Goal: Task Accomplishment & Management: Manage account settings

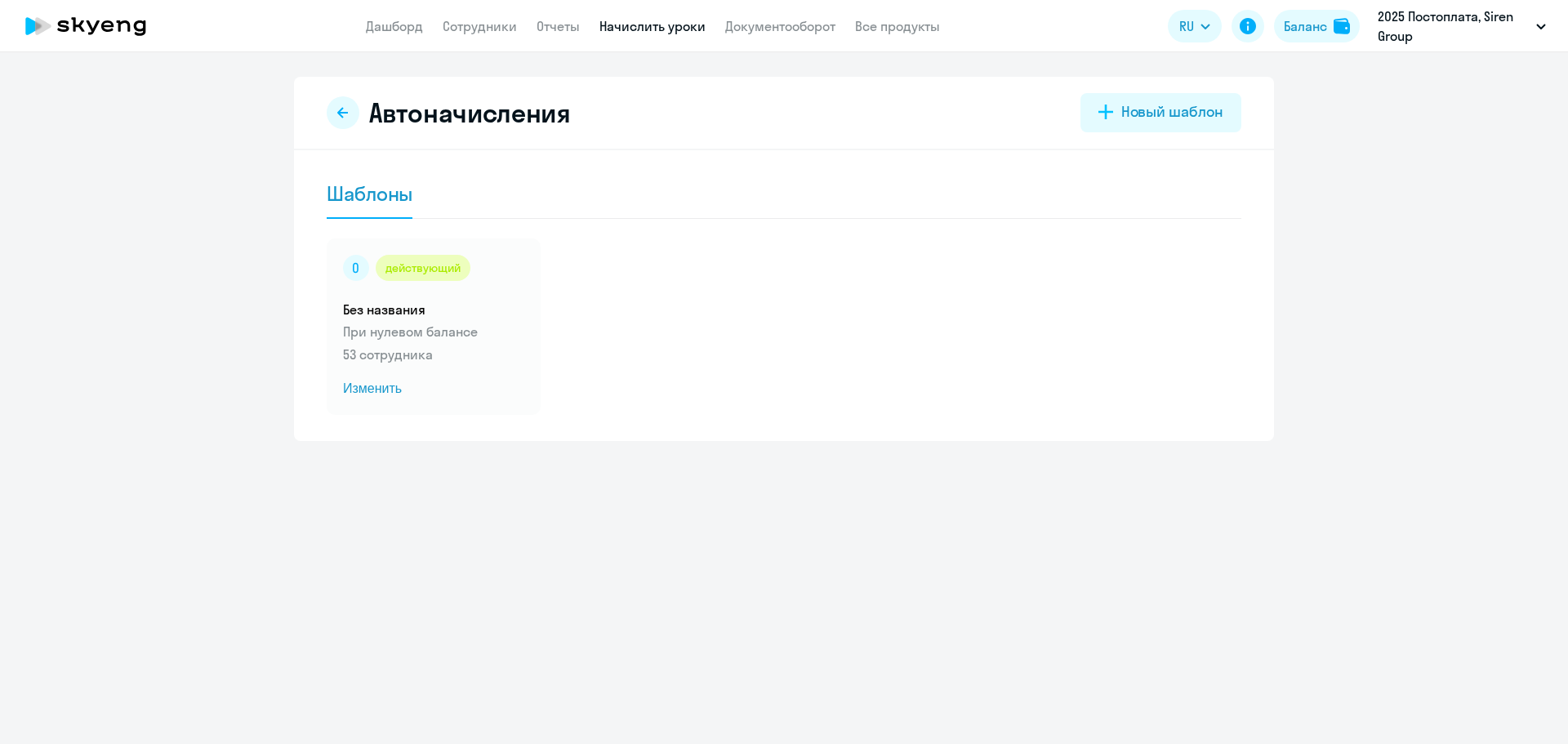
click at [475, 28] on link "Сотрудники" at bounding box center [480, 27] width 74 height 17
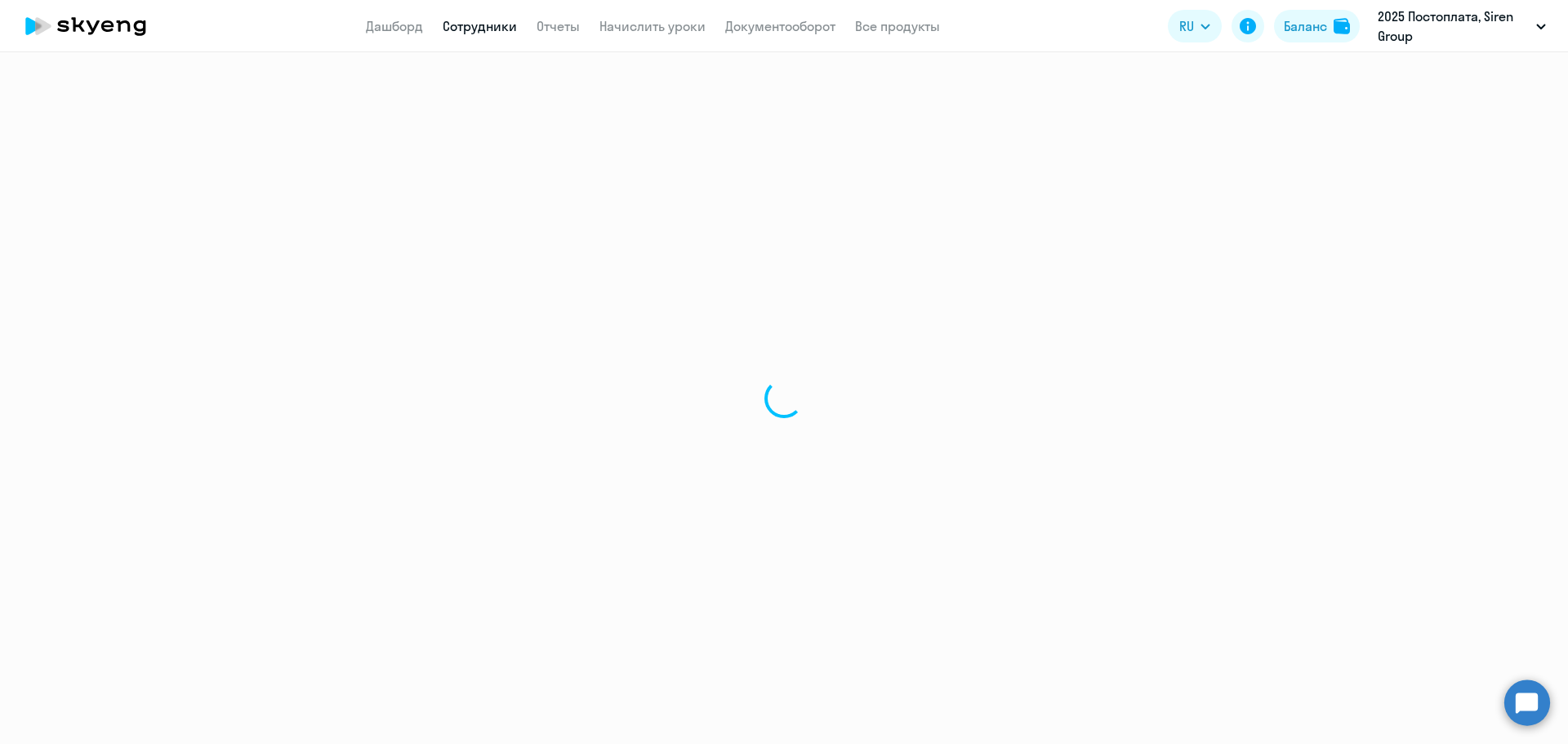
select select "30"
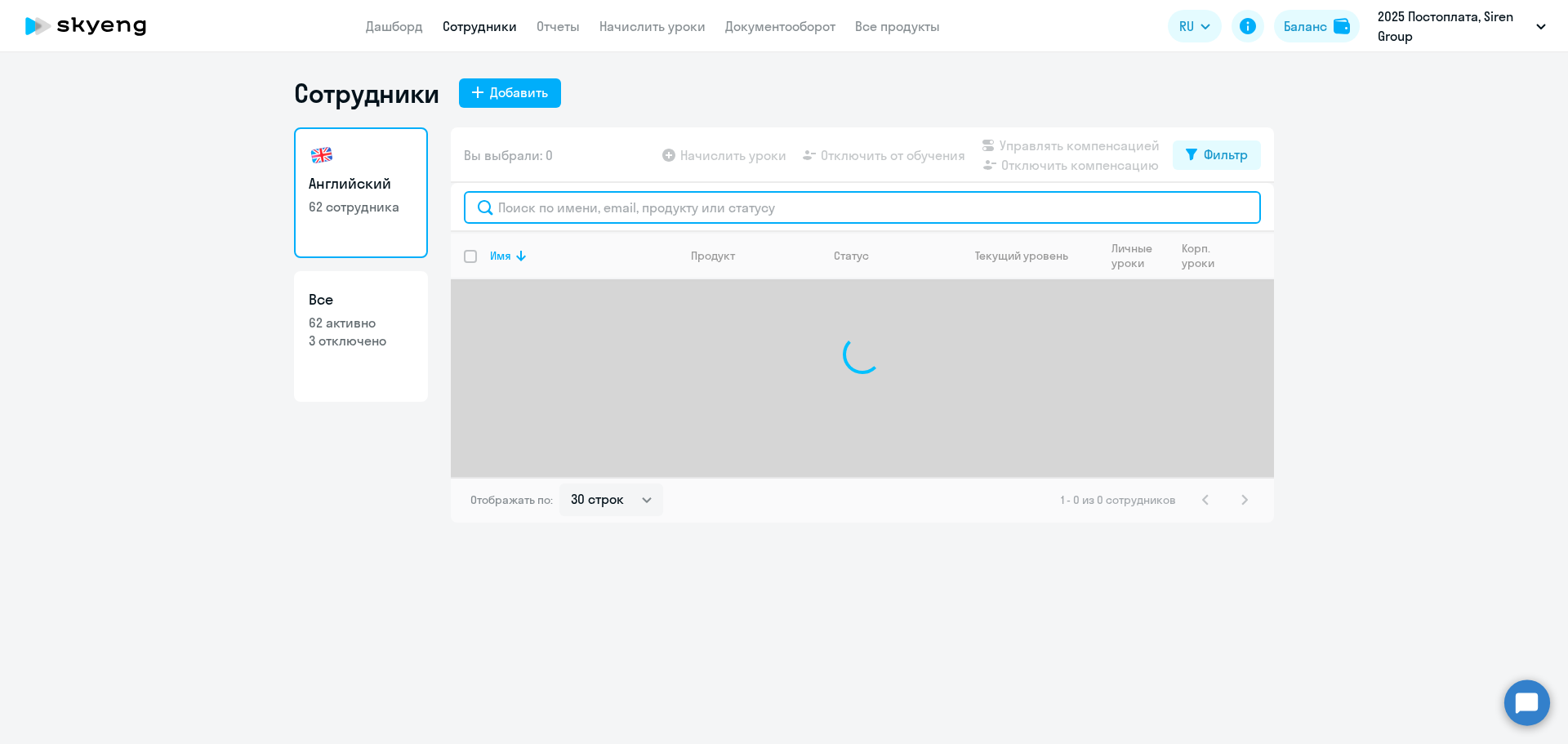
click at [564, 205] on input "text" at bounding box center [862, 207] width 797 height 33
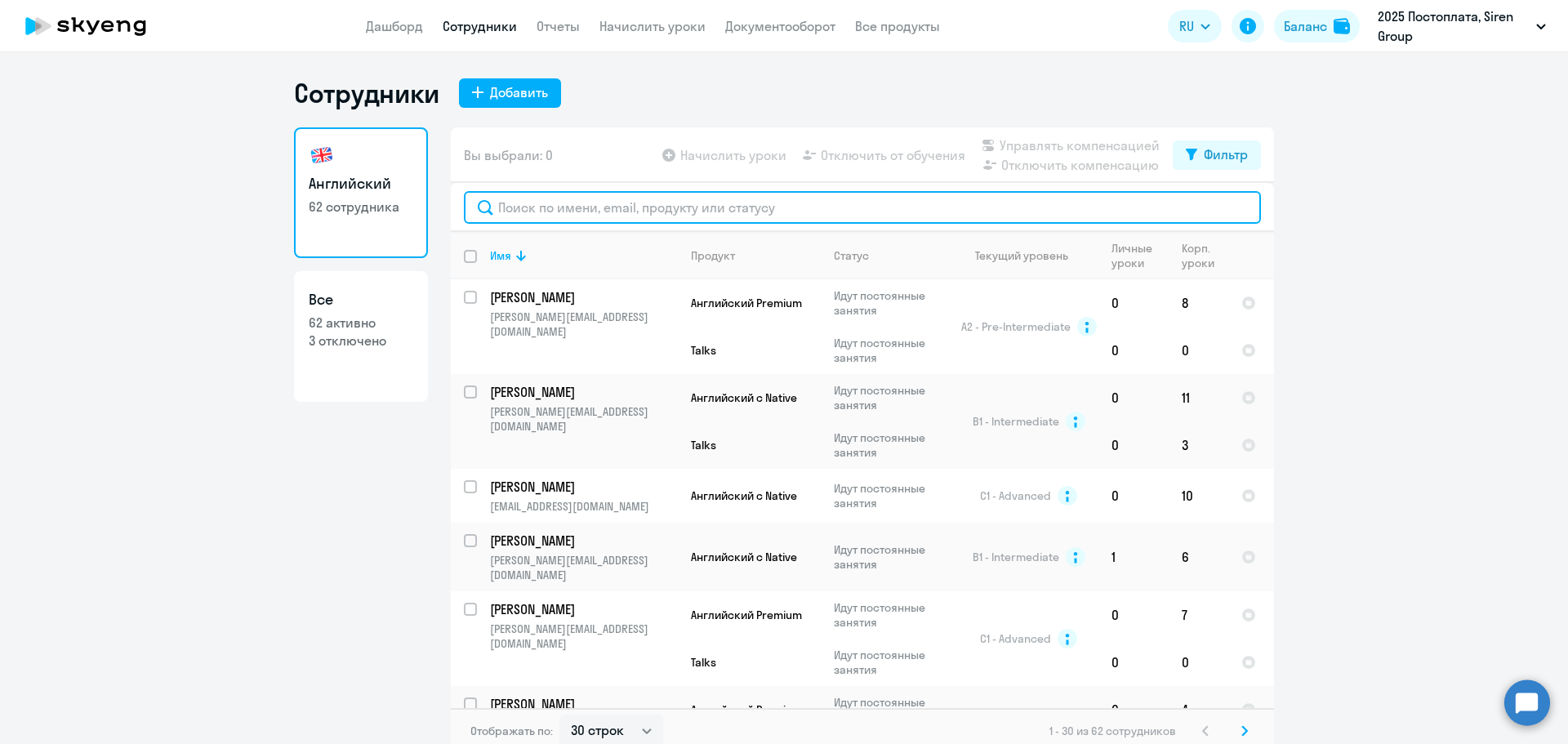
click at [590, 205] on input "text" at bounding box center [862, 207] width 797 height 33
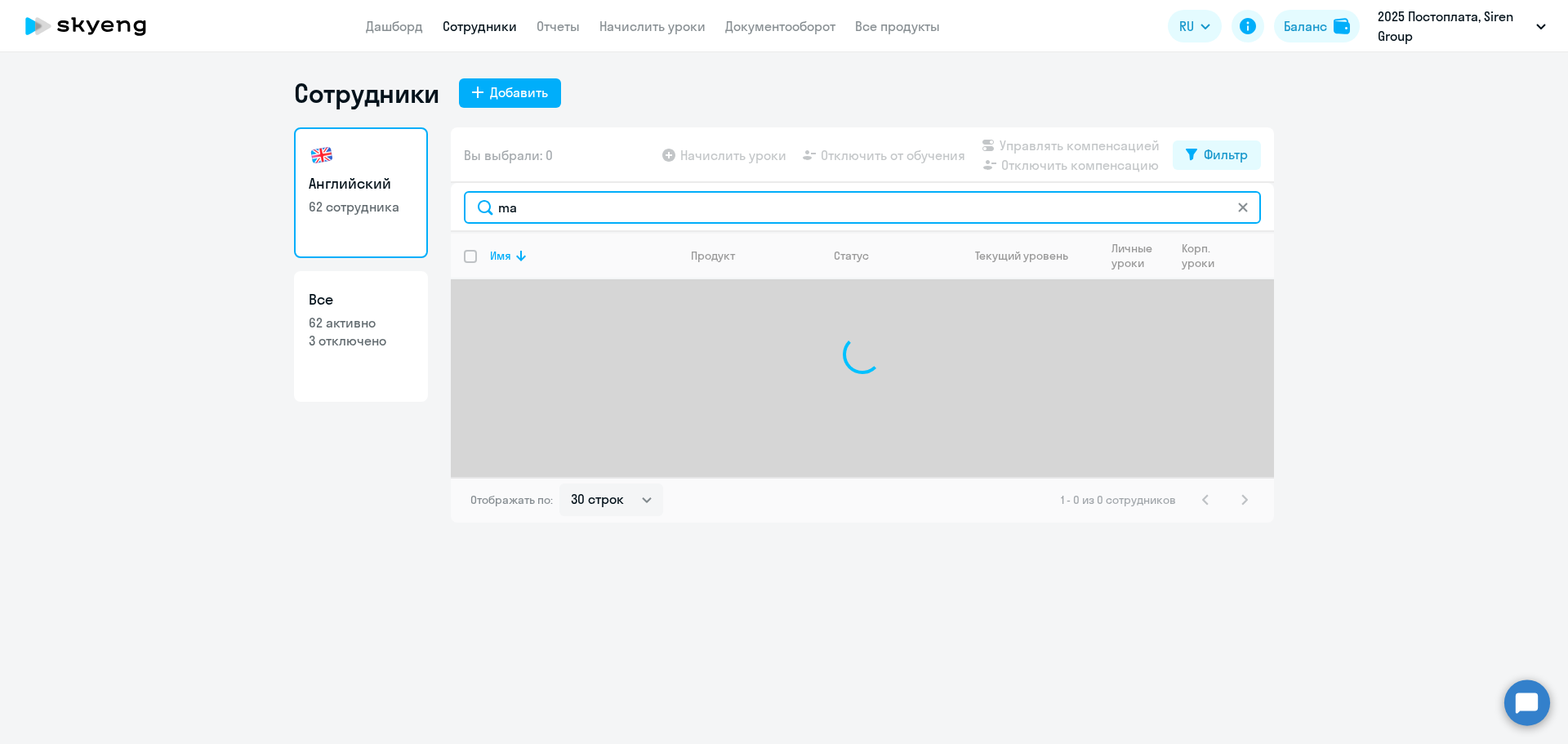
type input "m"
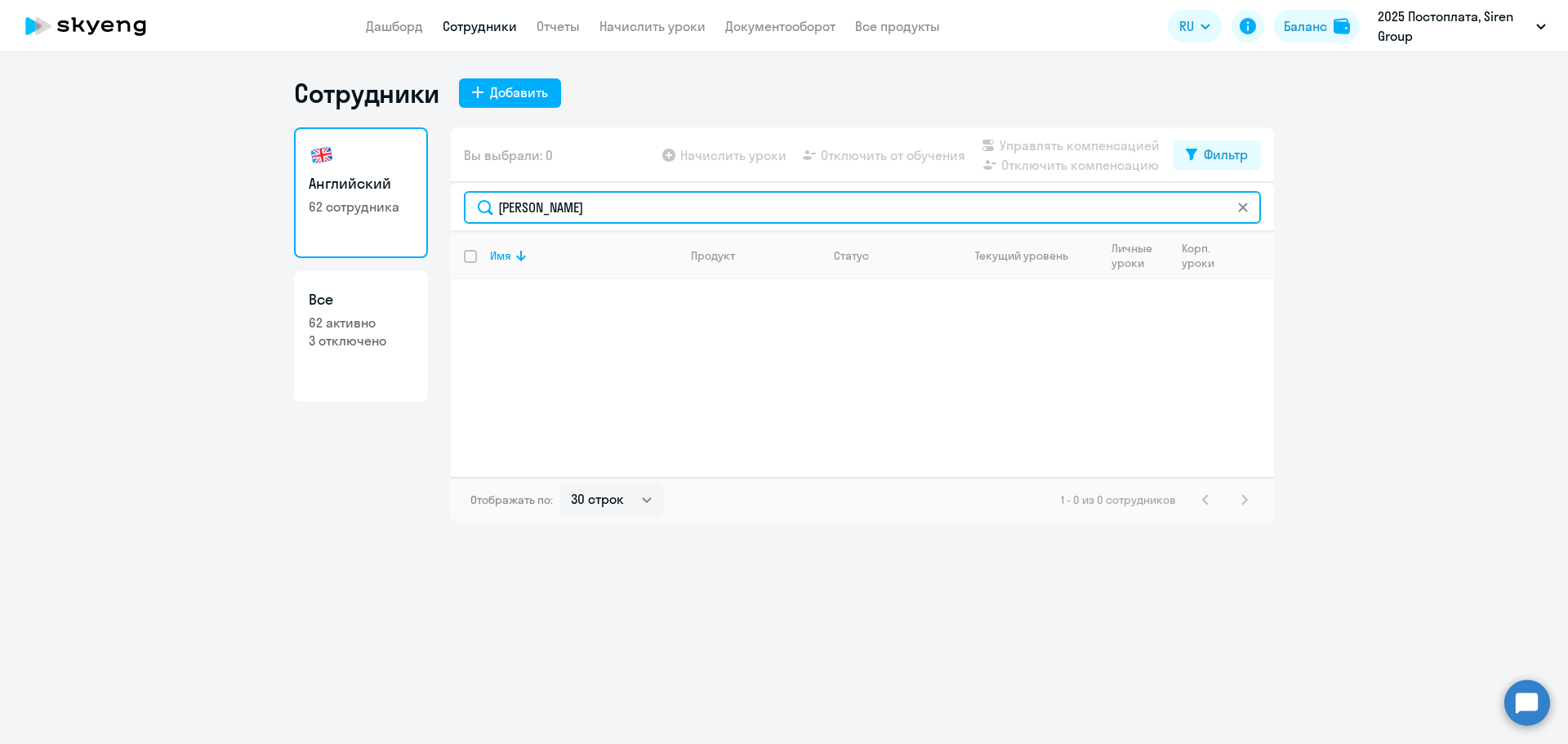
drag, startPoint x: 532, startPoint y: 214, endPoint x: 447, endPoint y: 205, distance: 85.5
click at [447, 205] on div "Английский 62 сотрудника Все 62 активно 3 отключено Вы выбрали: 0 Начислить уро…" at bounding box center [784, 325] width 980 height 395
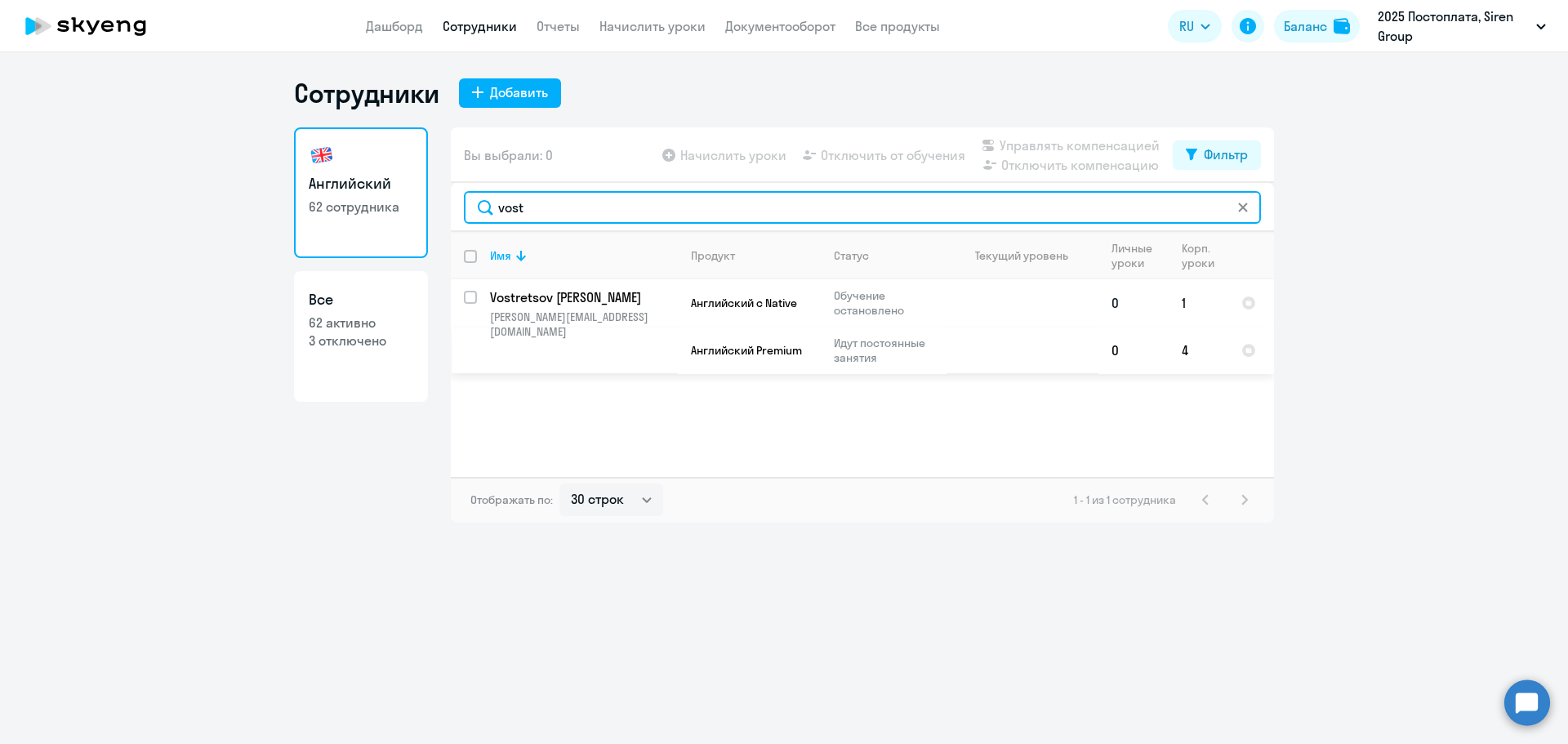
type input "vost"
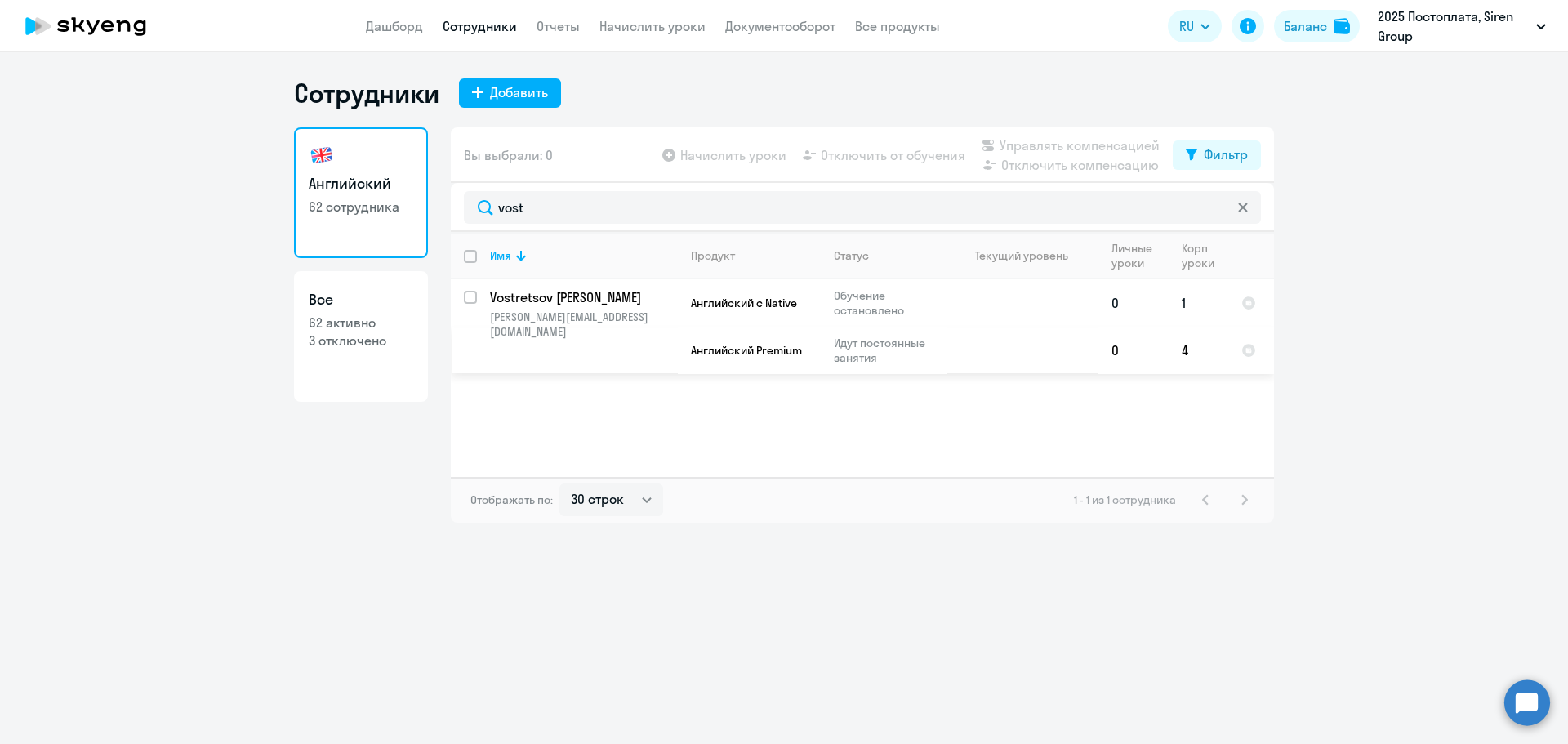
click at [474, 299] on input "select row 40347129" at bounding box center [480, 307] width 33 height 33
checkbox input "true"
click at [868, 151] on span "Отключить от обучения" at bounding box center [893, 155] width 145 height 19
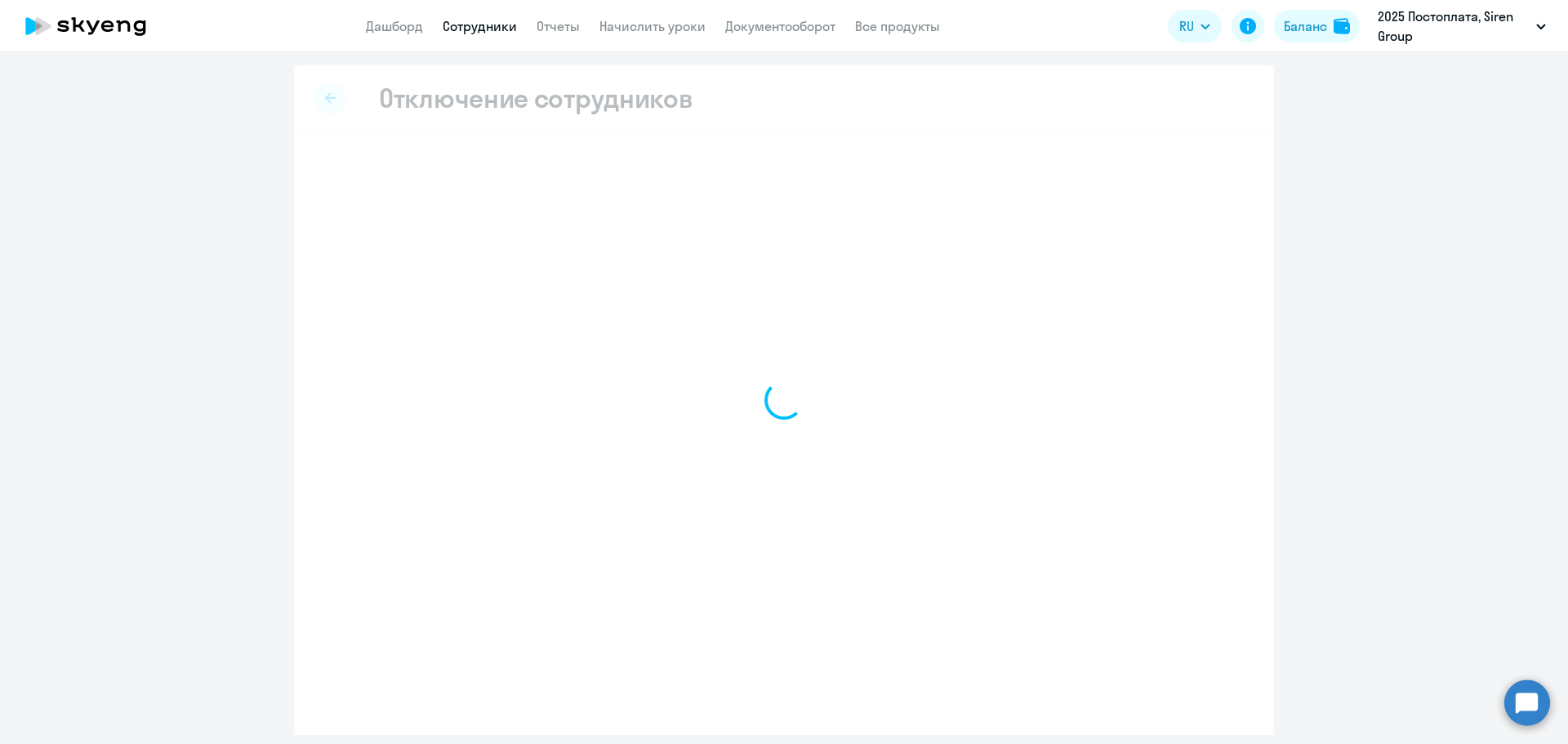
select select "all"
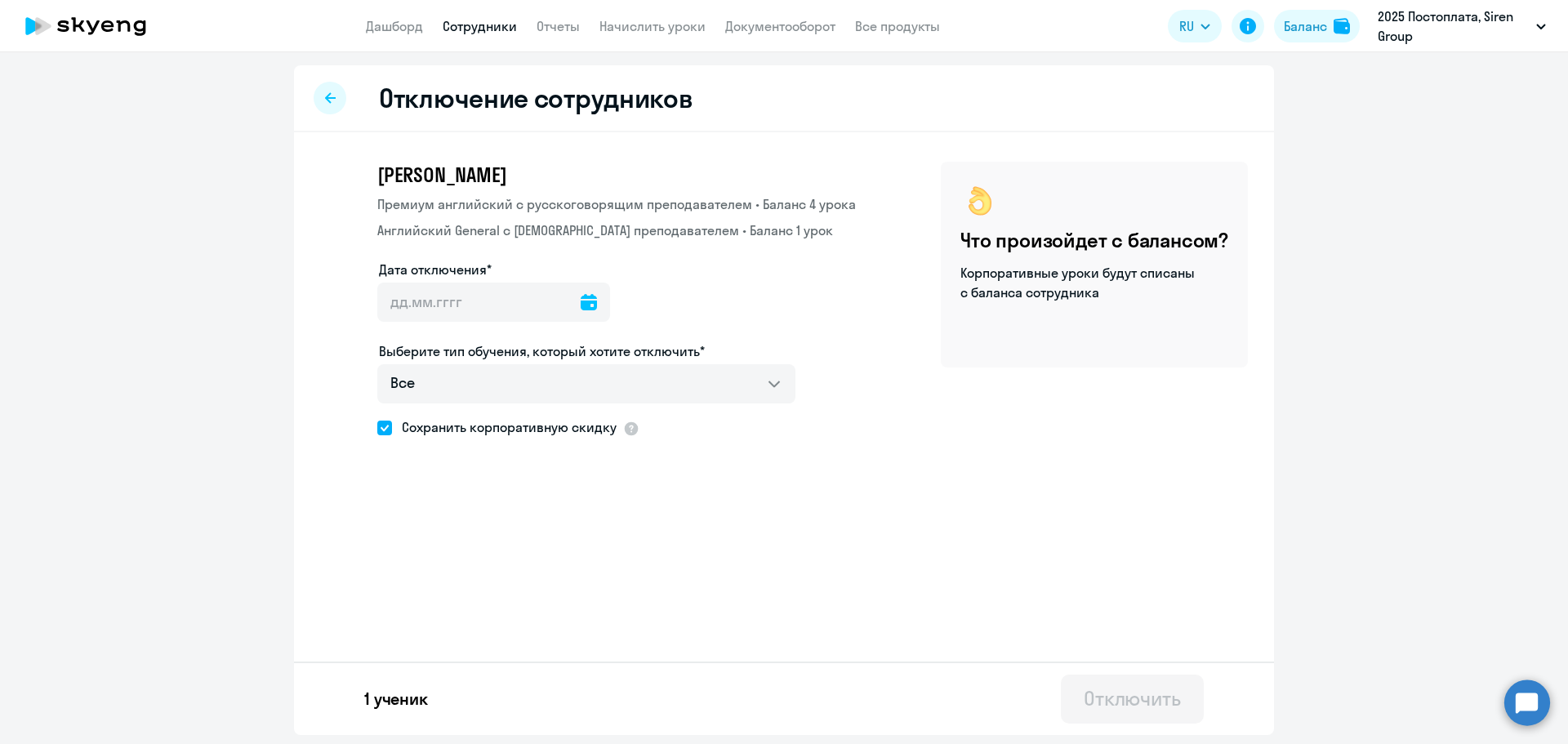
click at [580, 301] on icon at bounding box center [589, 303] width 17 height 17
click at [595, 361] on span "Next month" at bounding box center [599, 357] width 33 height 33
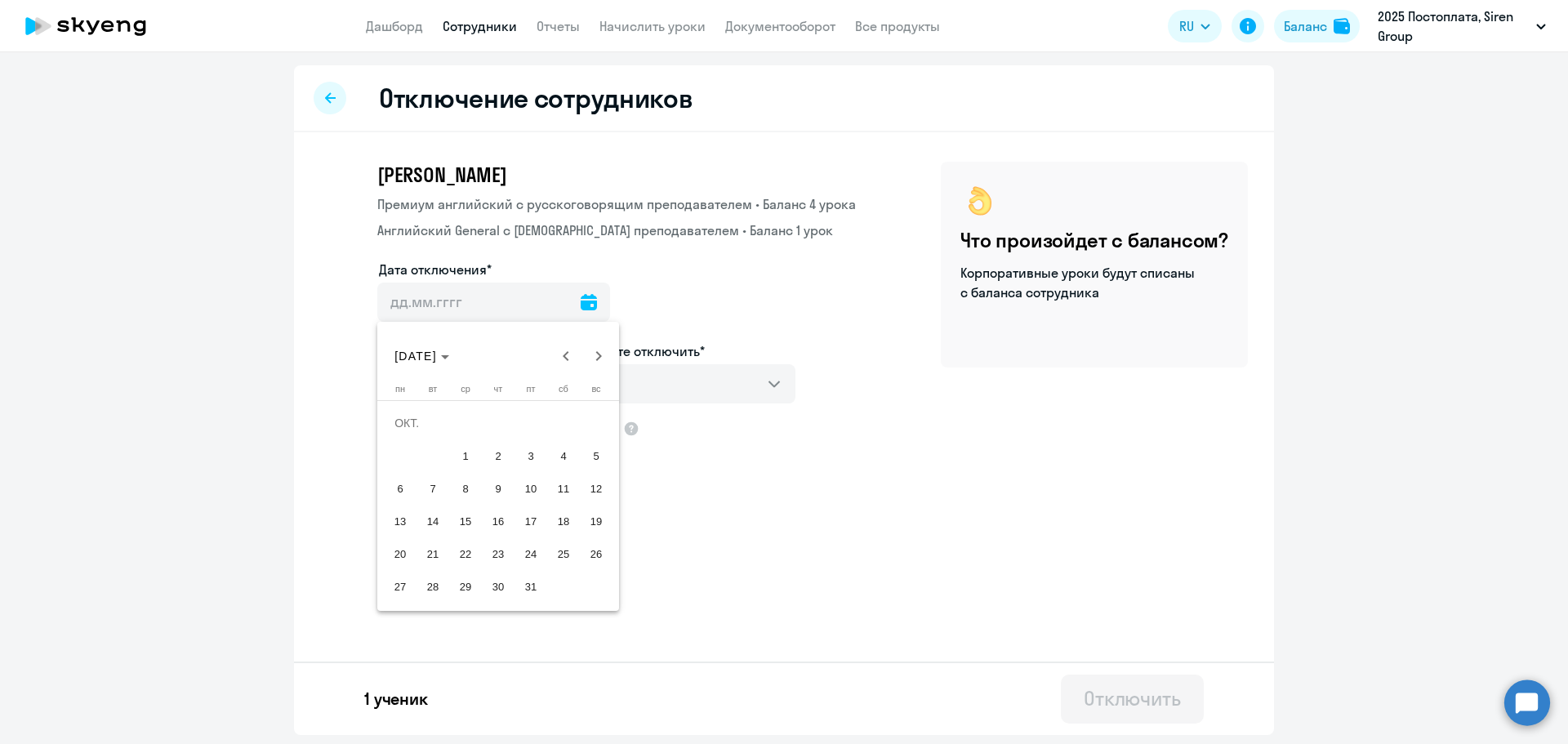
click at [491, 458] on span "2" at bounding box center [498, 456] width 29 height 29
type input "[DATE]"
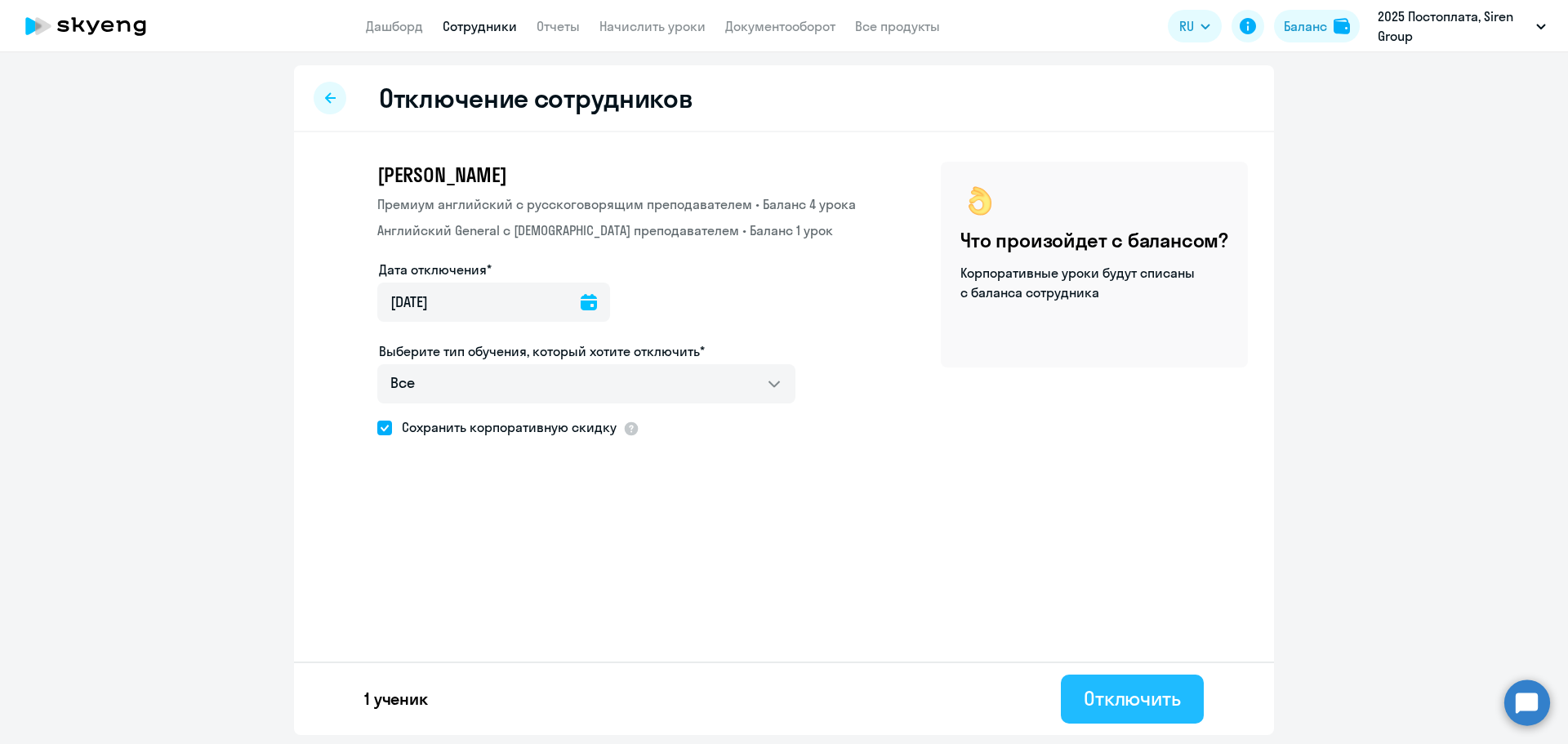
click at [1117, 691] on div "Отключить" at bounding box center [1132, 698] width 97 height 27
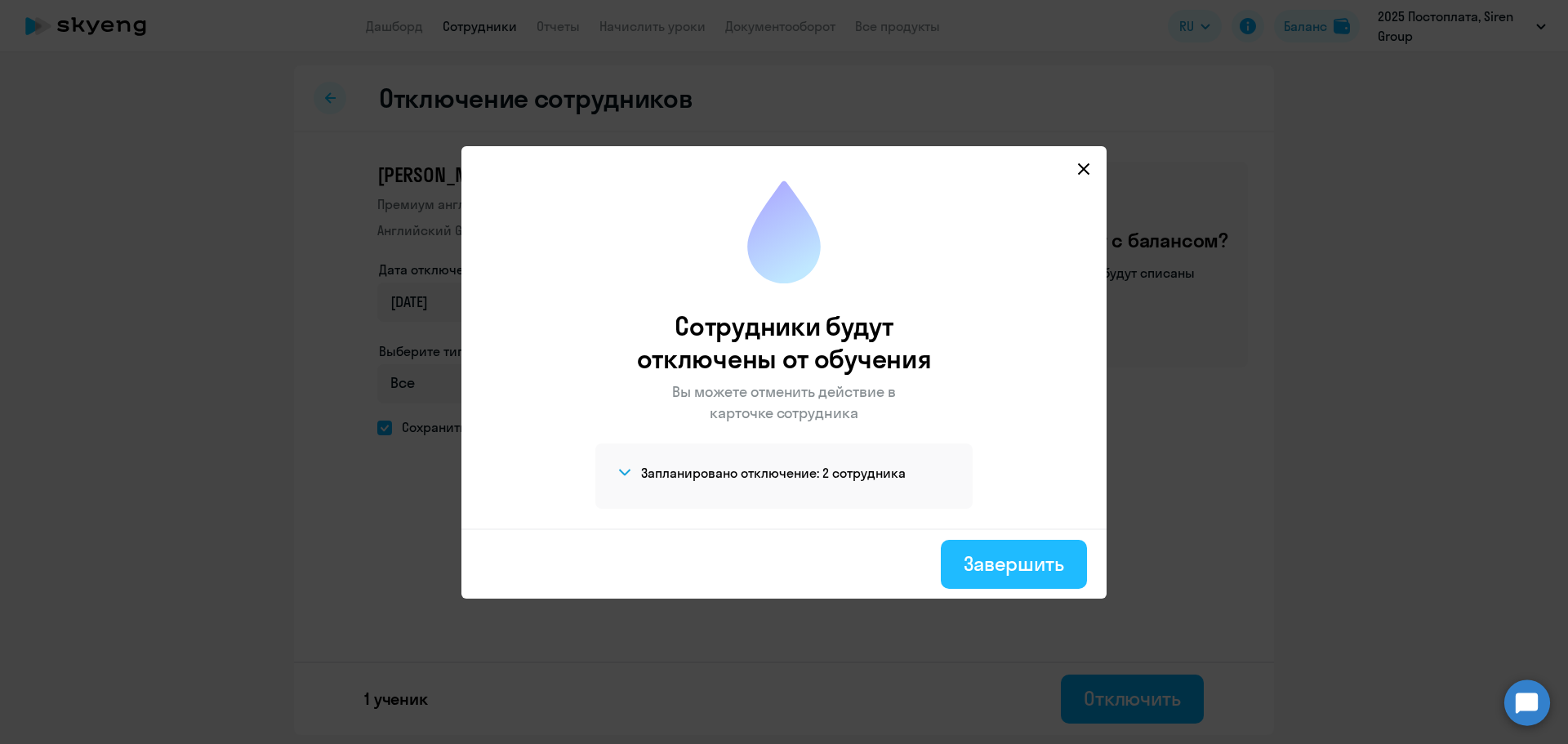
click at [978, 572] on div "Завершить" at bounding box center [1014, 563] width 101 height 27
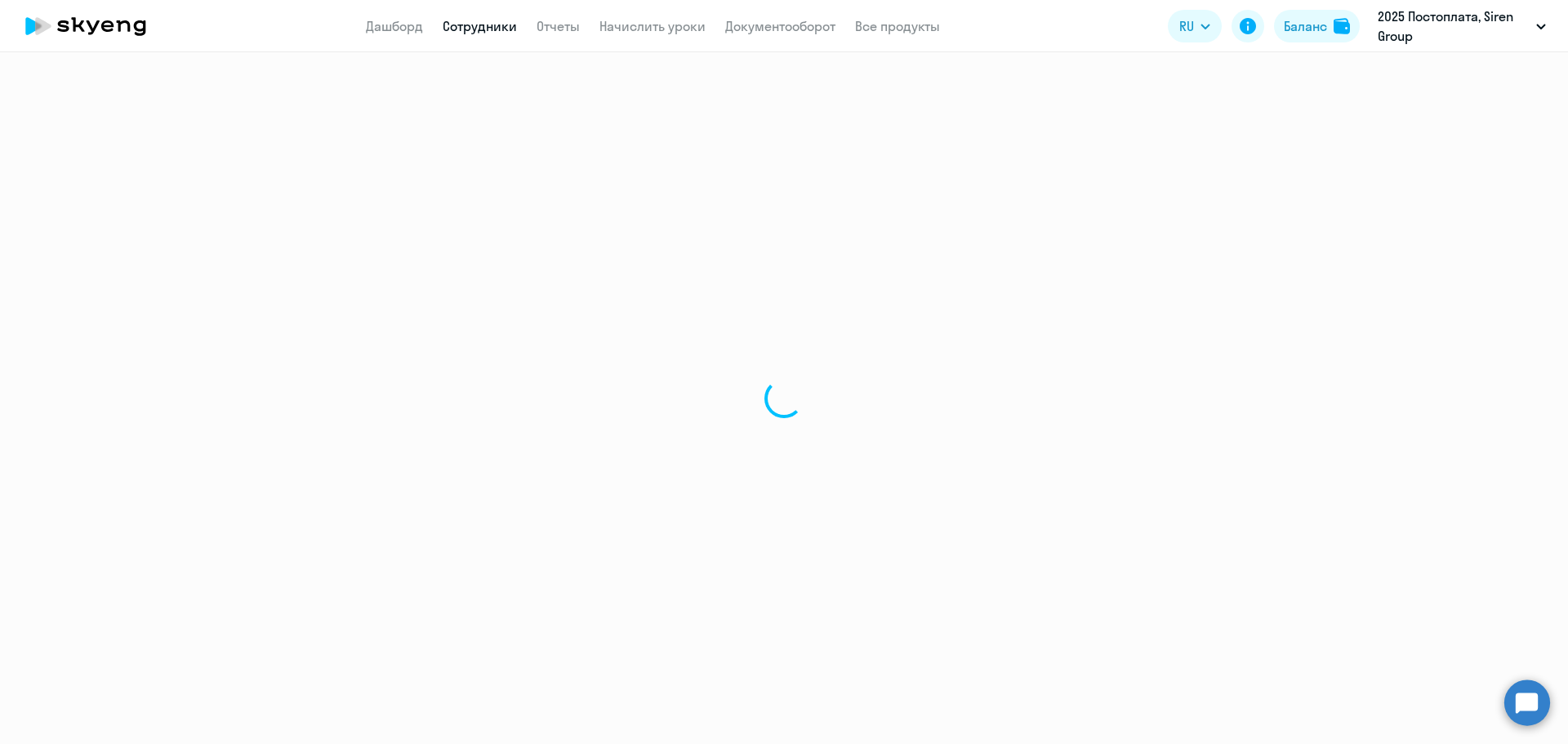
select select "30"
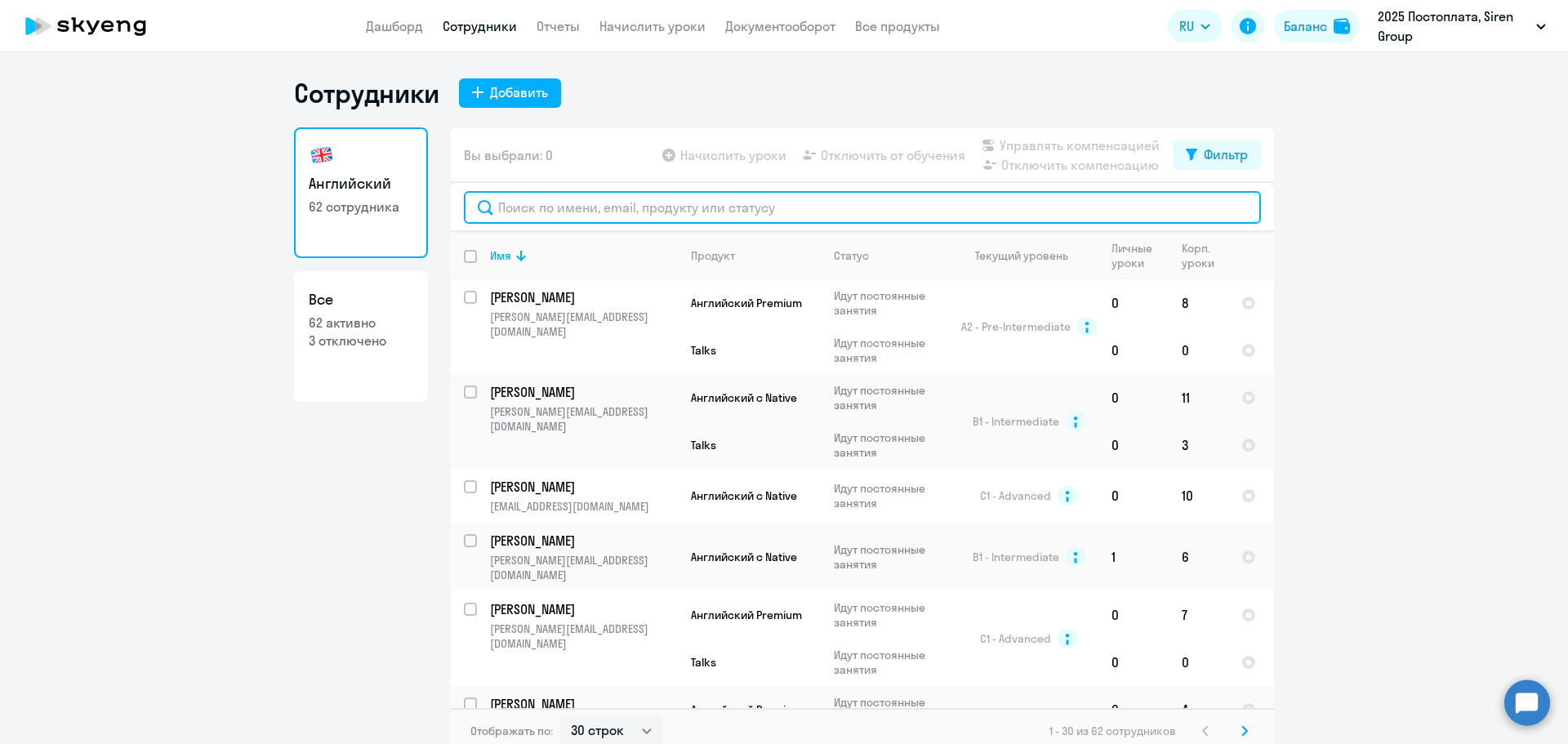
click at [561, 212] on input "text" at bounding box center [862, 207] width 797 height 33
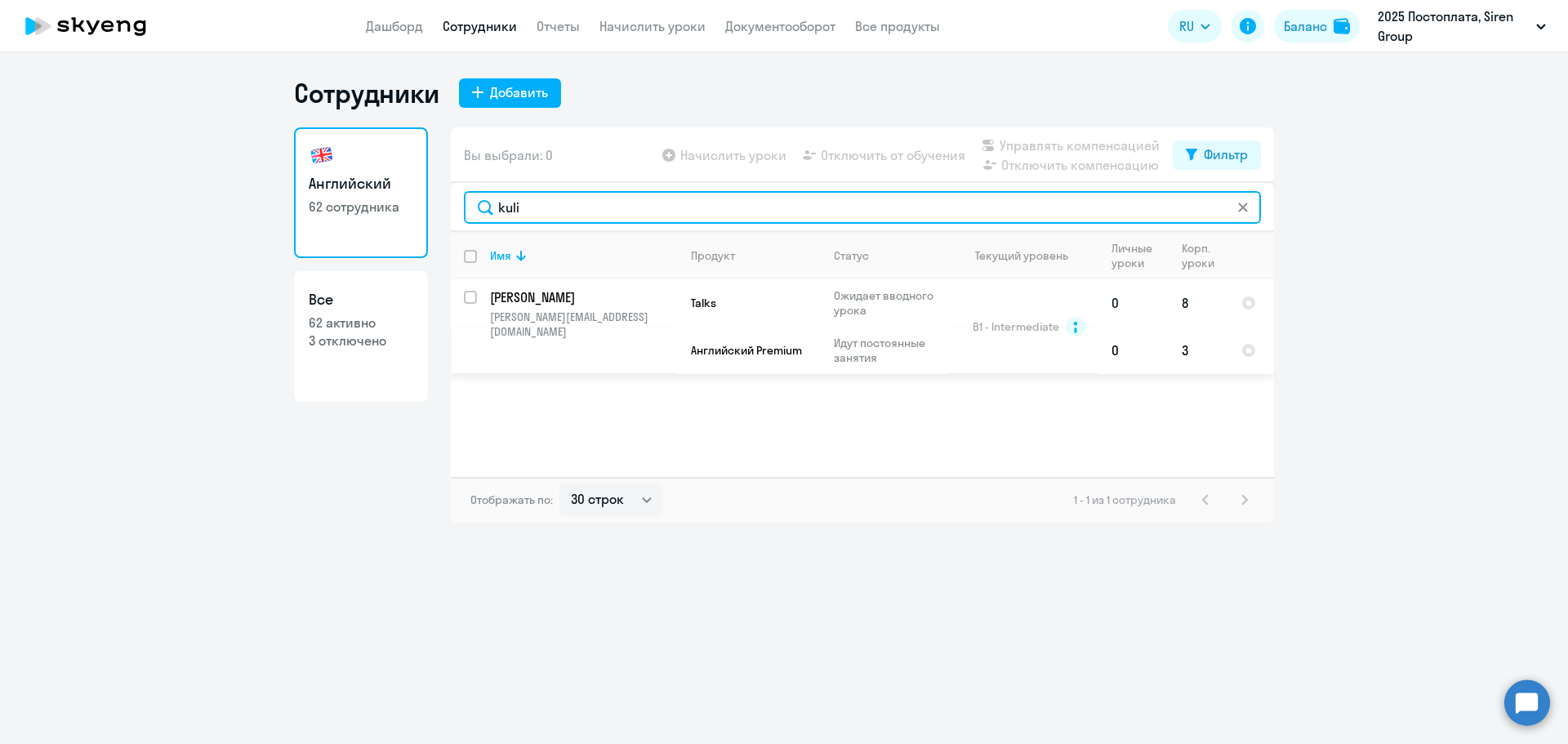
type input "kuli"
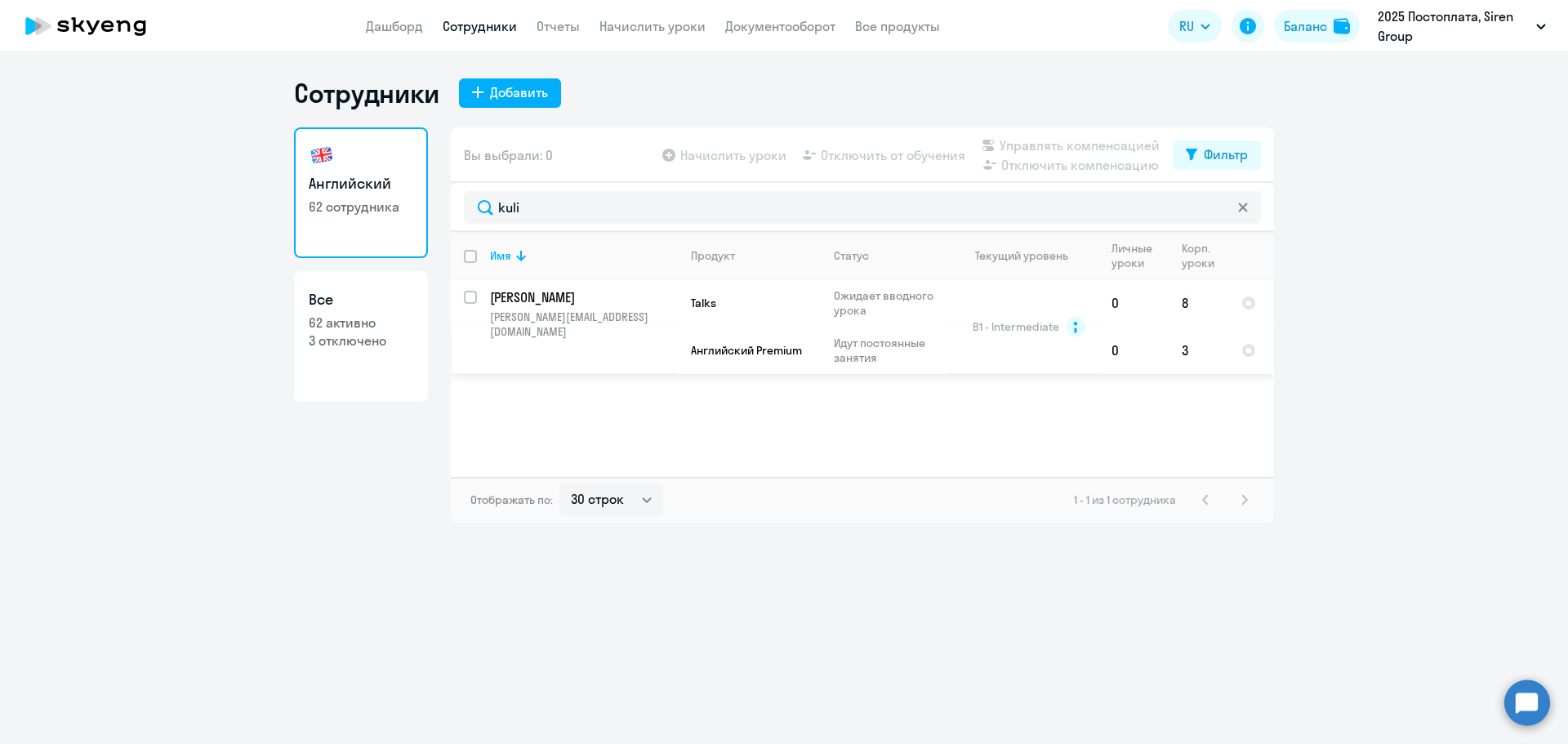
click at [470, 296] on input "select row 15883601" at bounding box center [480, 307] width 33 height 33
checkbox input "true"
click at [866, 148] on span "Отключить от обучения" at bounding box center [893, 155] width 145 height 19
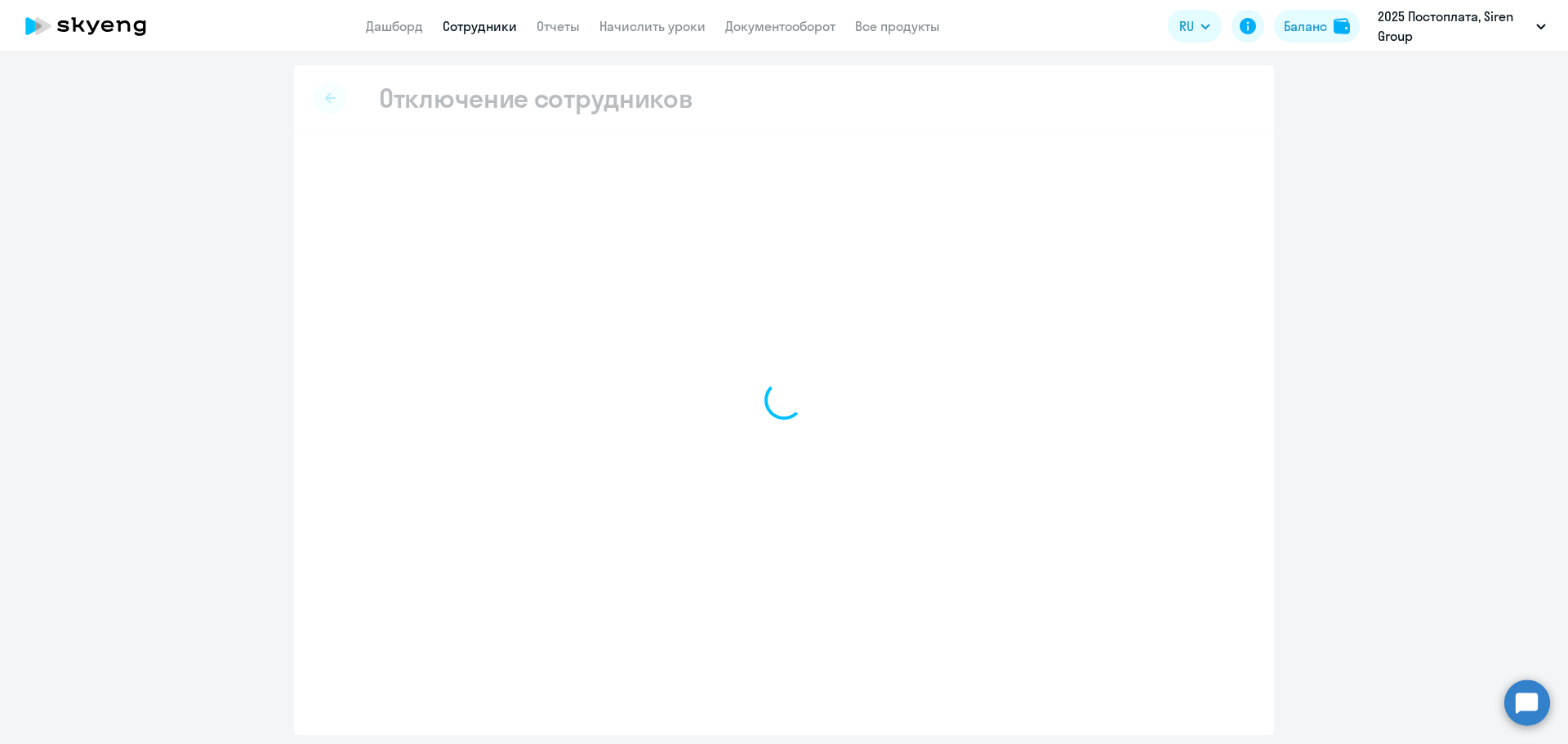
select select "all"
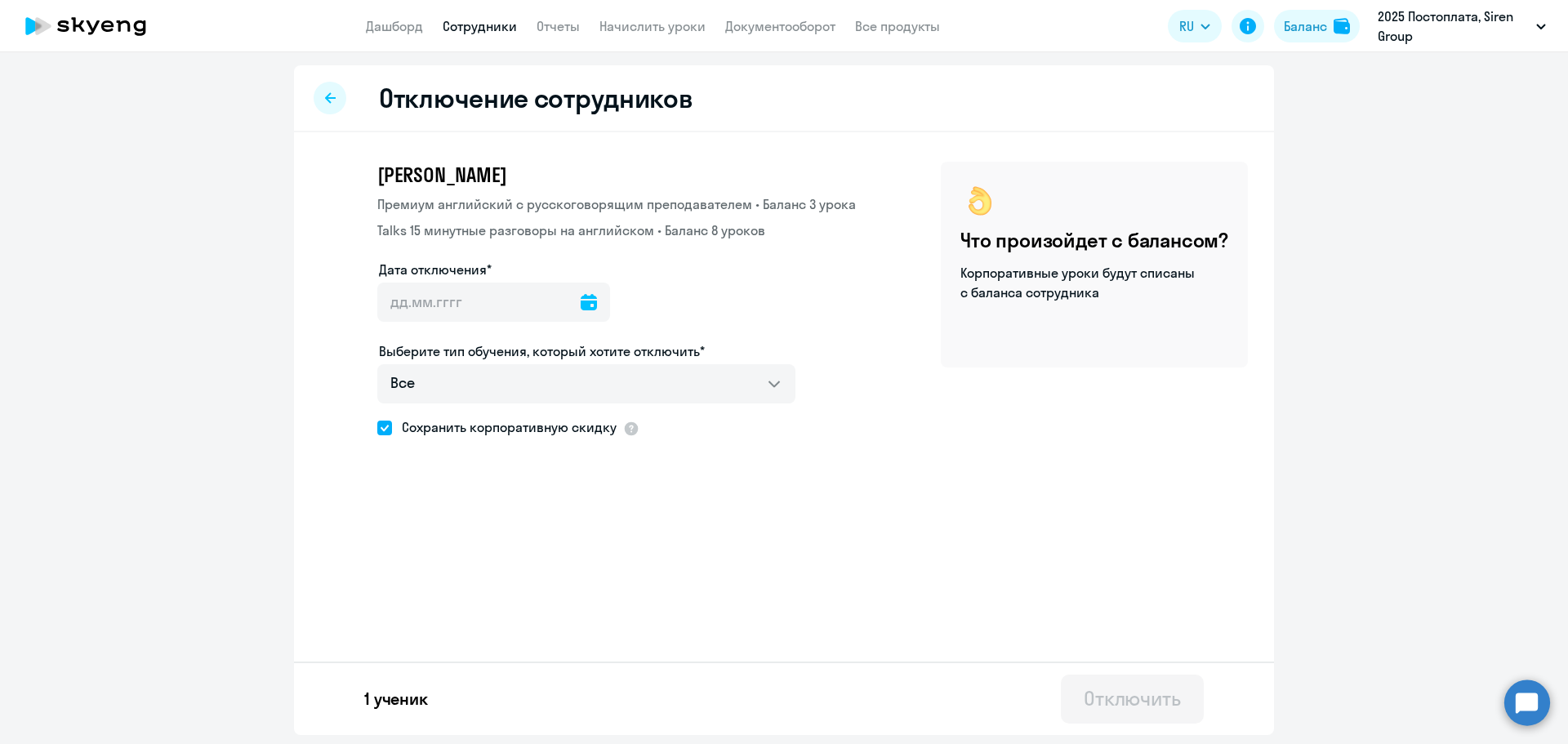
click at [580, 312] on div at bounding box center [589, 302] width 17 height 39
click at [580, 303] on icon at bounding box center [589, 303] width 17 height 17
click at [609, 361] on span "Next month" at bounding box center [599, 357] width 33 height 33
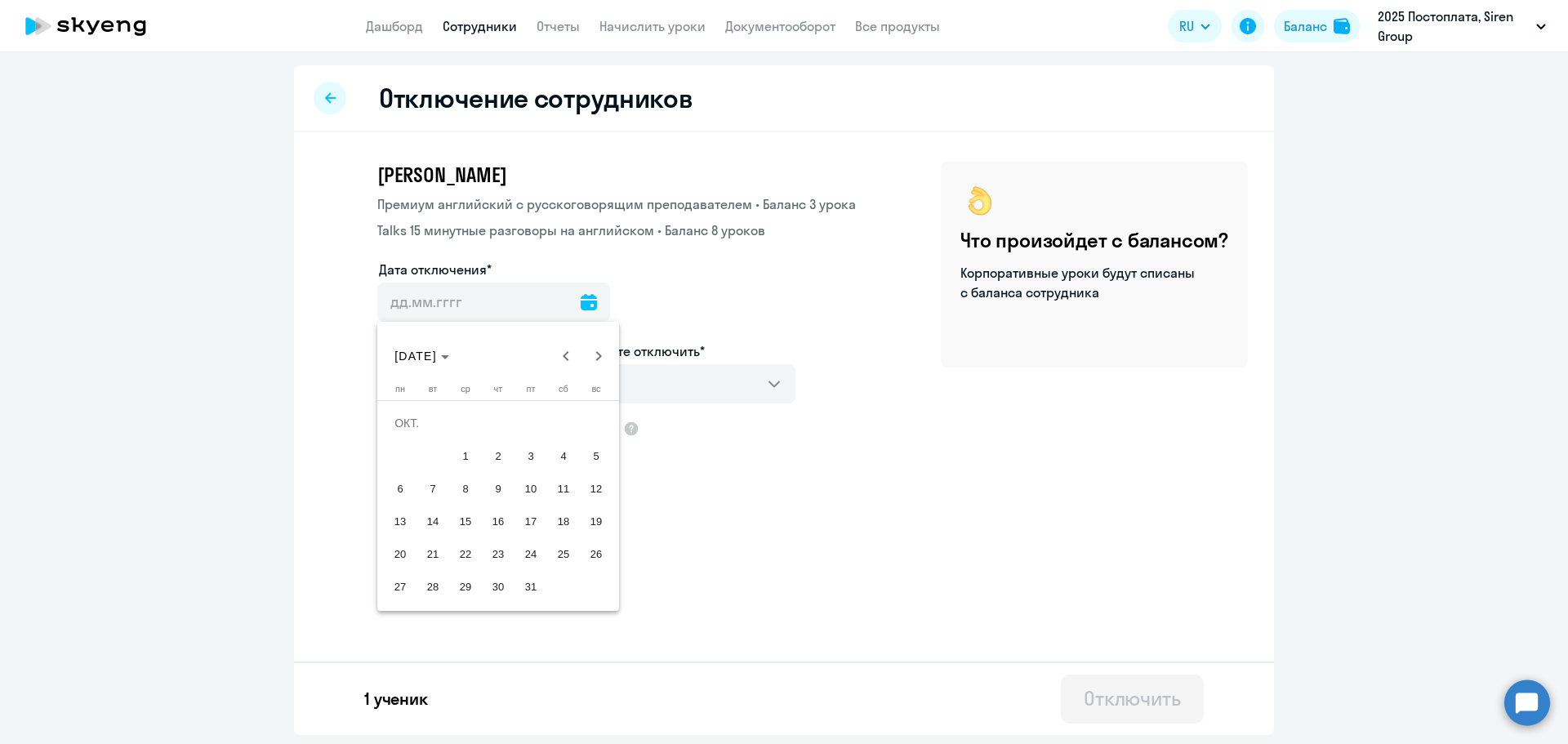
click at [494, 448] on span "2" at bounding box center [498, 456] width 29 height 29
type input "[DATE]"
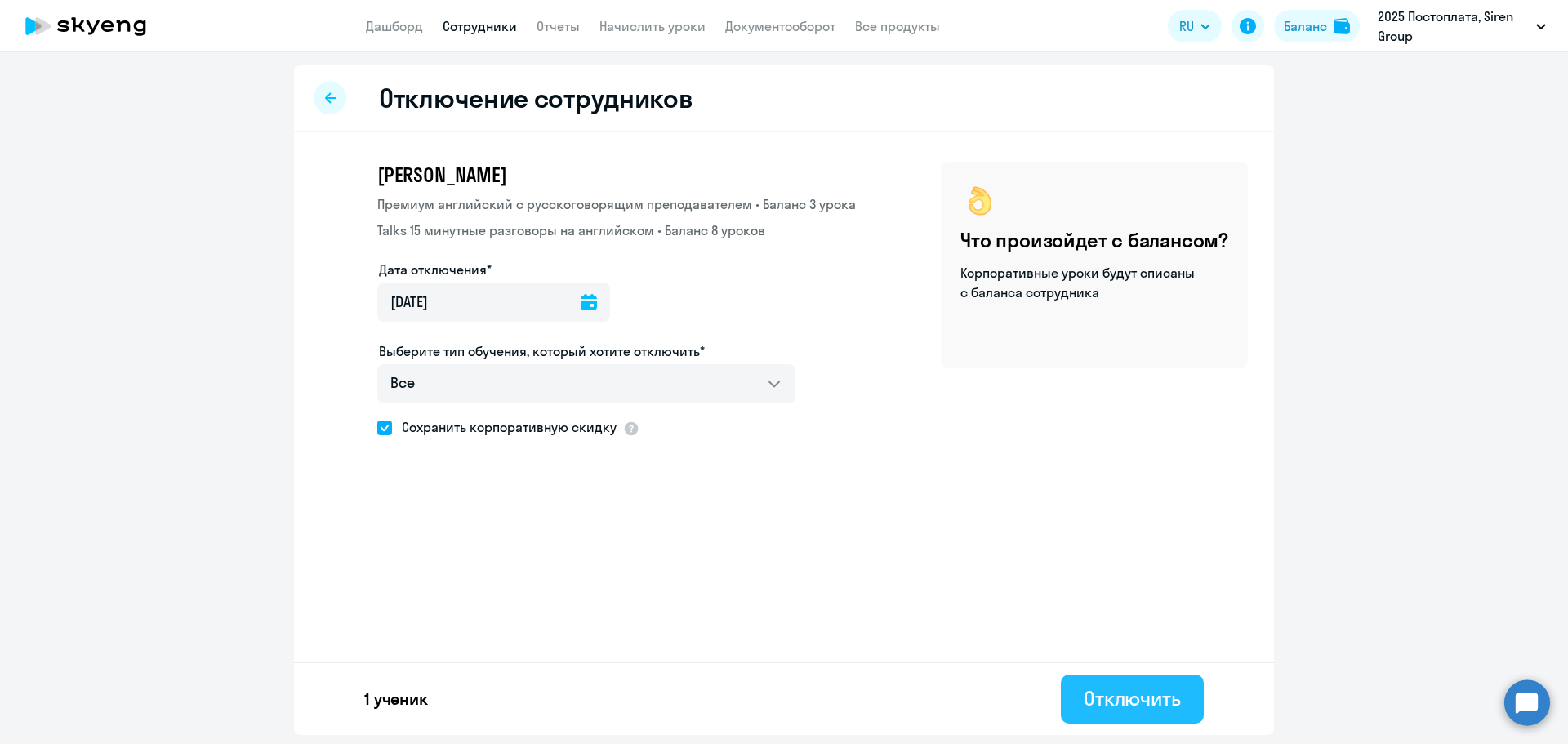
click at [1133, 694] on div "Отключить" at bounding box center [1132, 698] width 97 height 27
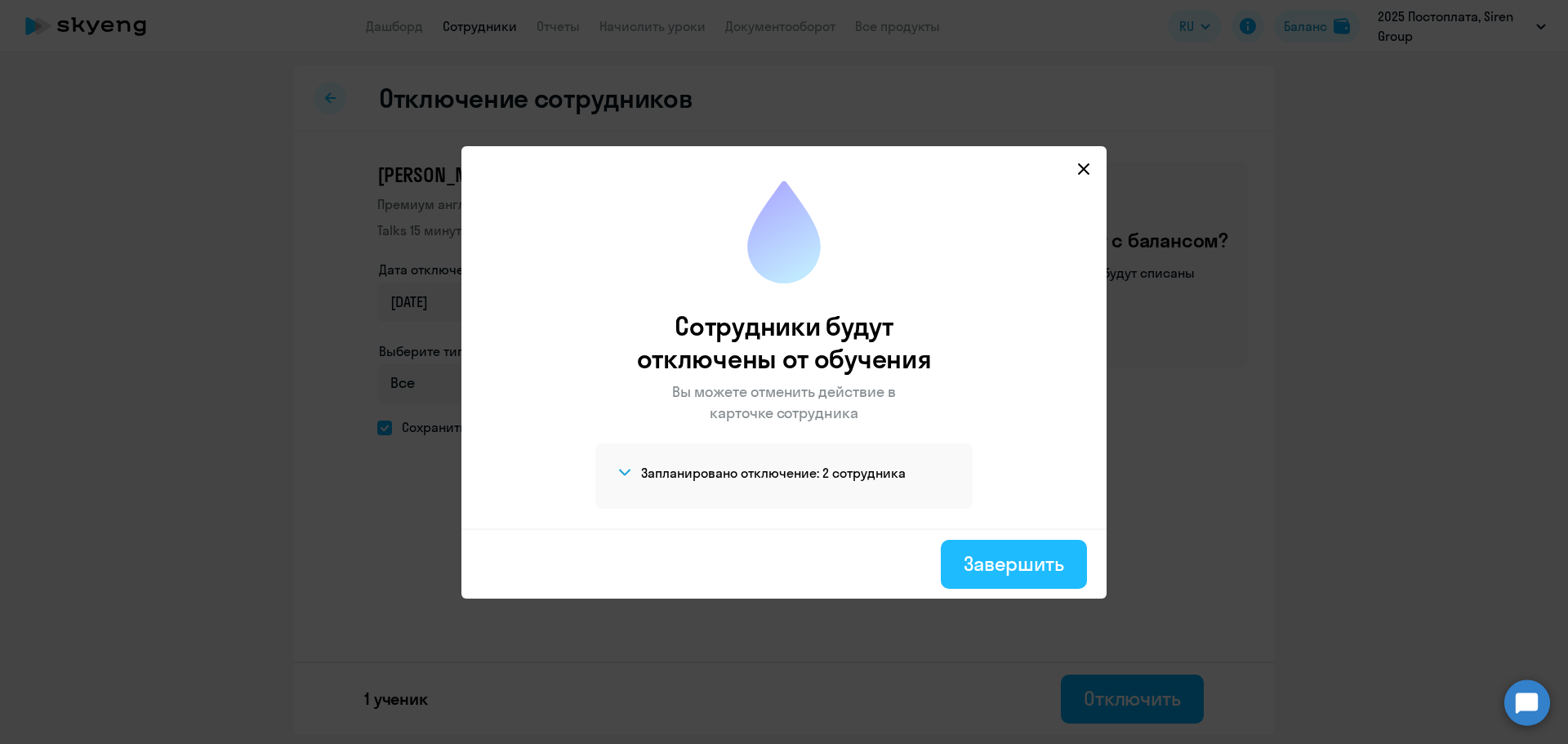
click at [997, 566] on div "Завершить" at bounding box center [1014, 563] width 101 height 27
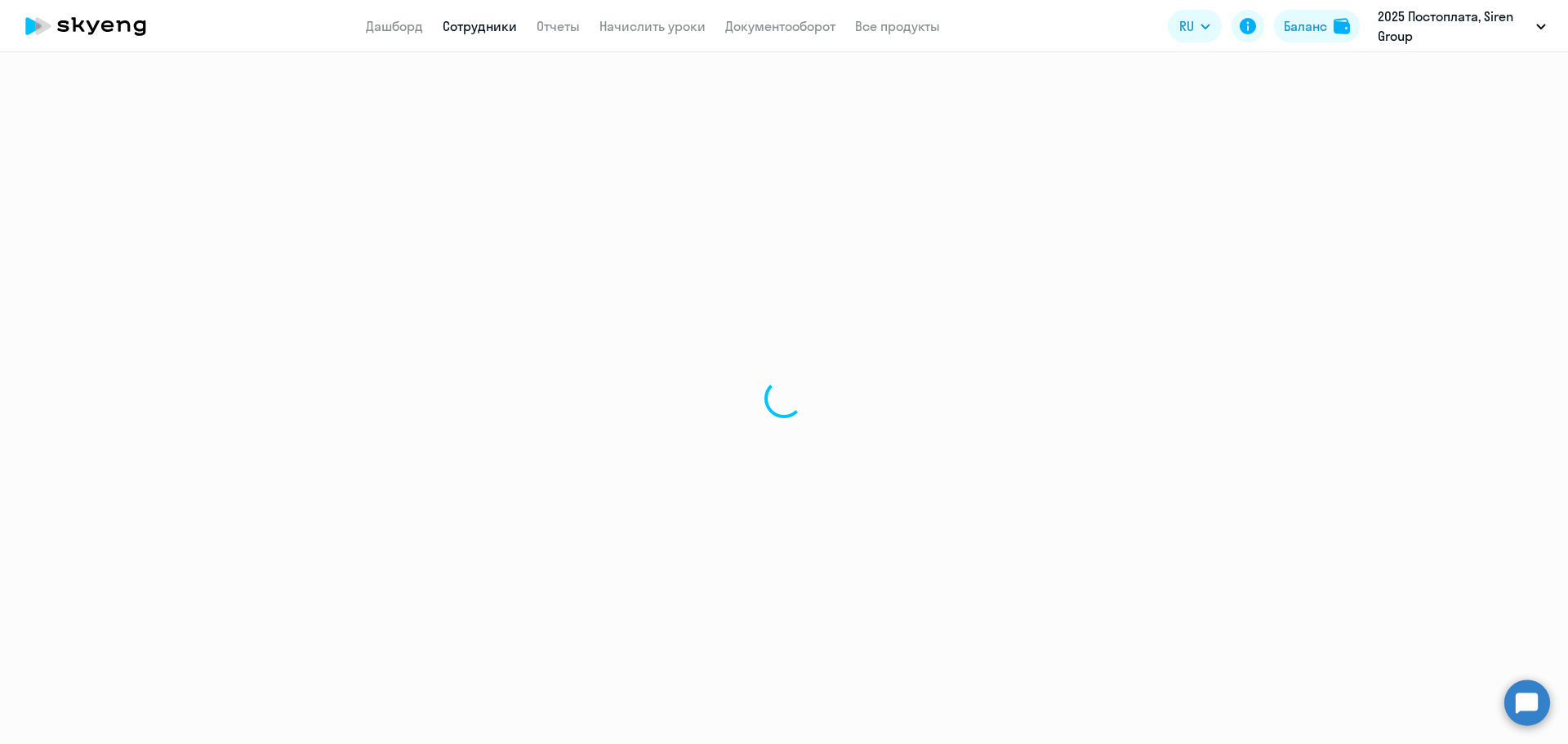
select select "30"
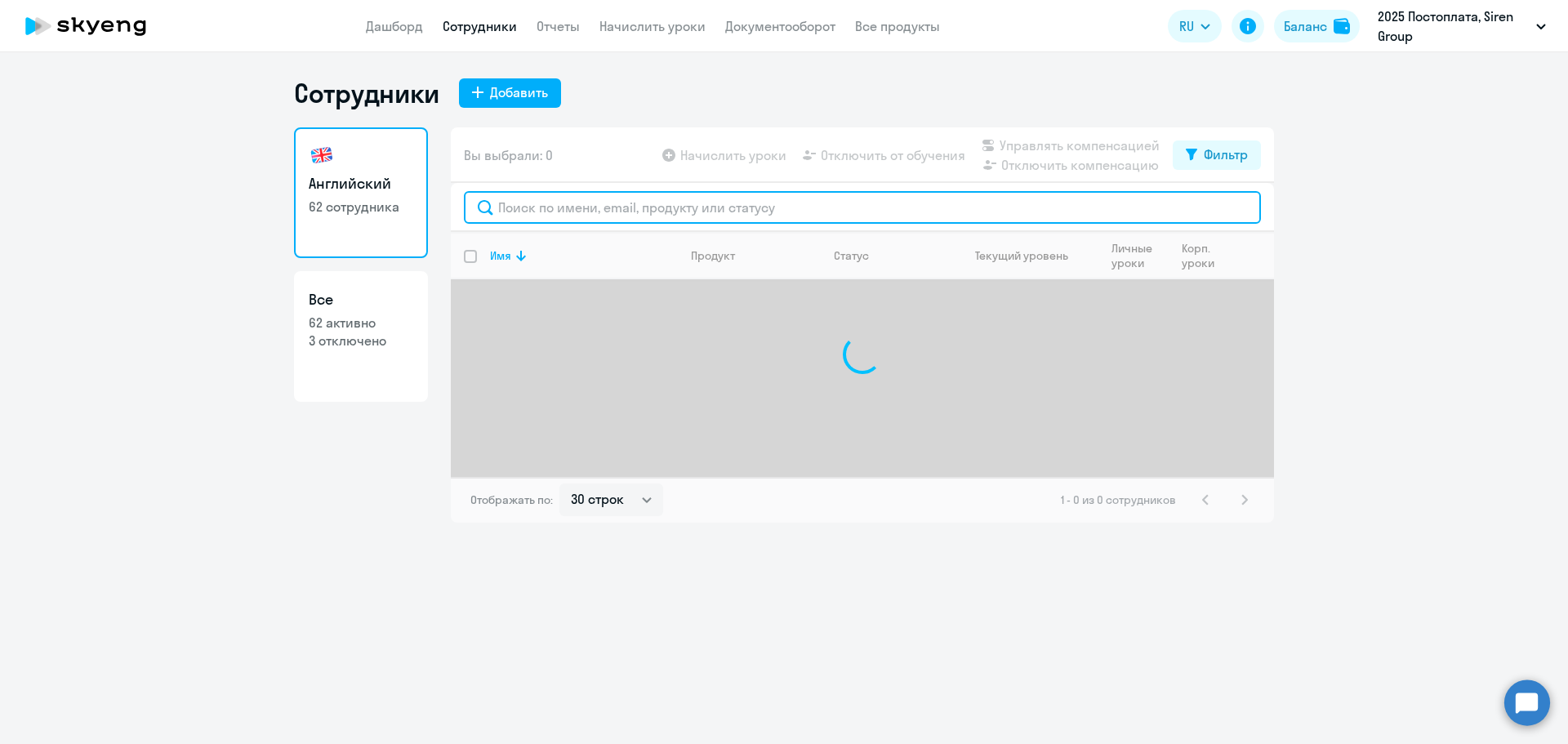
click at [638, 203] on input "text" at bounding box center [862, 207] width 797 height 33
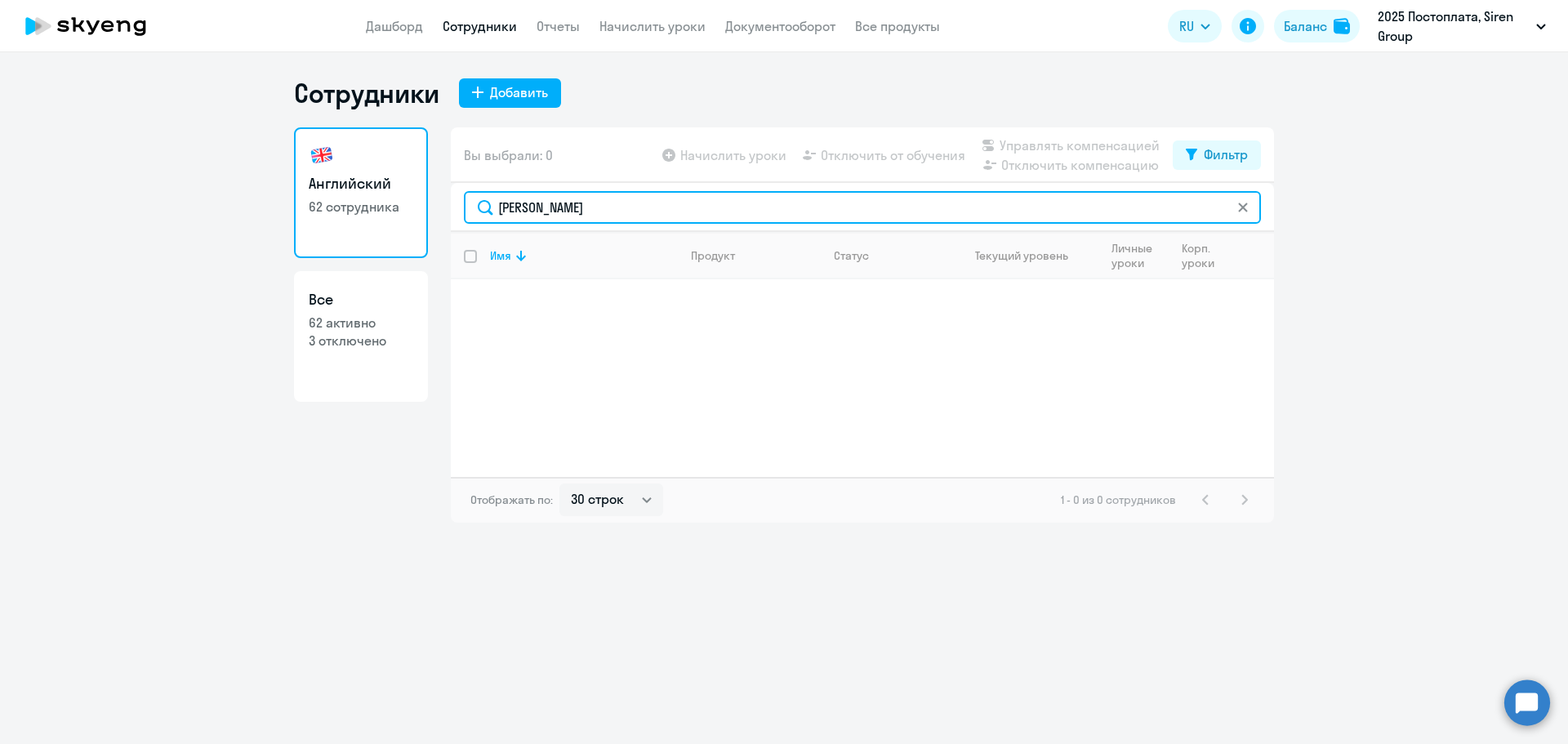
drag, startPoint x: 561, startPoint y: 205, endPoint x: 452, endPoint y: 210, distance: 109.1
click at [452, 210] on div "[PERSON_NAME]" at bounding box center [863, 207] width 823 height 49
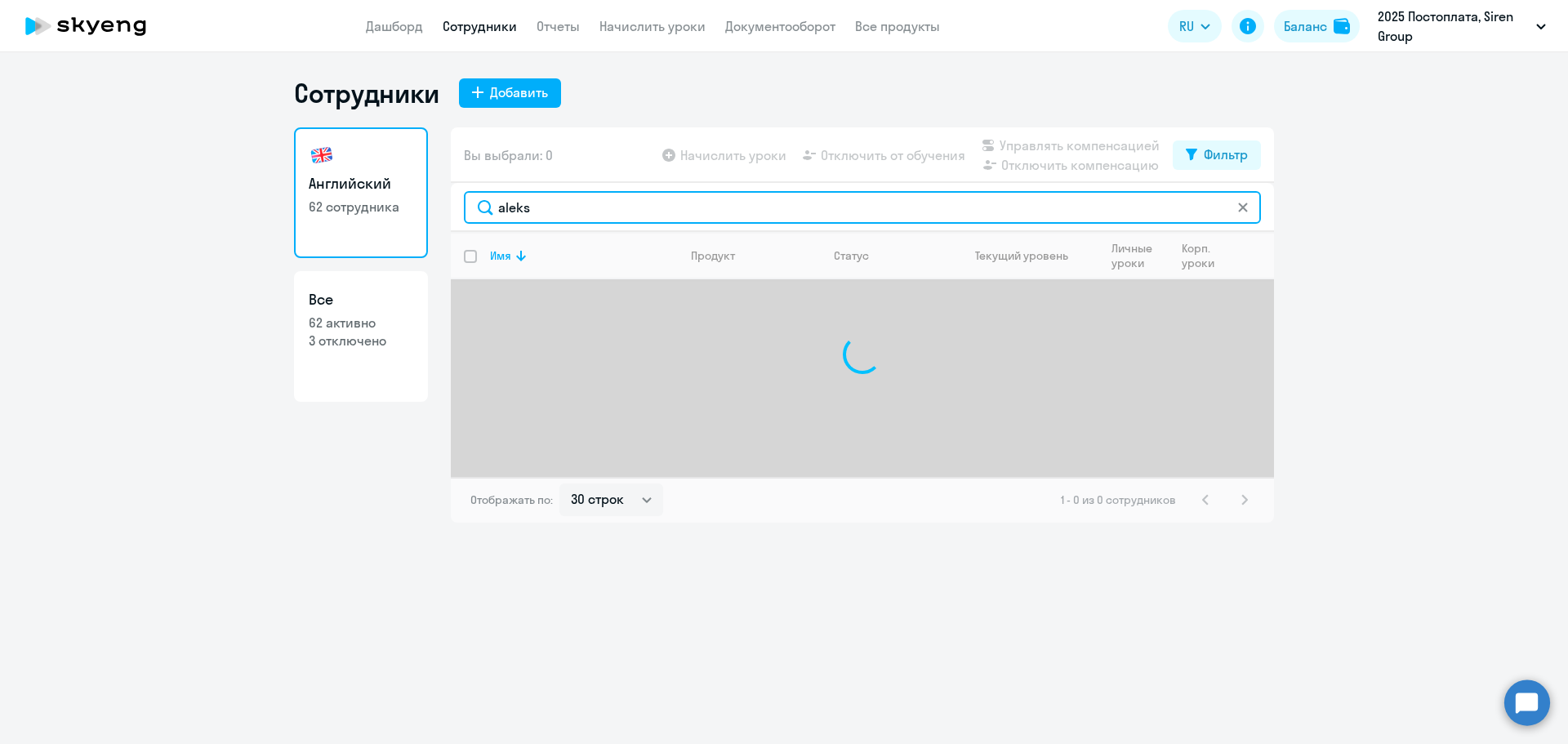
type input "aleksa"
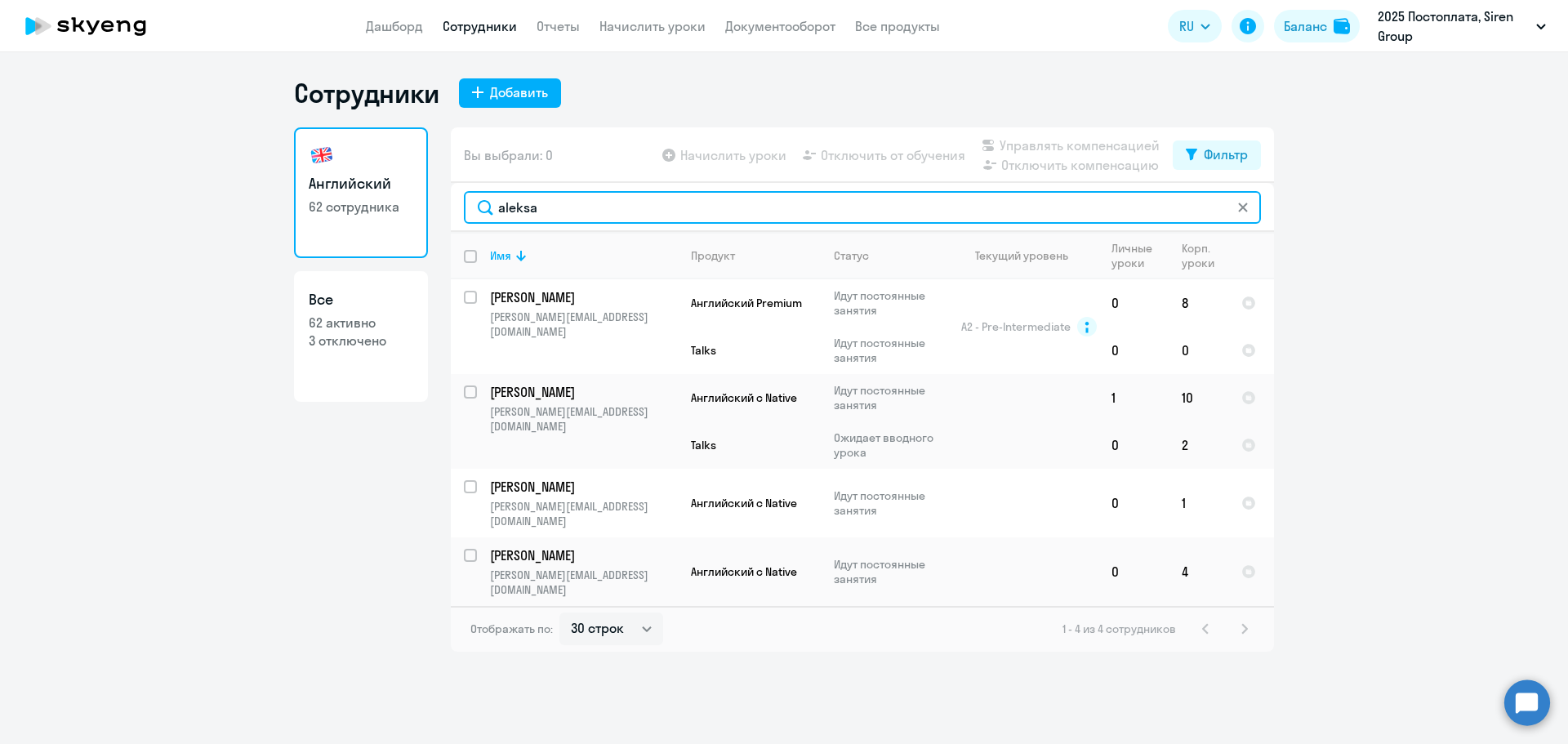
drag, startPoint x: 578, startPoint y: 216, endPoint x: 429, endPoint y: 215, distance: 149.0
click at [429, 215] on div "Английский 62 сотрудника Все 62 активно 3 отключено Вы выбрали: 0 Начислить уро…" at bounding box center [784, 390] width 980 height 525
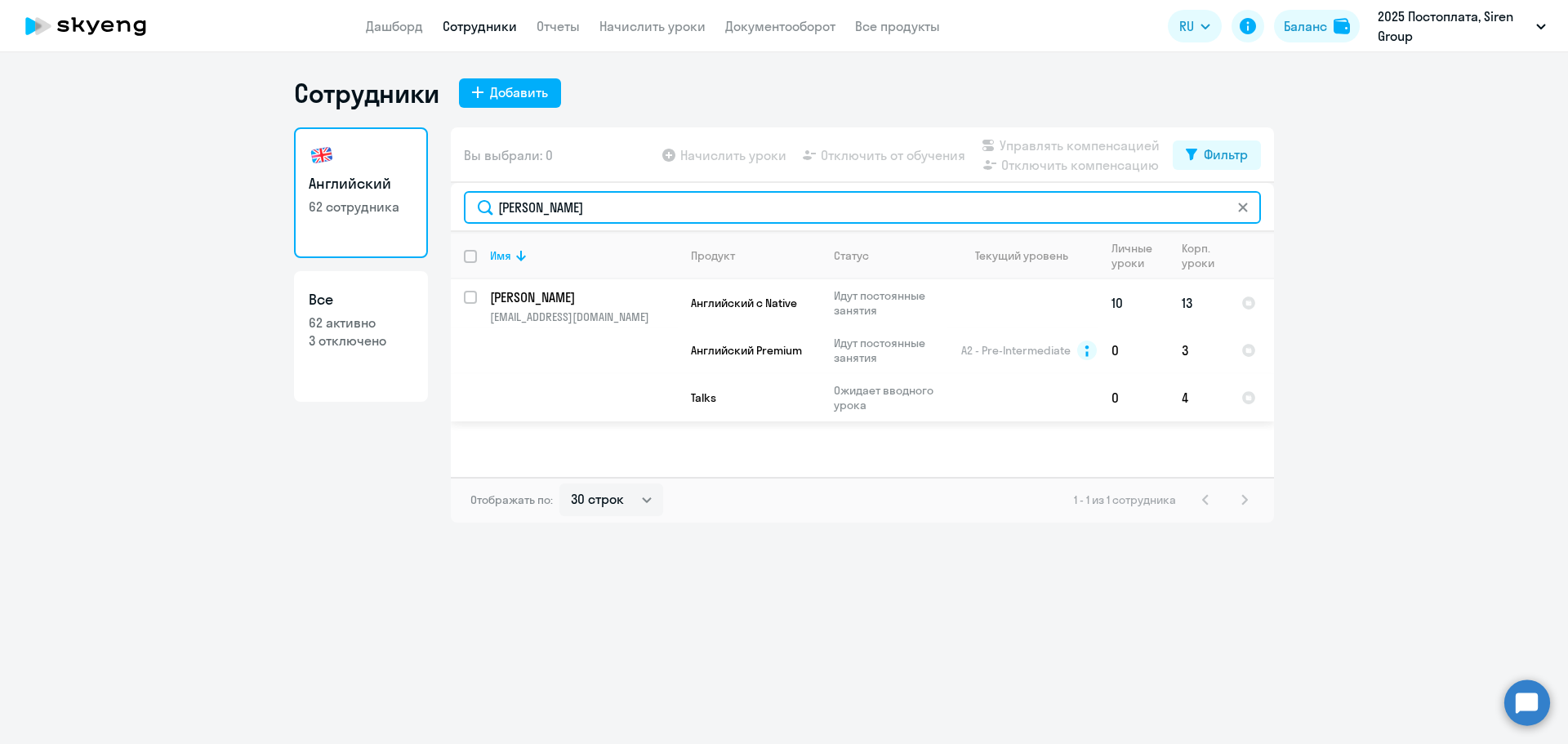
type input "[PERSON_NAME]"
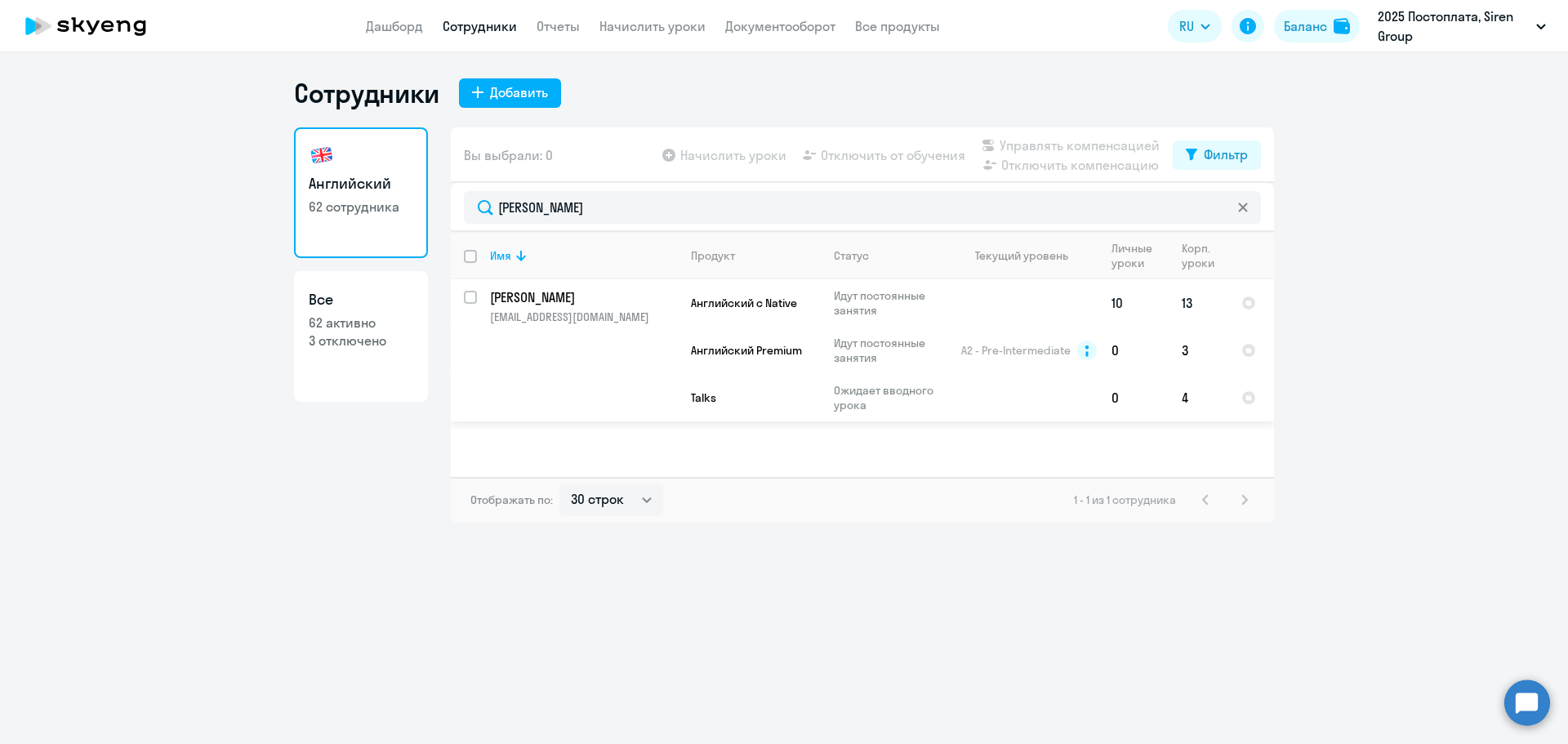
click at [461, 291] on div at bounding box center [471, 297] width 39 height 39
checkbox input "true"
click at [877, 156] on span "Отключить от обучения" at bounding box center [893, 155] width 145 height 19
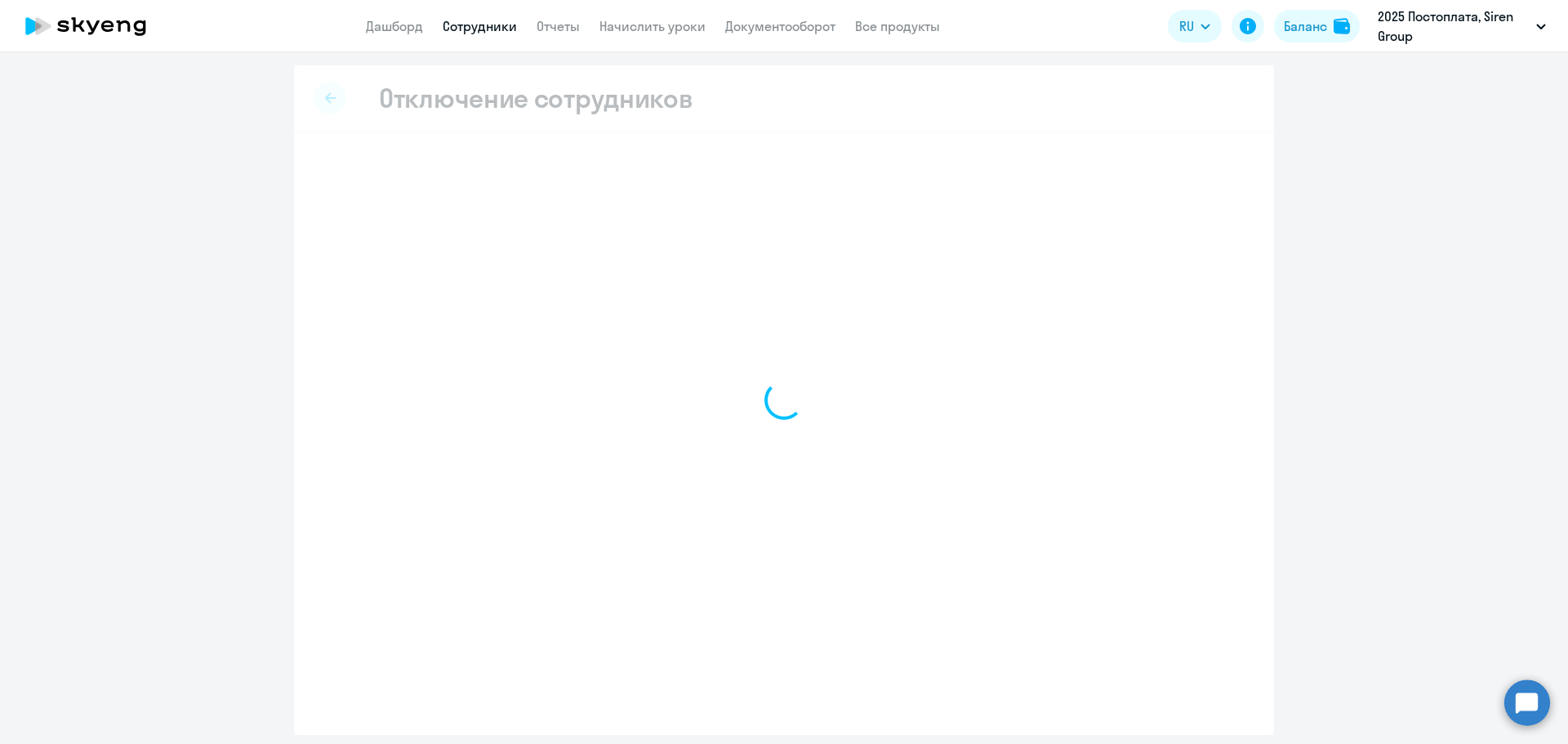
select select "all"
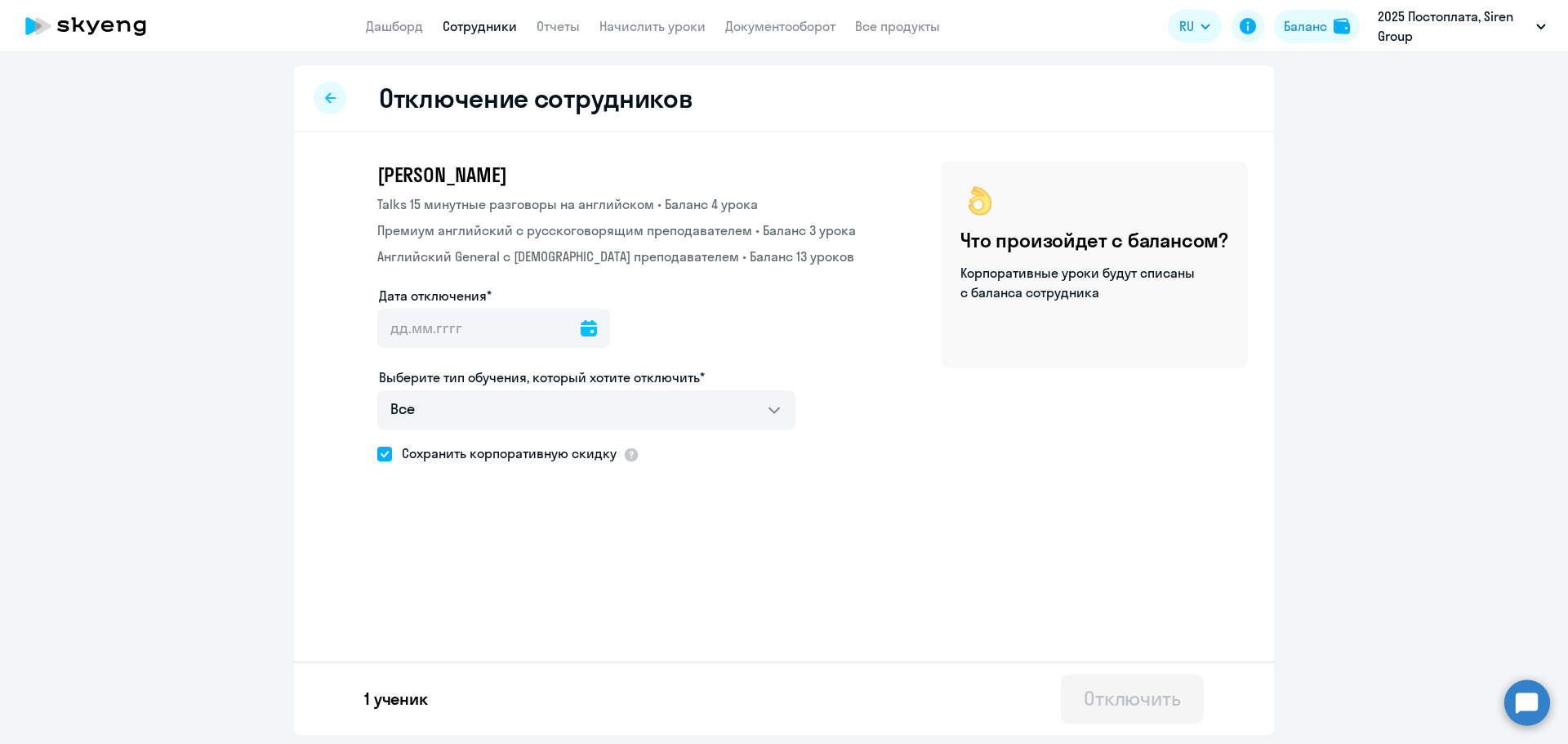
click at [581, 336] on icon at bounding box center [589, 328] width 17 height 17
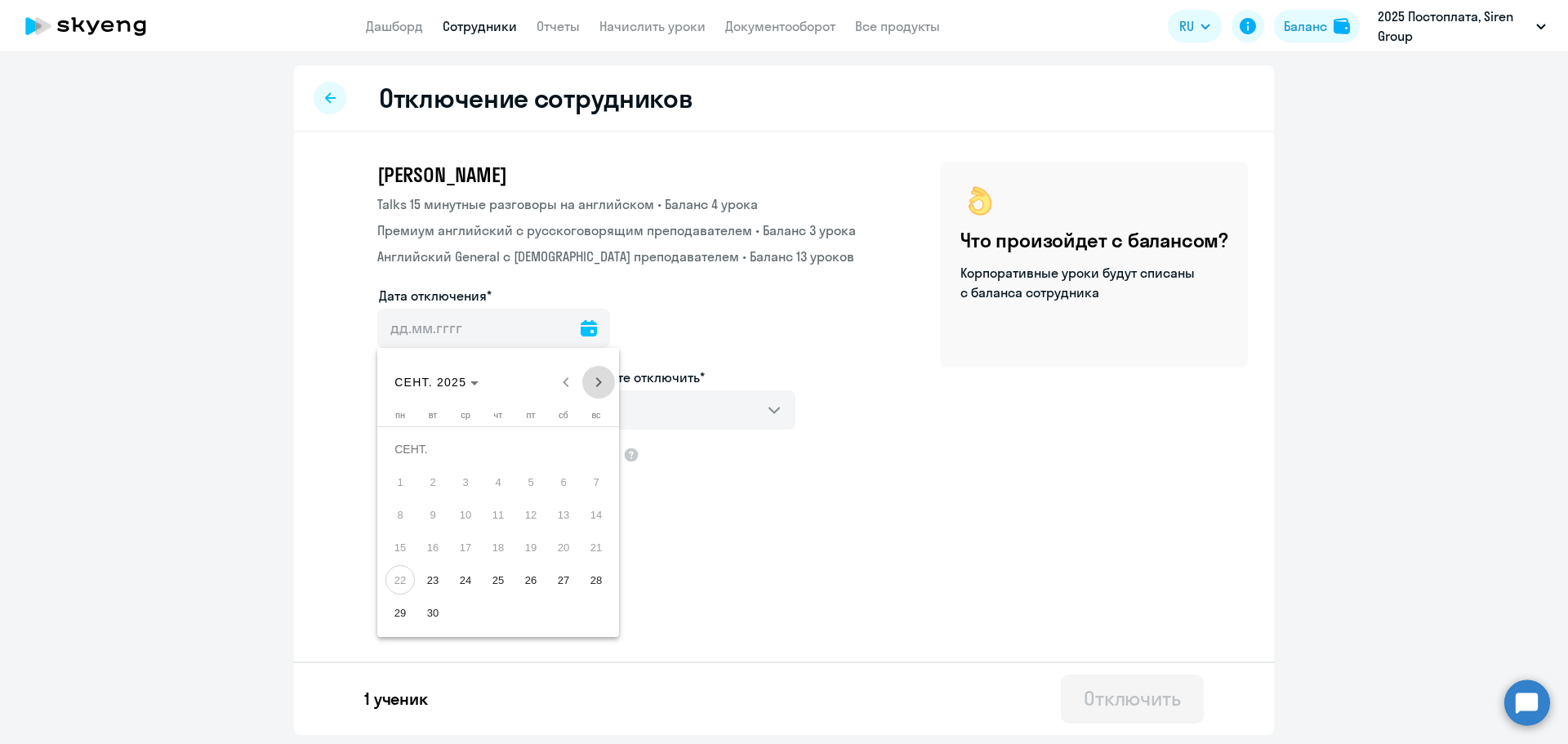
click at [596, 388] on span "Next month" at bounding box center [599, 383] width 33 height 33
click at [489, 480] on span "2" at bounding box center [498, 482] width 29 height 29
type input "[DATE]"
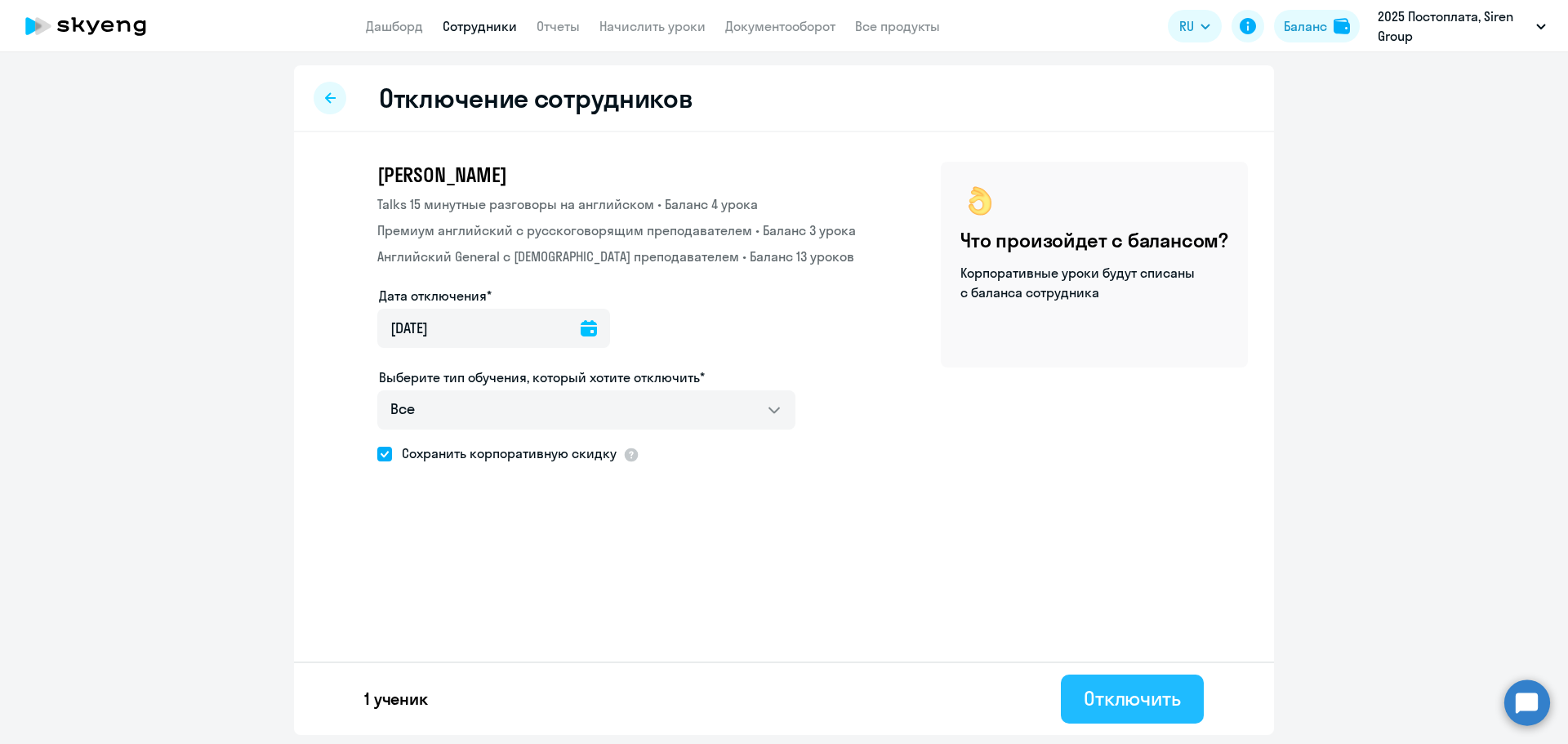
click at [1099, 705] on div "Отключить" at bounding box center [1132, 698] width 97 height 27
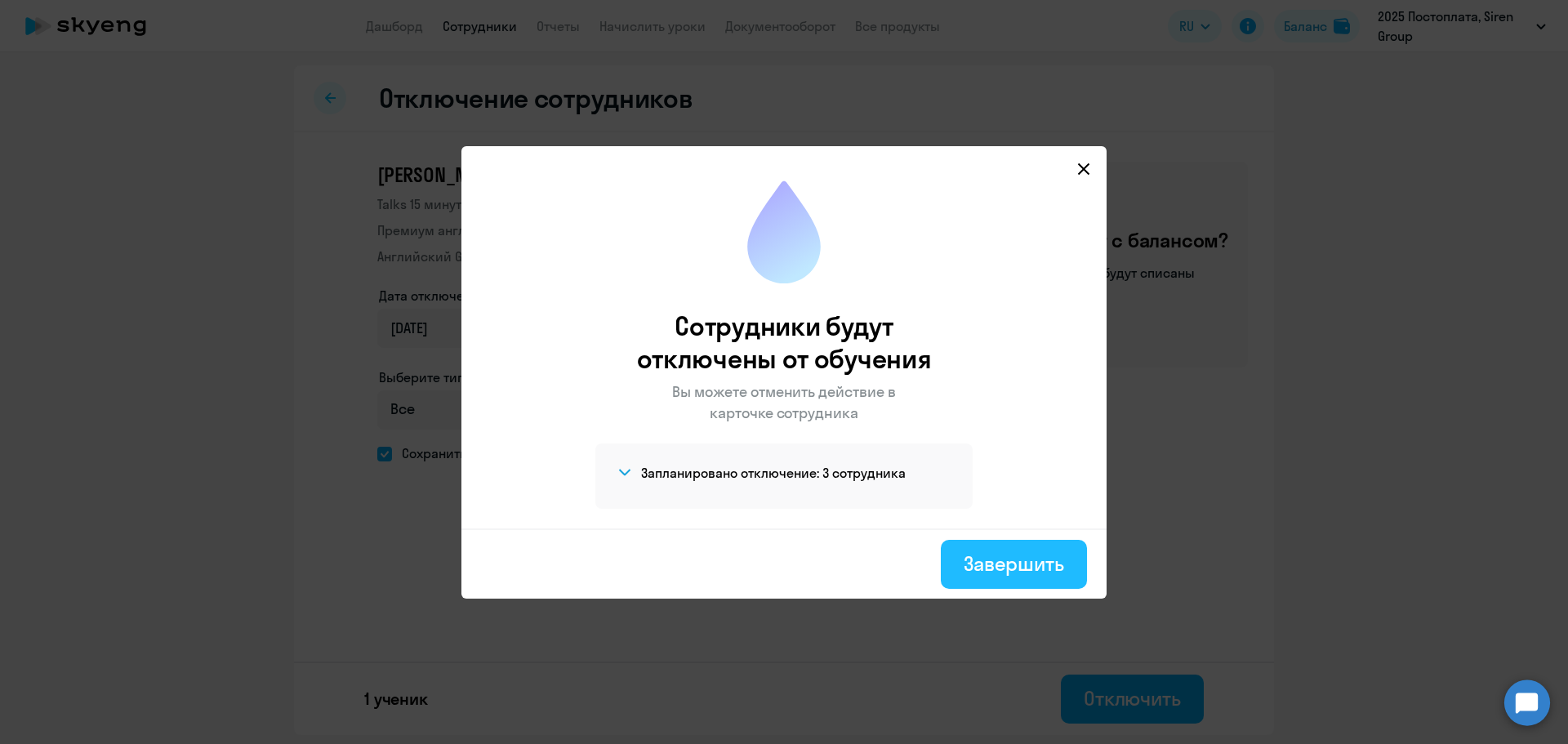
click at [1038, 579] on button "Завершить" at bounding box center [1013, 564] width 146 height 49
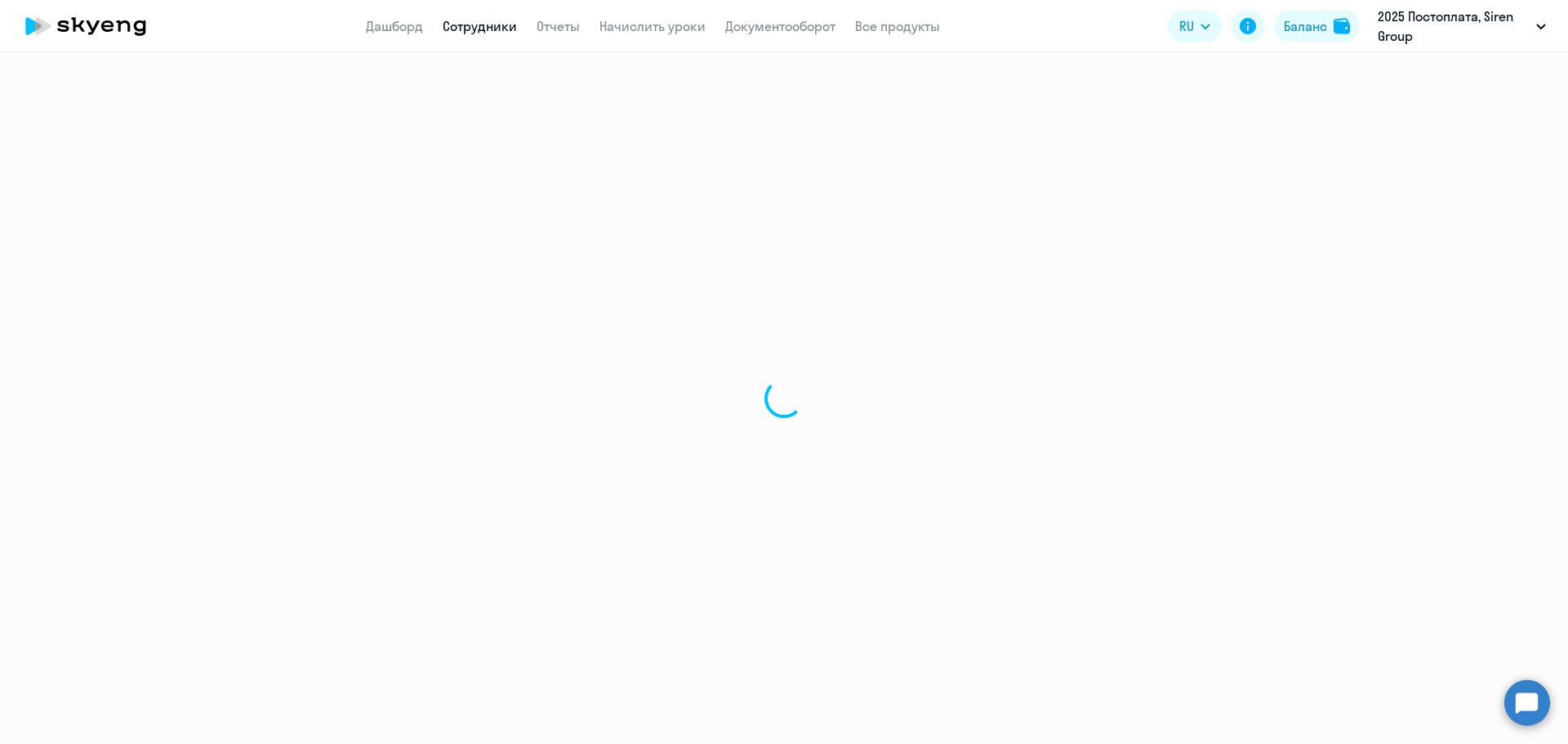
select select "30"
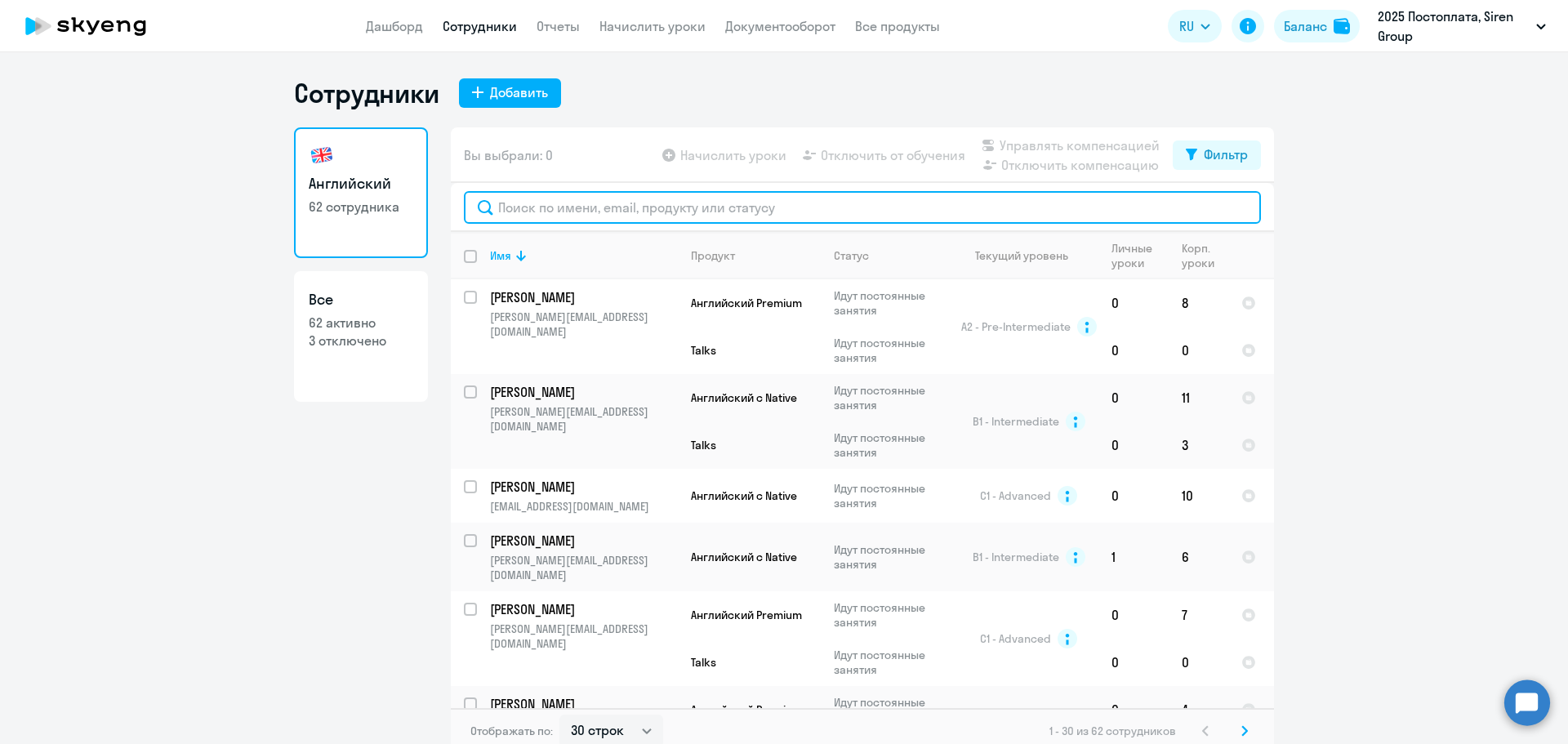
click at [712, 207] on input "text" at bounding box center [862, 207] width 797 height 33
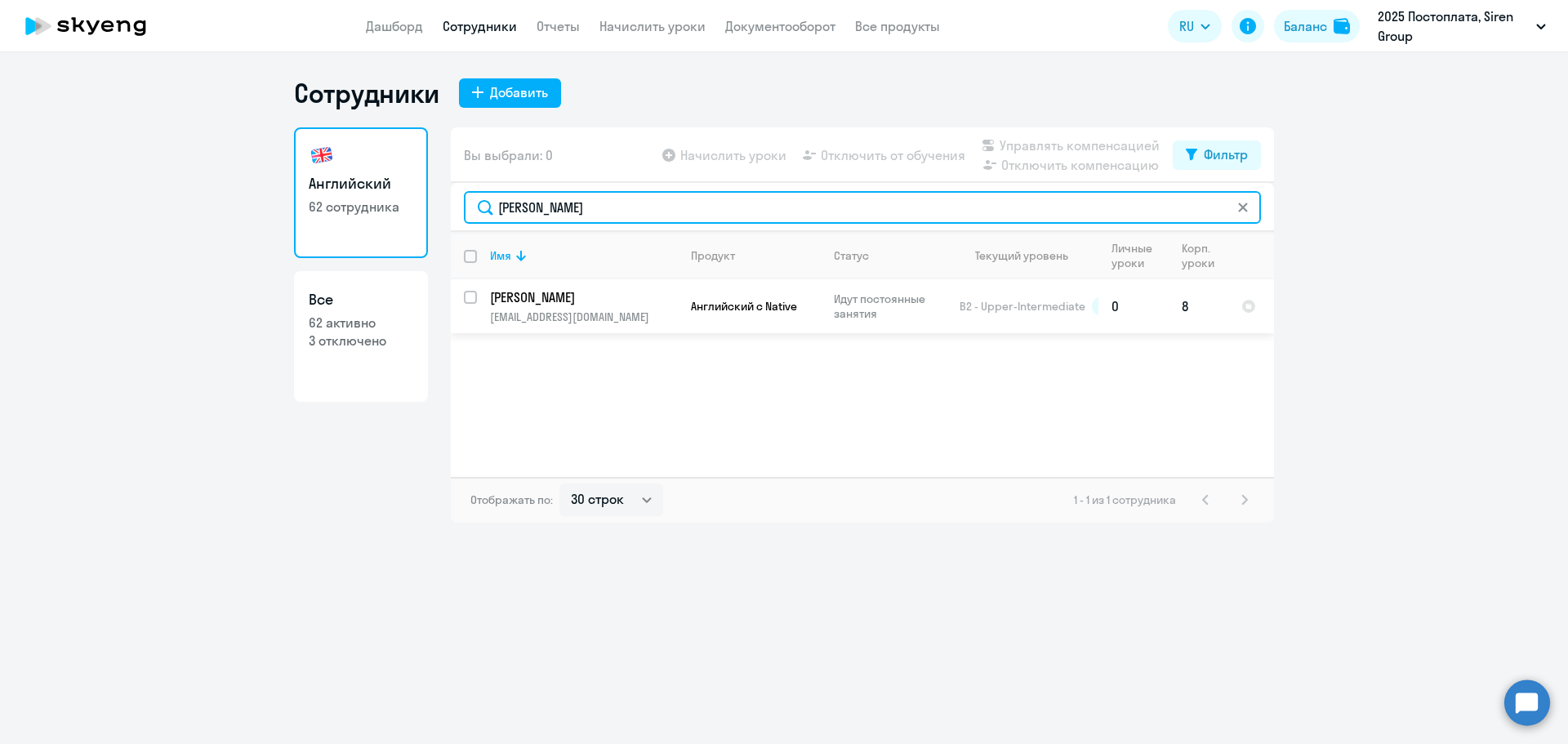
type input "[PERSON_NAME]"
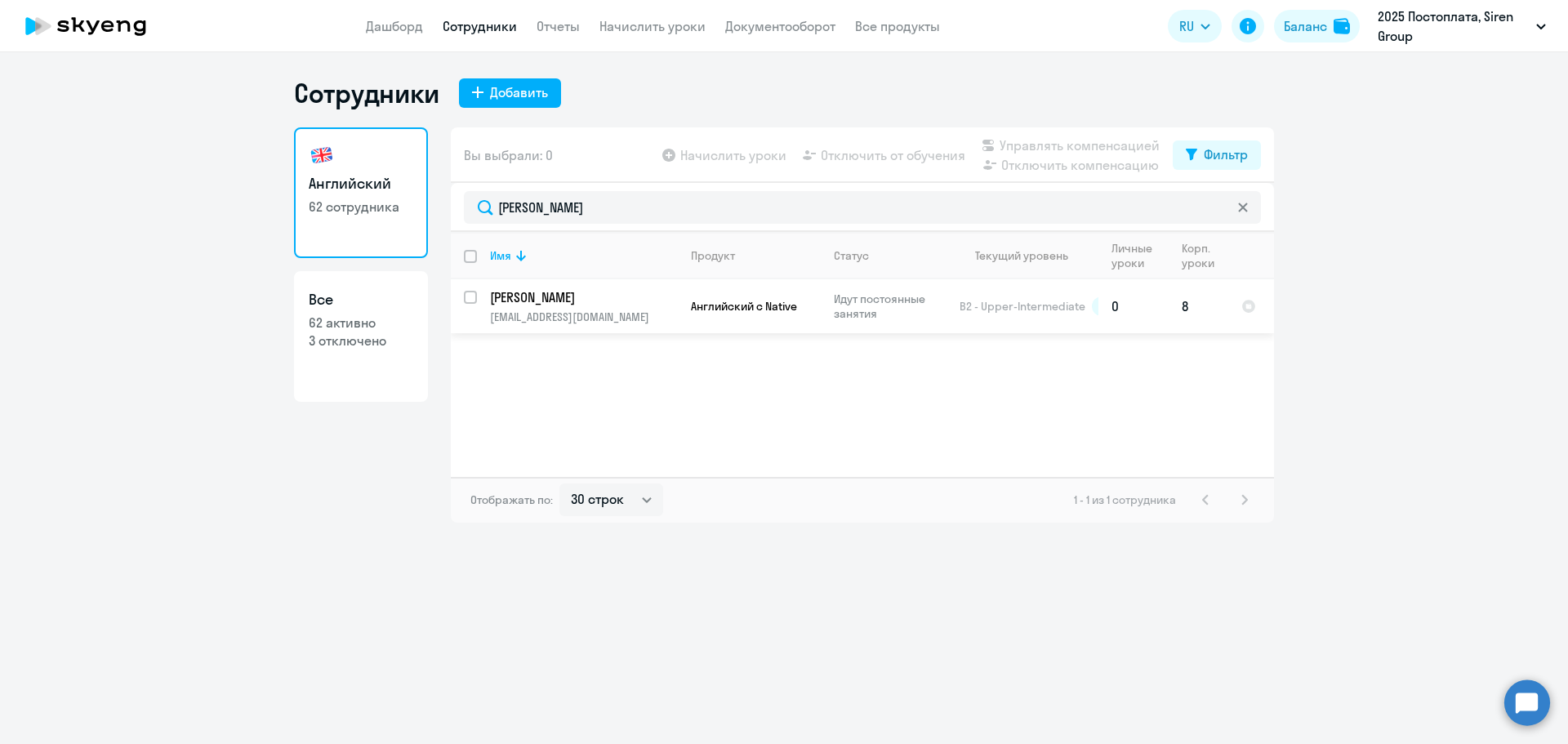
click at [473, 302] on input "select row 10582225" at bounding box center [480, 307] width 33 height 33
checkbox input "true"
click at [867, 153] on span "Отключить от обучения" at bounding box center [893, 155] width 145 height 19
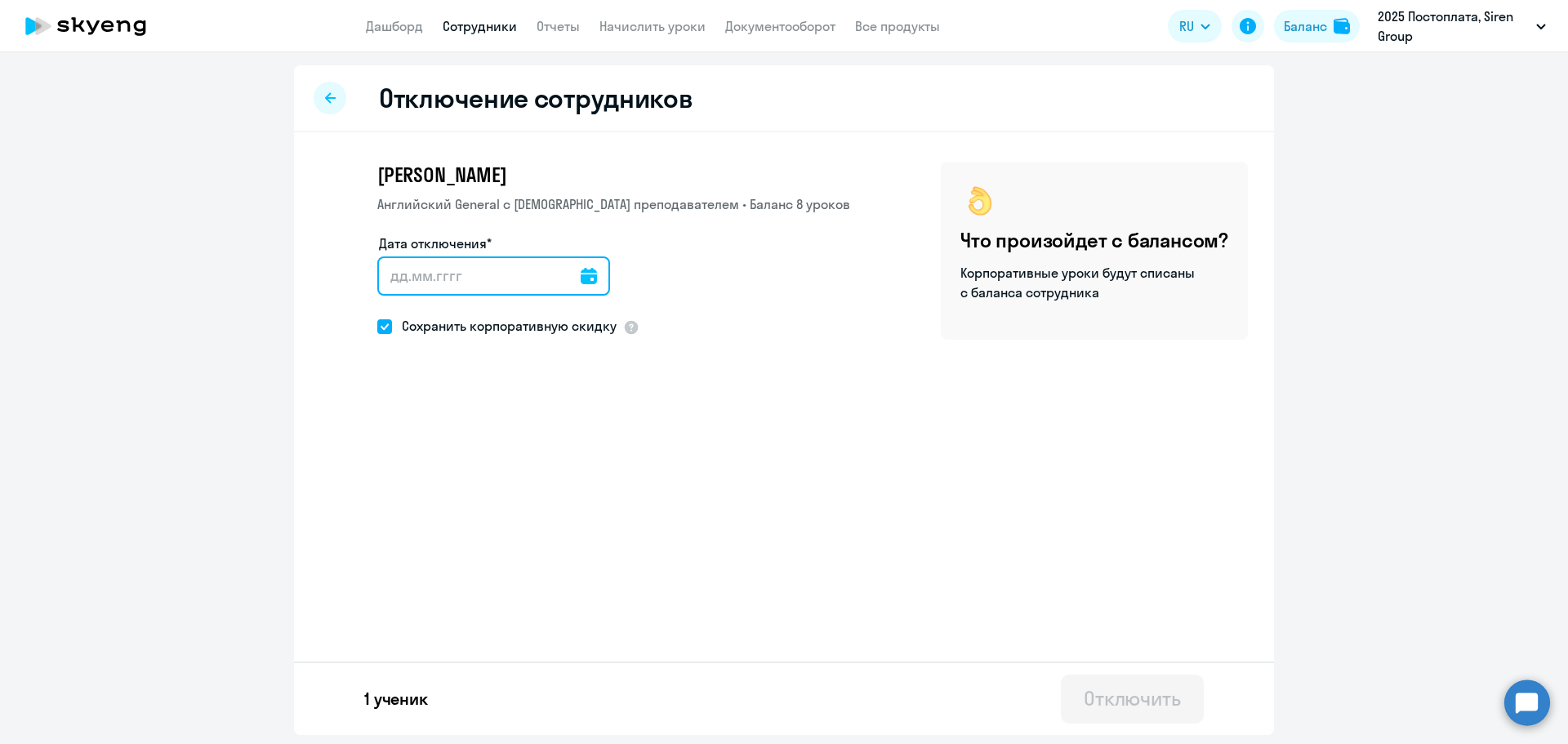
click at [564, 285] on input "Дата отключения*" at bounding box center [493, 276] width 233 height 39
click at [580, 275] on icon at bounding box center [589, 276] width 17 height 17
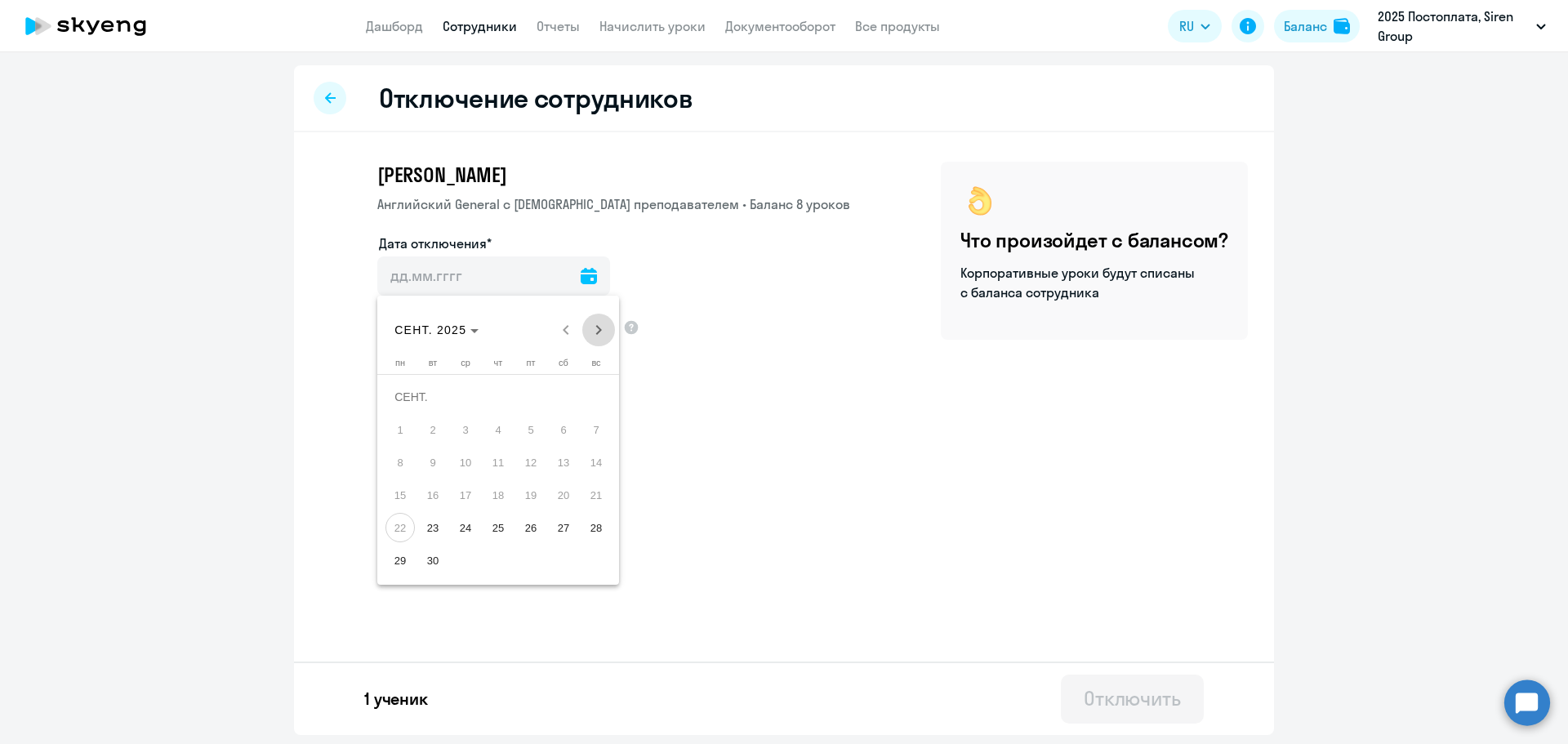
click at [600, 326] on span "Next month" at bounding box center [599, 330] width 33 height 33
click at [495, 432] on span "2" at bounding box center [498, 429] width 29 height 29
type input "[DATE]"
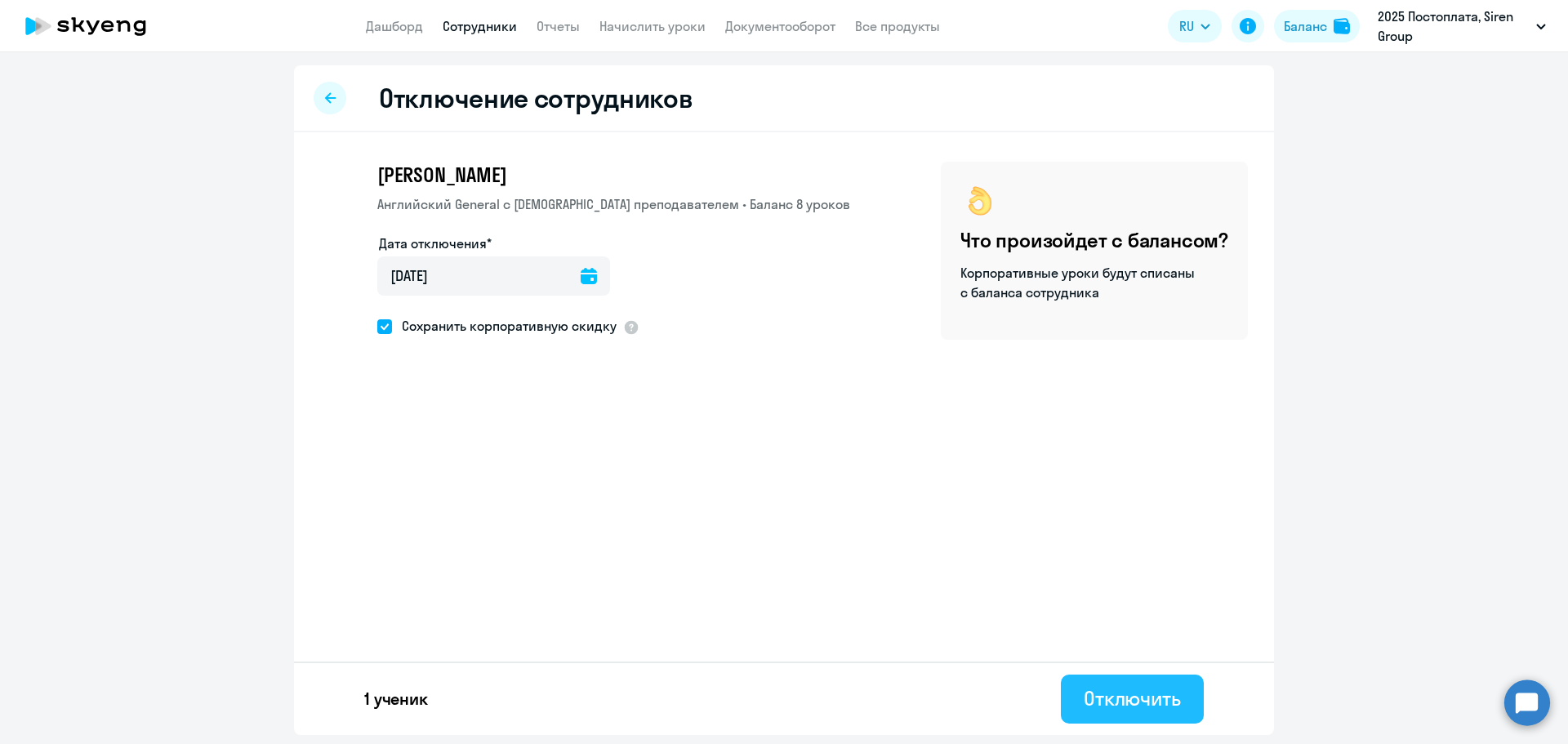
click at [1115, 704] on div "Отключить" at bounding box center [1132, 698] width 97 height 27
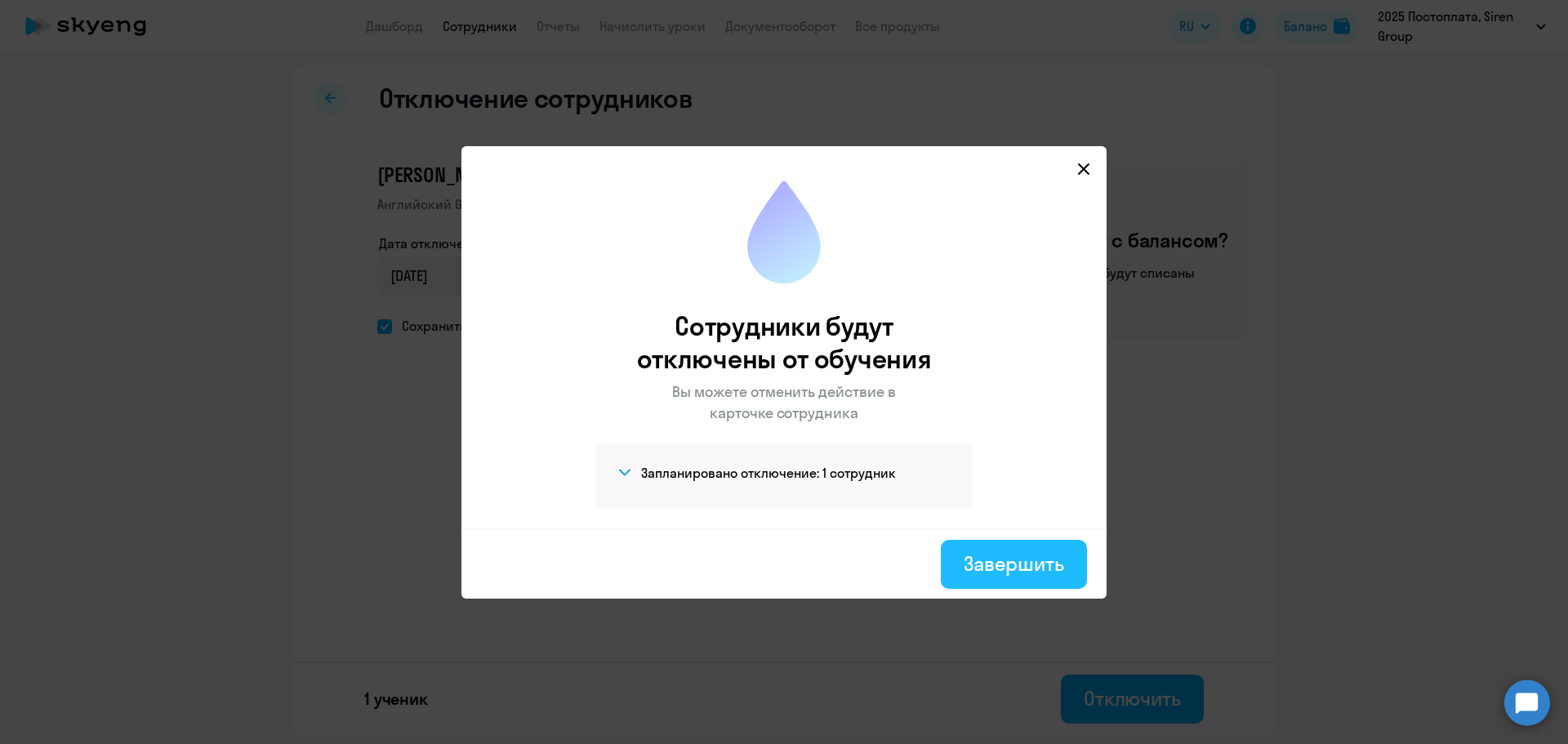
click at [1015, 565] on div "Завершить" at bounding box center [1014, 563] width 101 height 27
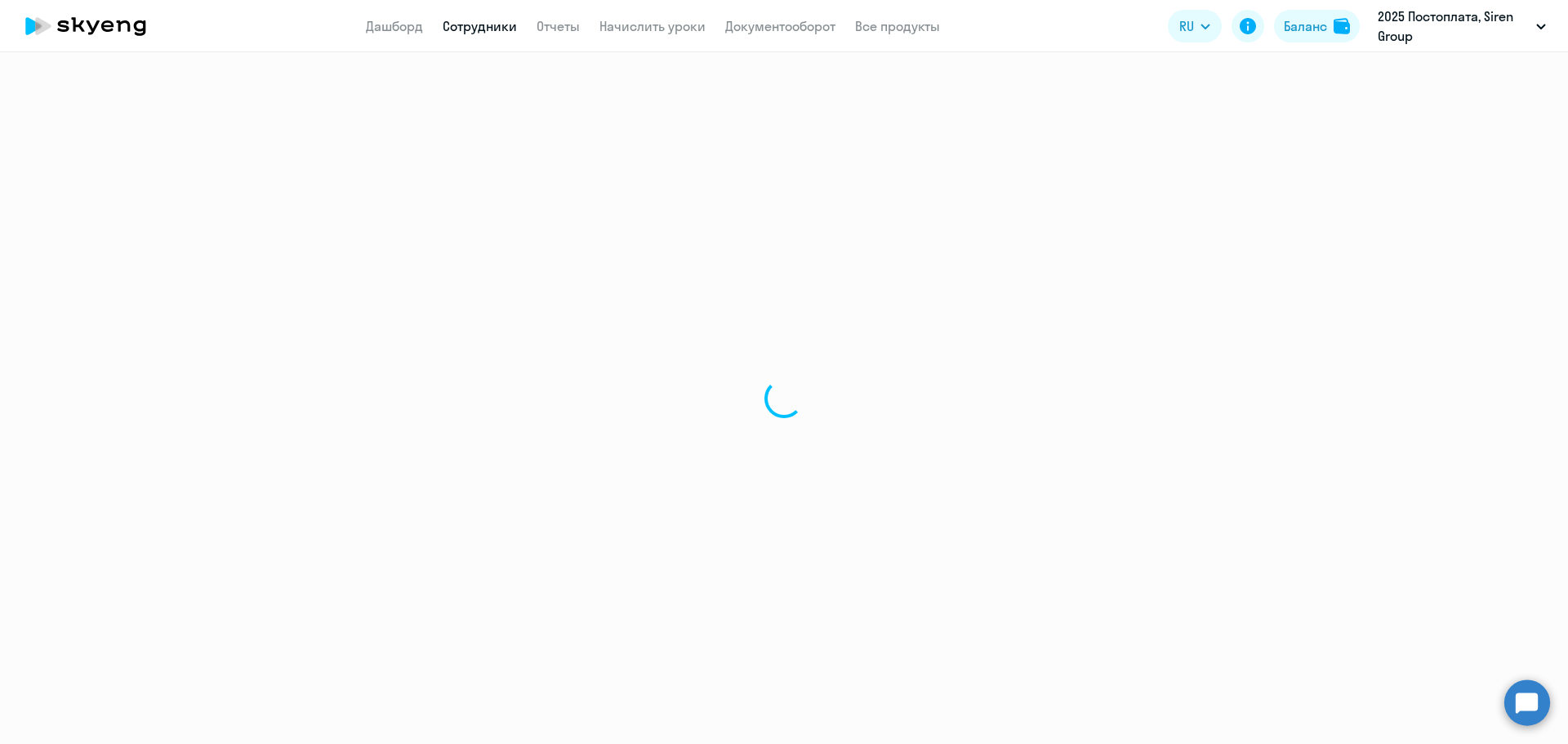
select select "30"
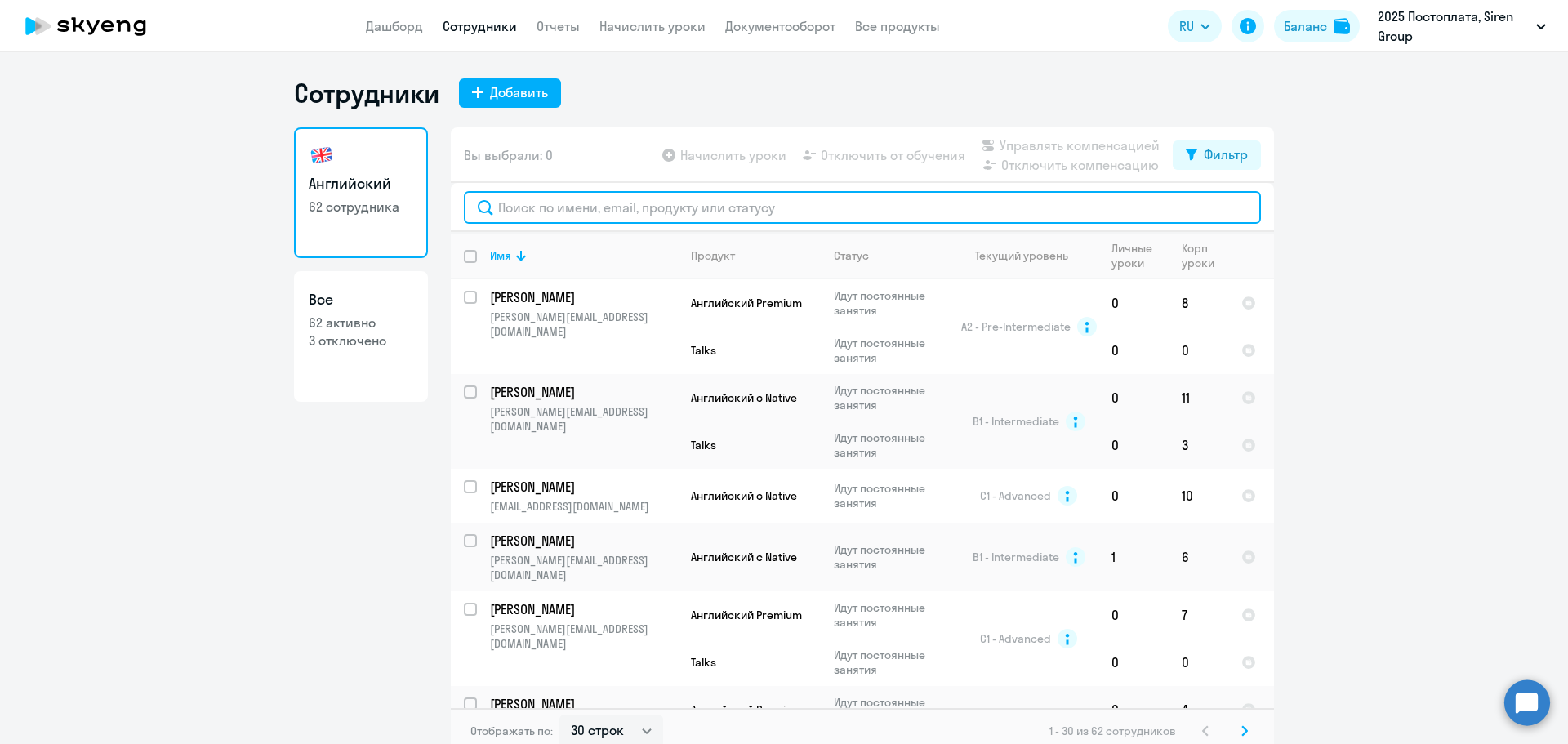
click at [640, 205] on input "text" at bounding box center [862, 207] width 797 height 33
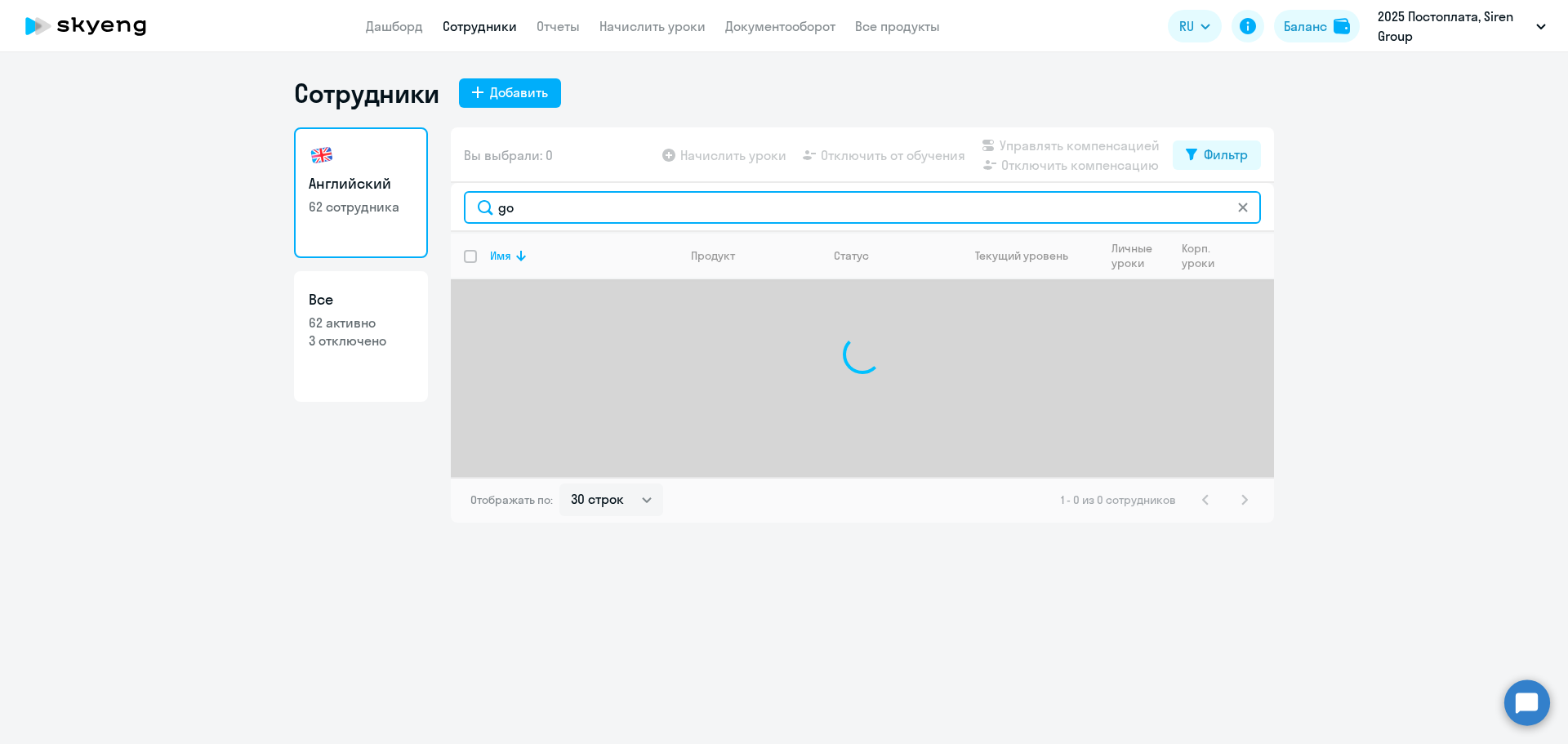
type input "g"
type input "ш"
type input "г"
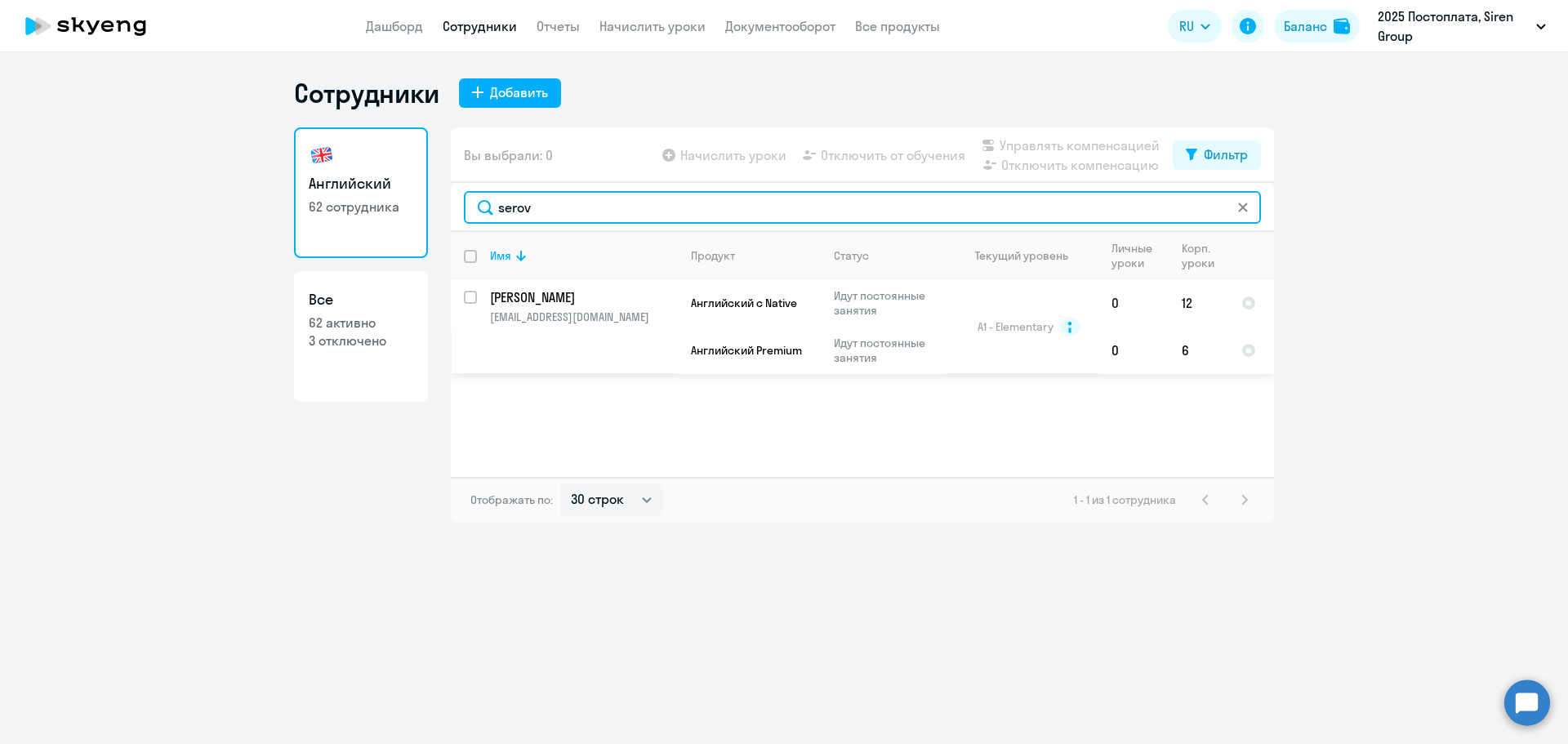
type input "serov"
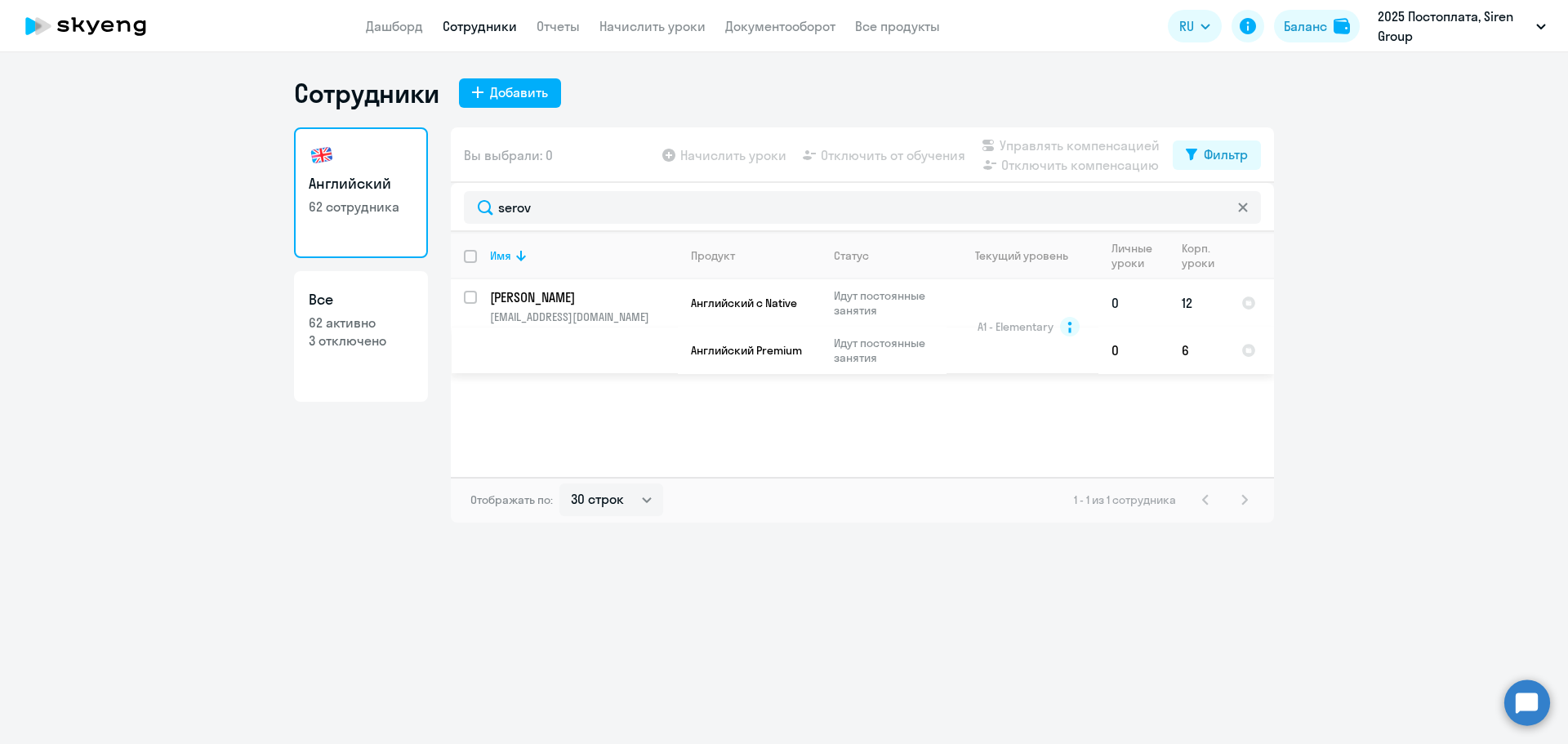
click at [460, 299] on div at bounding box center [471, 297] width 39 height 39
checkbox input "true"
click at [871, 160] on span "Отключить от обучения" at bounding box center [893, 155] width 145 height 19
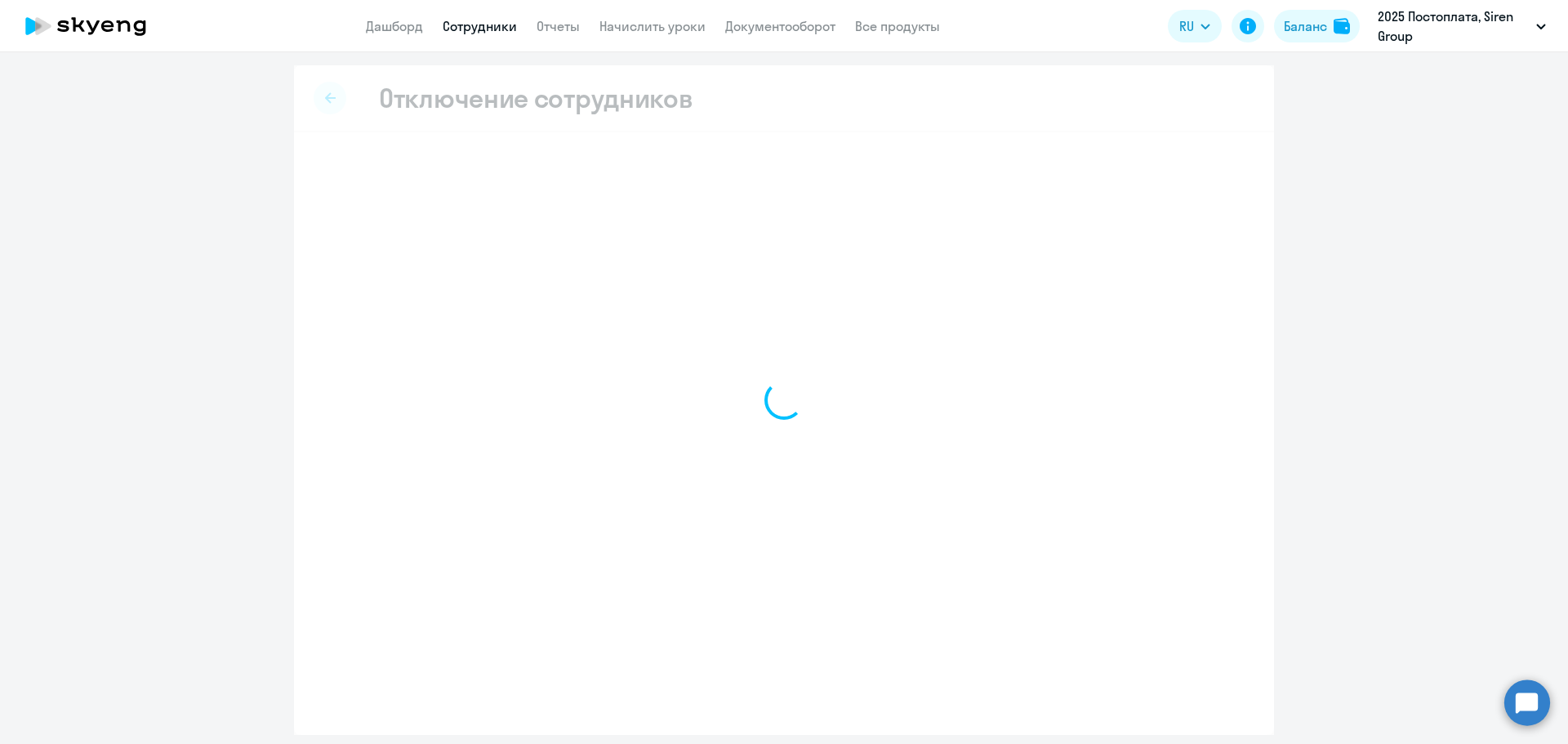
select select "all"
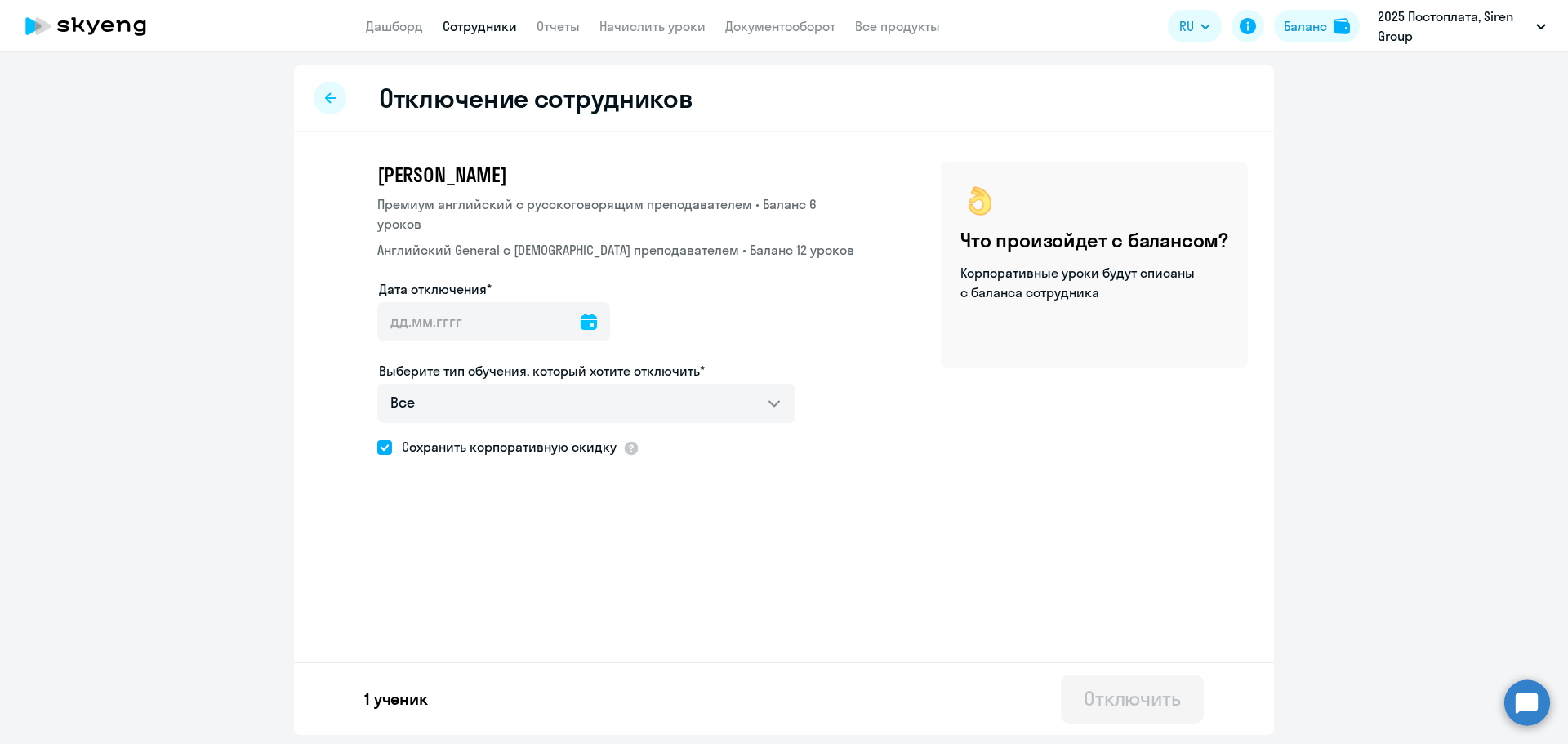
click at [580, 319] on icon at bounding box center [589, 322] width 17 height 17
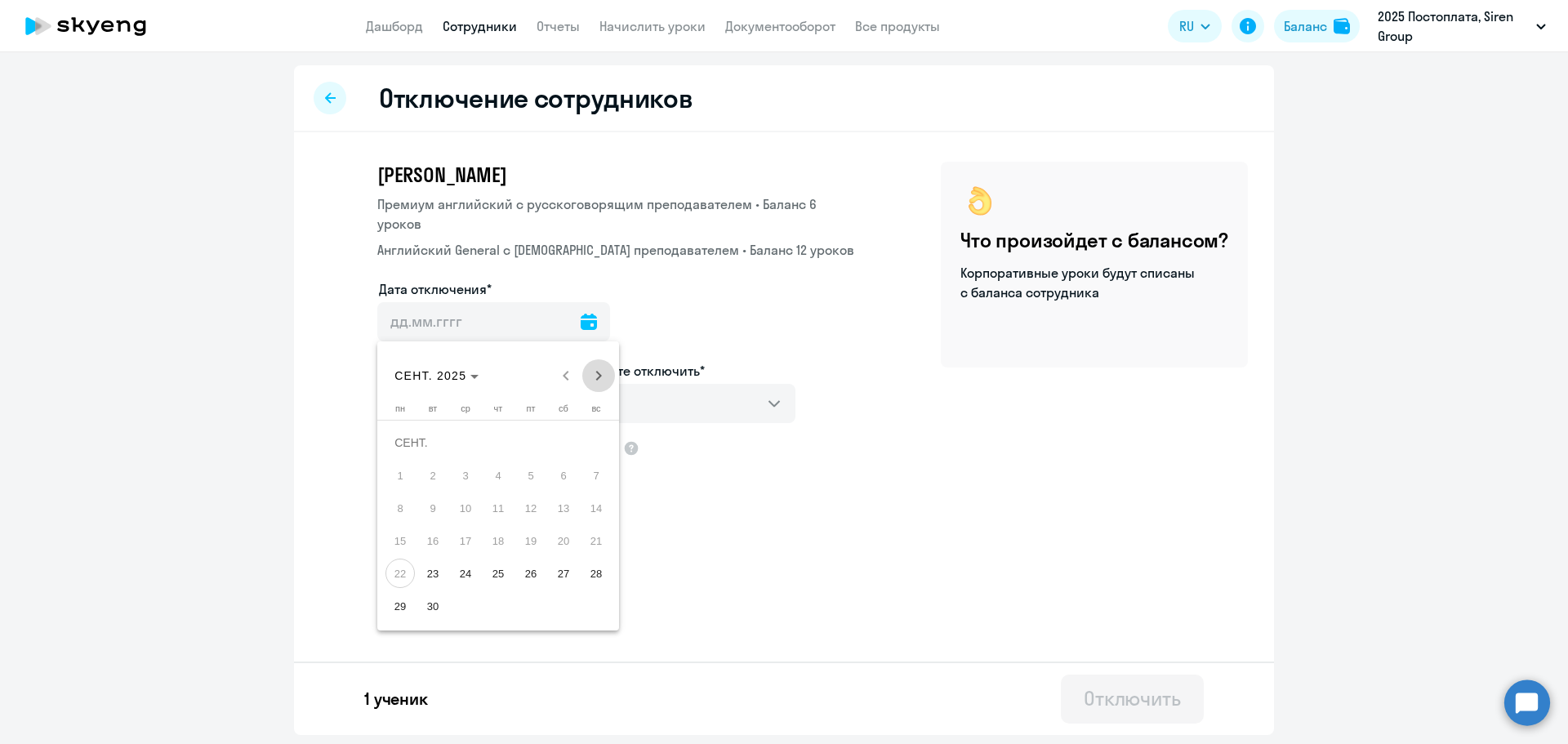
click at [597, 377] on span "Next month" at bounding box center [599, 376] width 33 height 33
click at [499, 472] on span "2" at bounding box center [498, 475] width 29 height 29
type input "[DATE]"
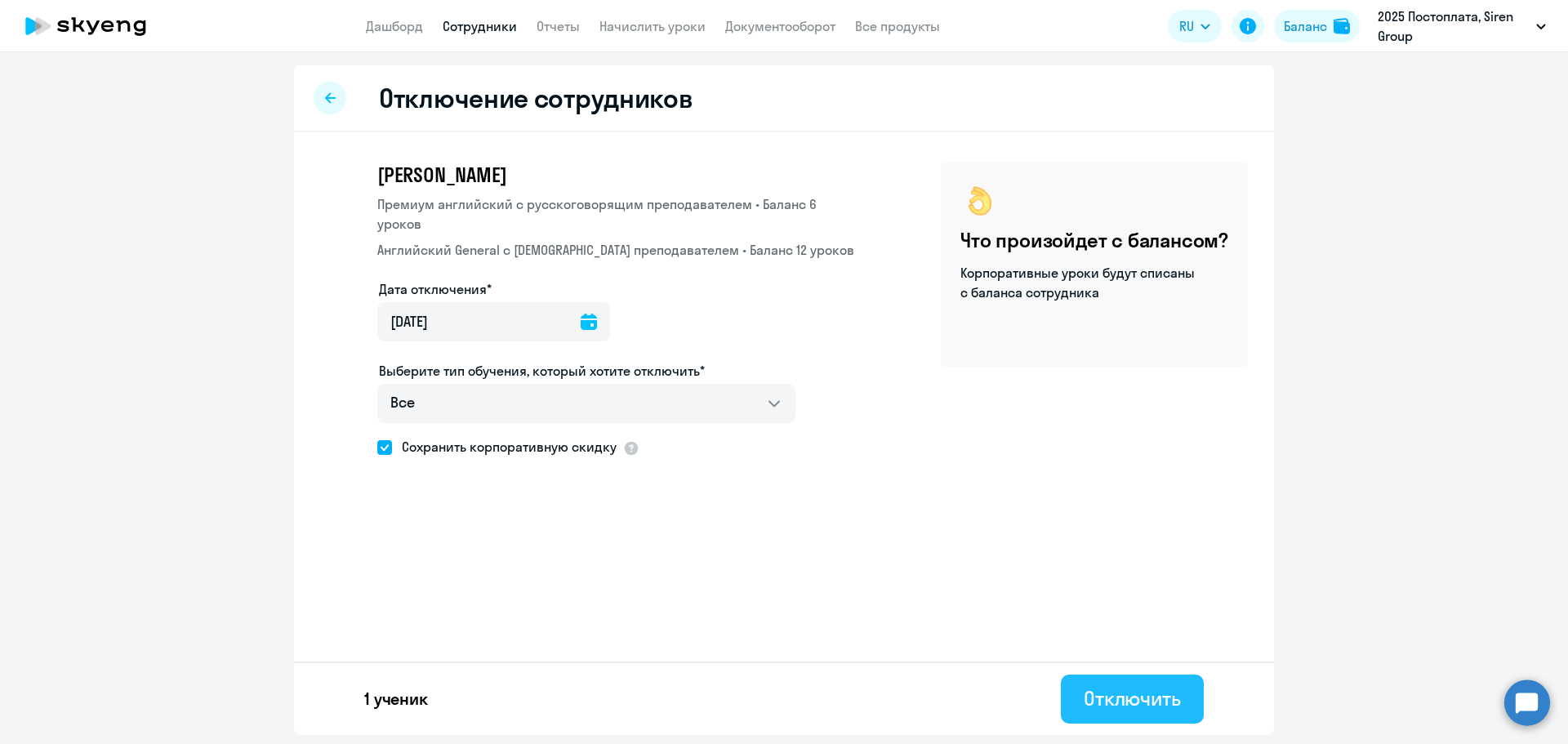
click at [1123, 694] on div "Отключить" at bounding box center [1132, 698] width 97 height 27
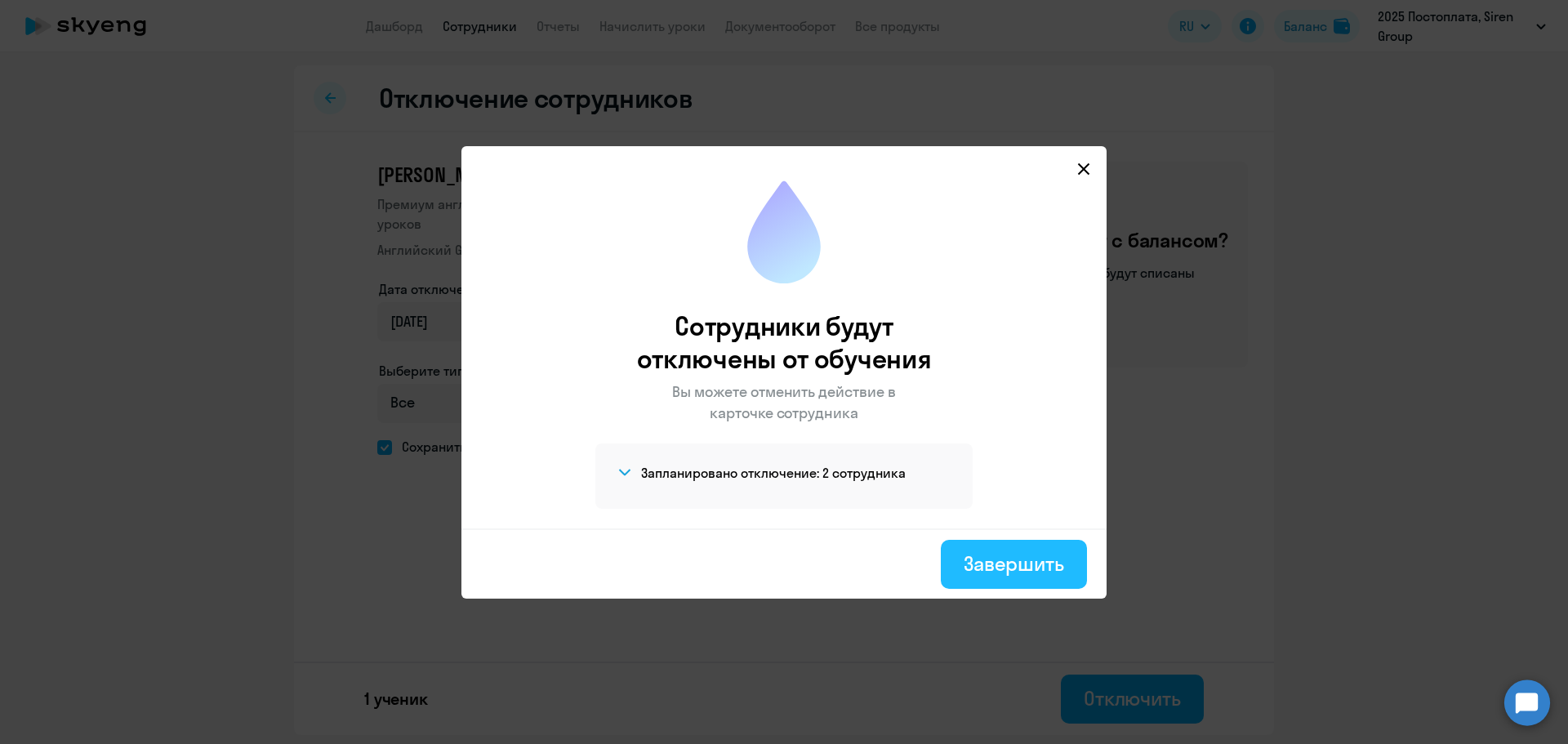
click at [974, 557] on div "Завершить" at bounding box center [1014, 563] width 101 height 27
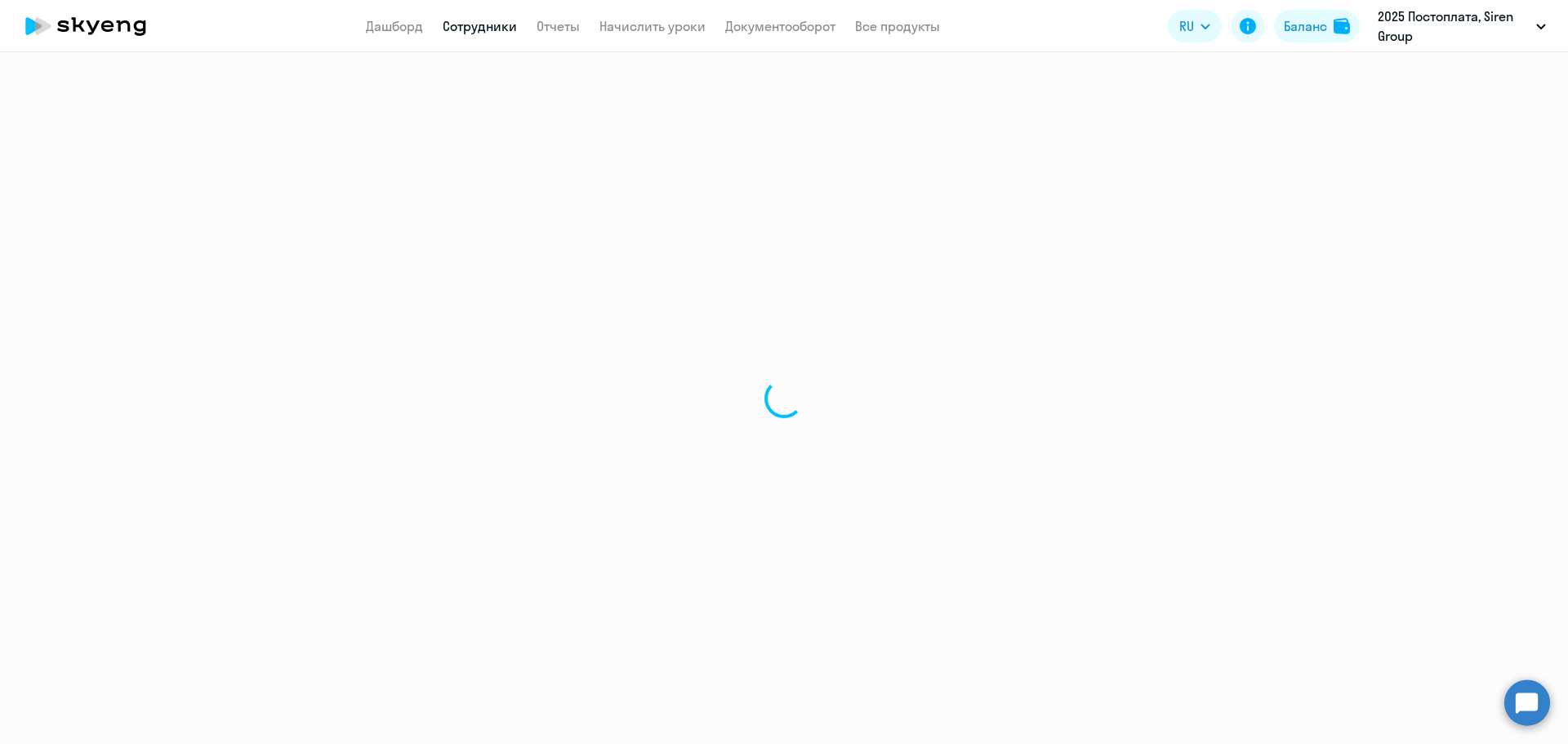
select select "30"
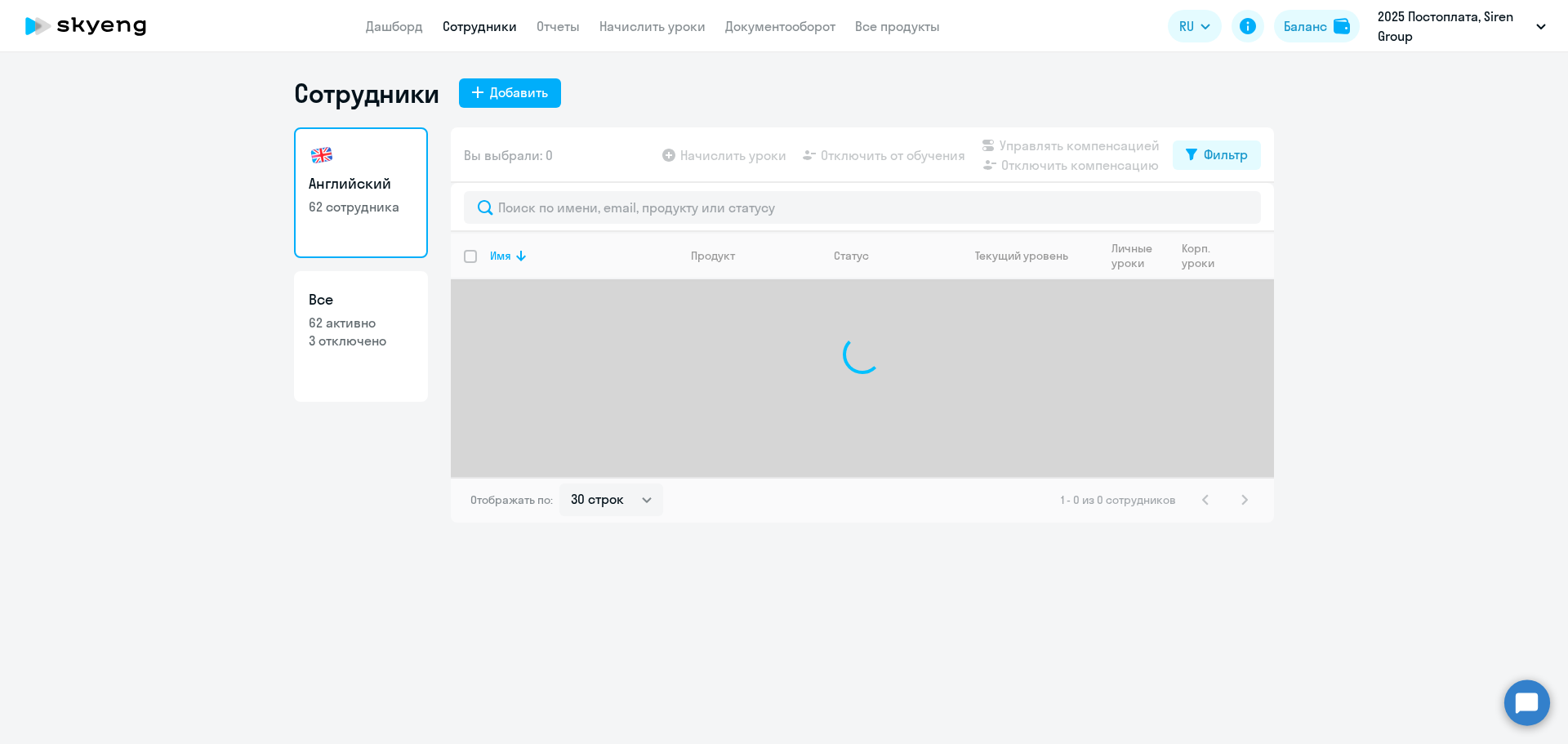
click at [384, 323] on p "62 активно" at bounding box center [361, 323] width 105 height 18
select select "30"
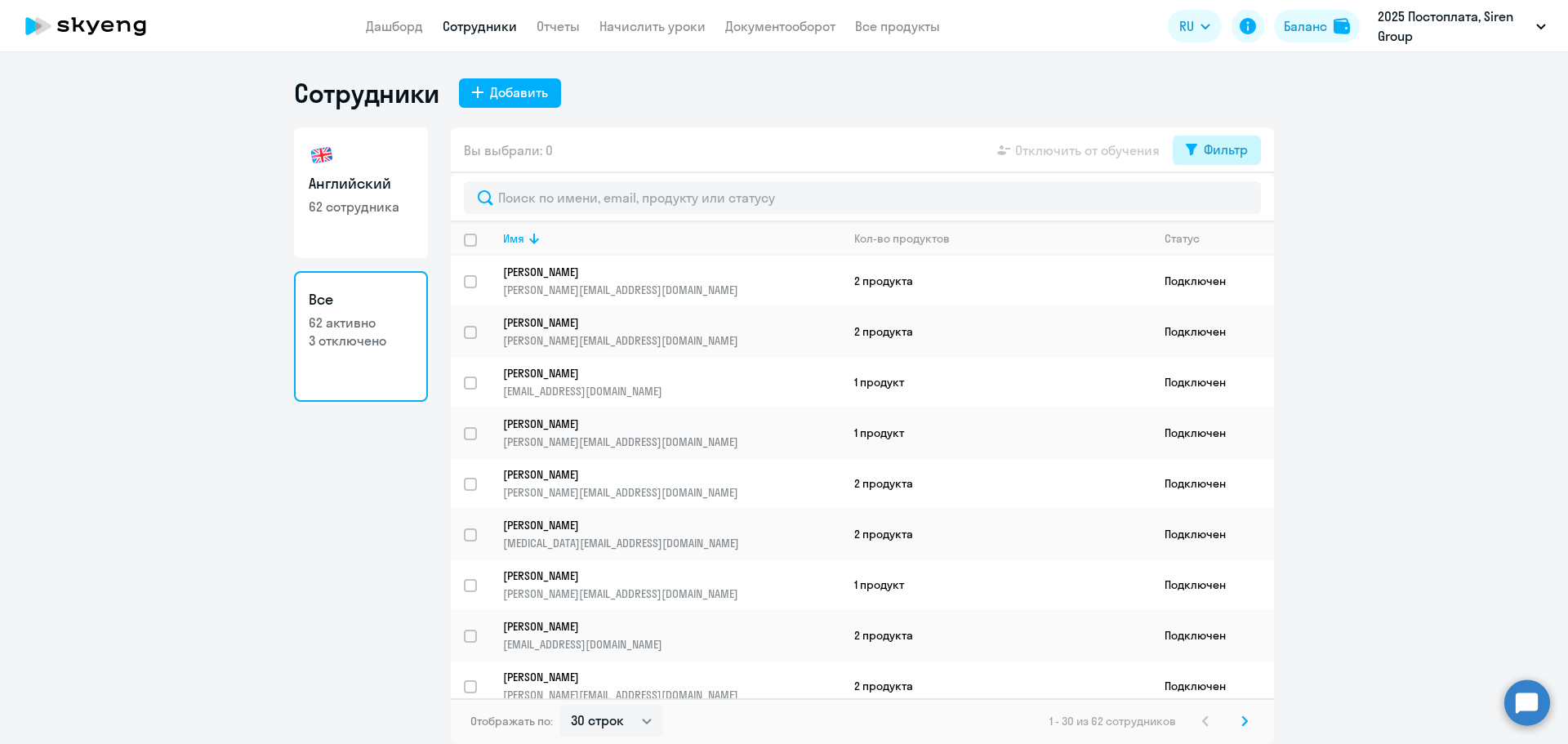
click at [1232, 151] on div "Фильтр" at bounding box center [1226, 149] width 44 height 19
click at [1369, 140] on ng-component "Сотрудники Добавить Английский 62 сотрудника Все 62 активно 3 отключено Вы выбр…" at bounding box center [784, 411] width 1568 height 668
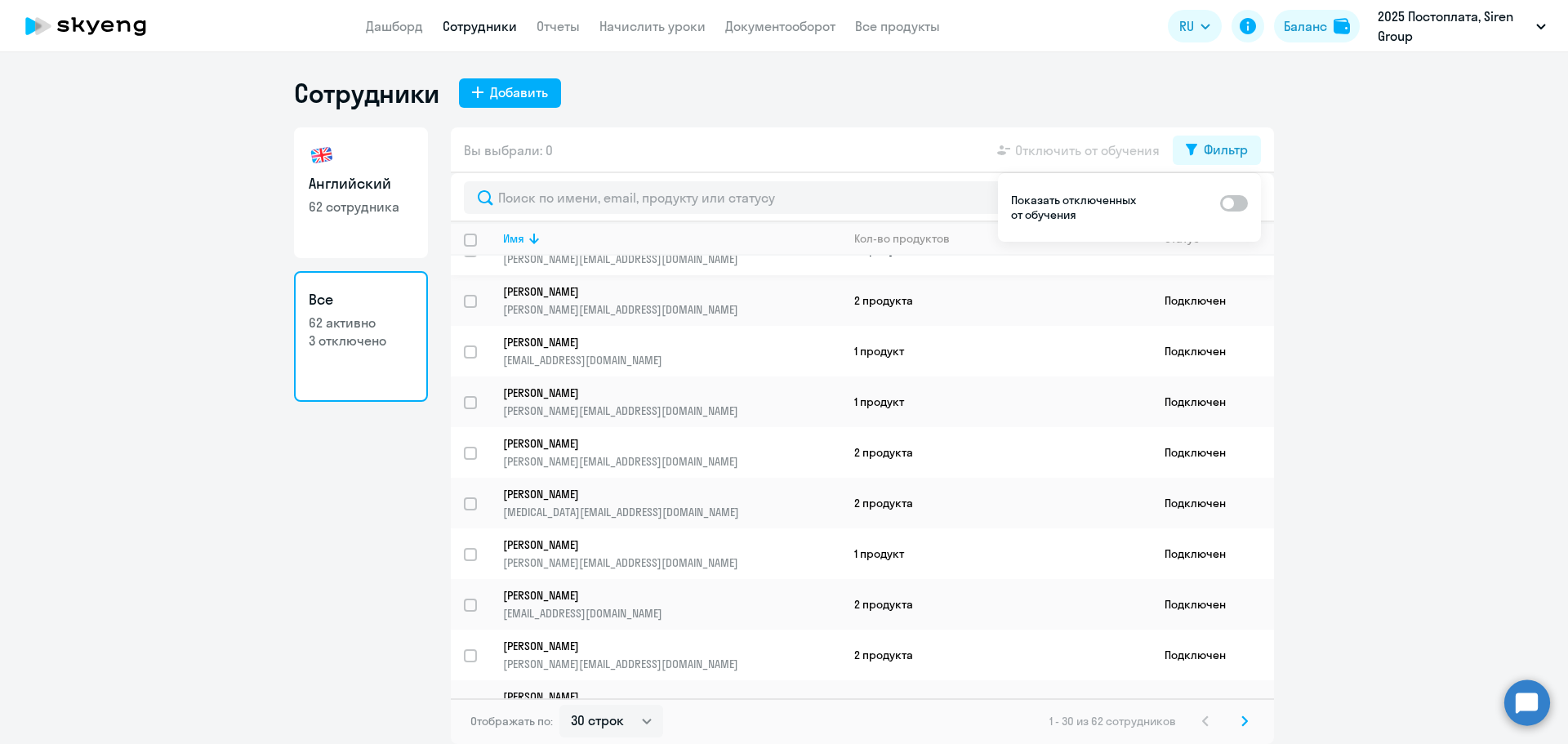
scroll to position [32, 0]
click at [381, 178] on h3 "Английский" at bounding box center [361, 183] width 105 height 21
select select "30"
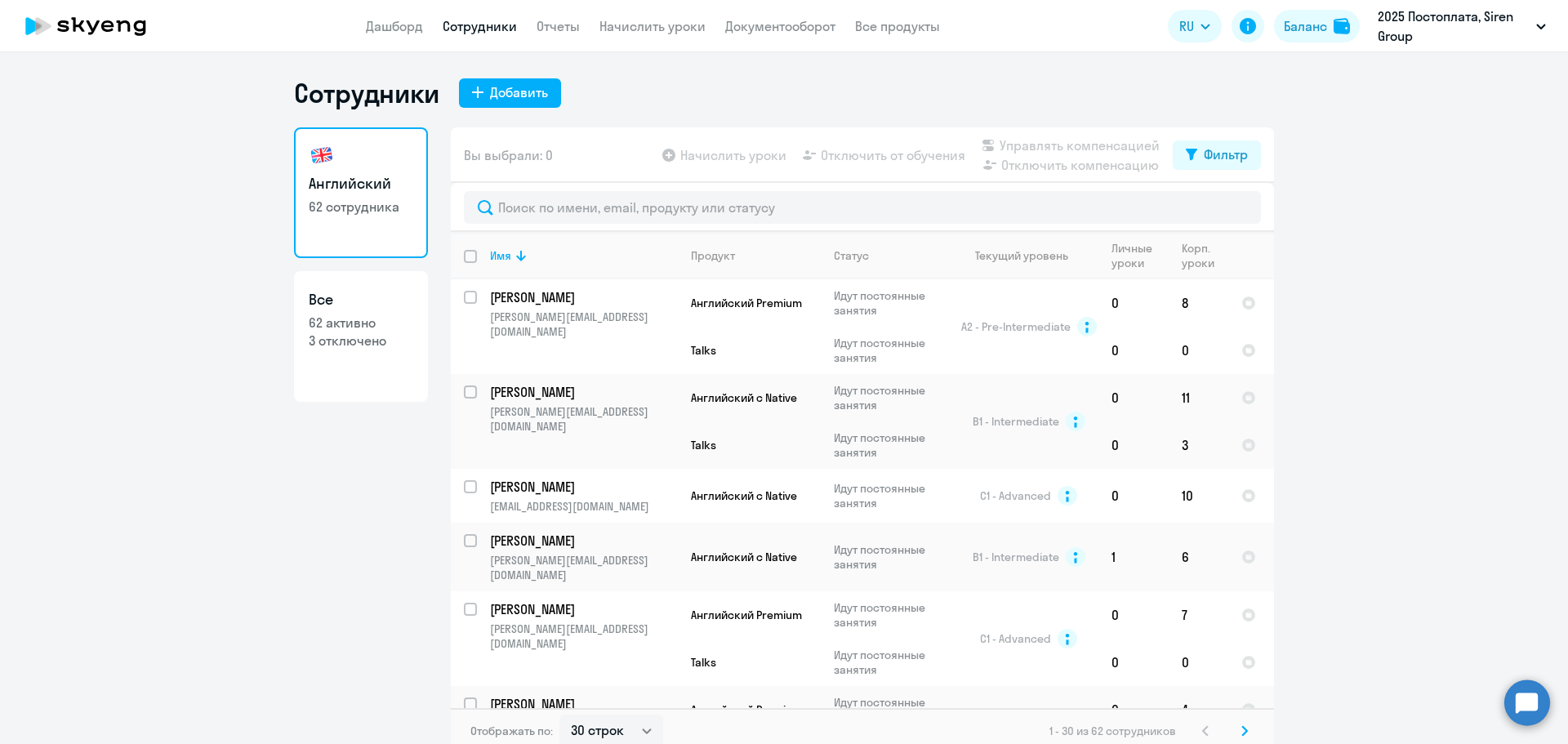
click at [1016, 82] on div "Сотрудники Добавить" at bounding box center [784, 94] width 980 height 33
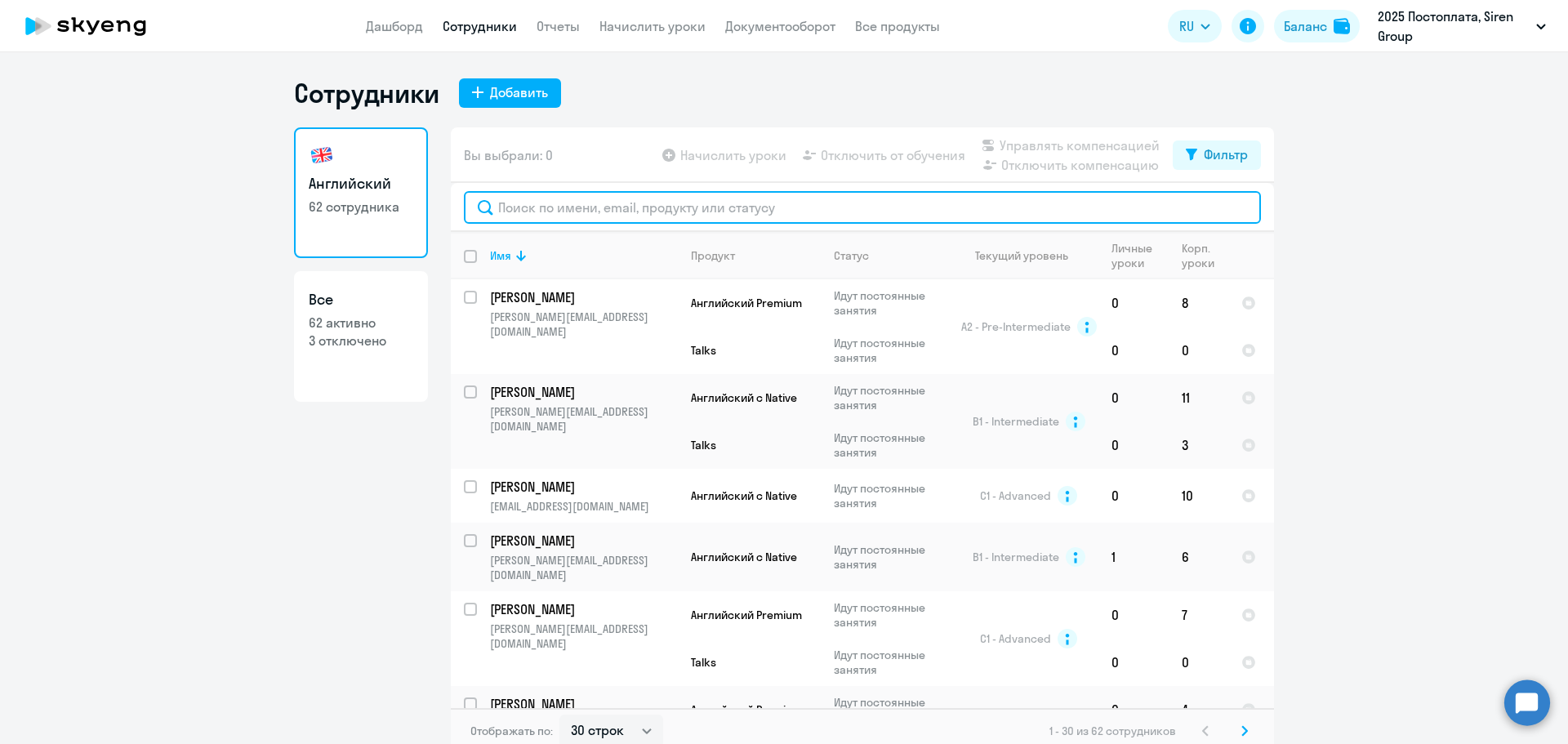
click at [629, 209] on input "text" at bounding box center [862, 207] width 797 height 33
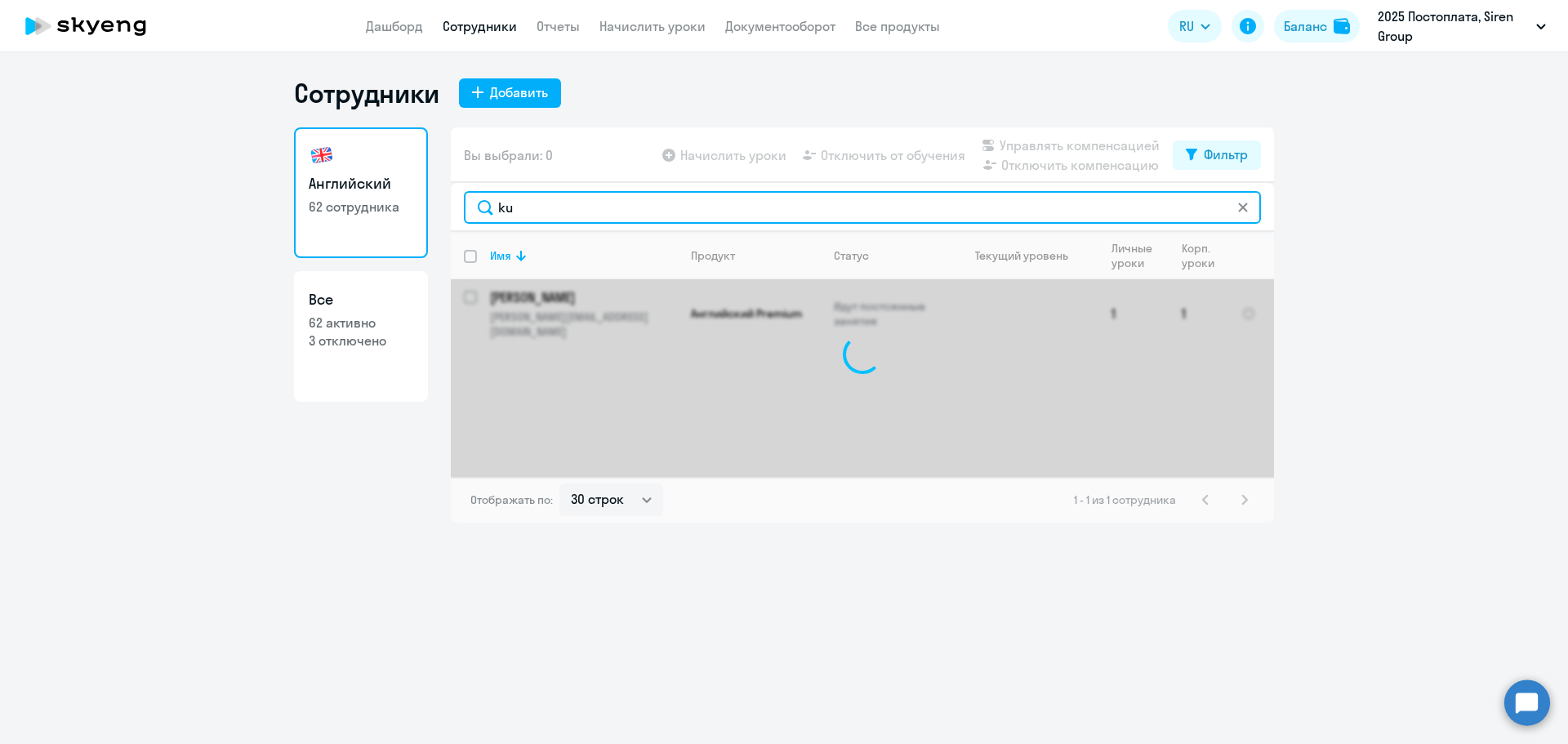
type input "k"
type input "n"
type input "c"
type input "b"
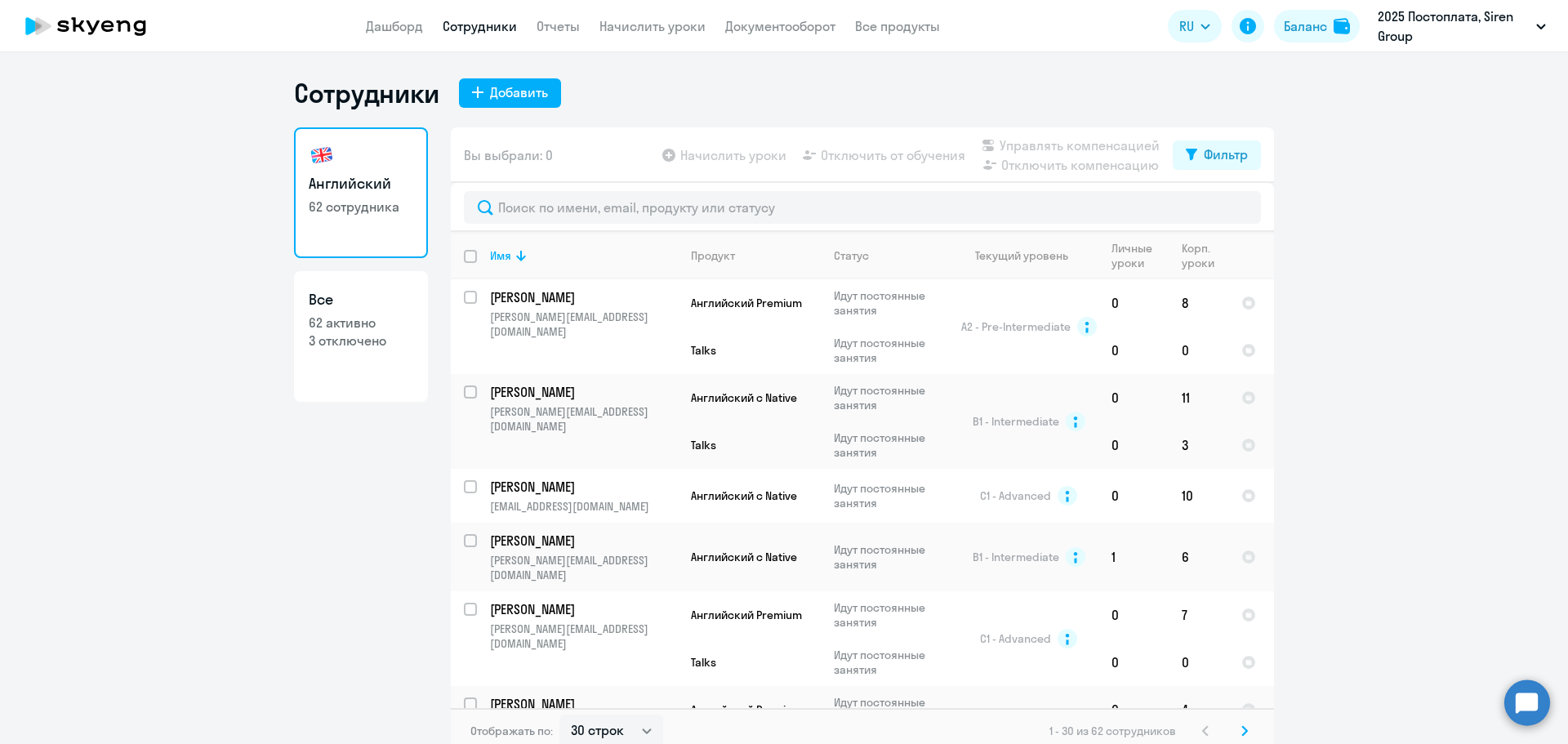
click at [359, 435] on div "Английский 62 сотрудника Все 62 активно 3 отключено" at bounding box center [361, 436] width 134 height 616
